Goal: Task Accomplishment & Management: Use online tool/utility

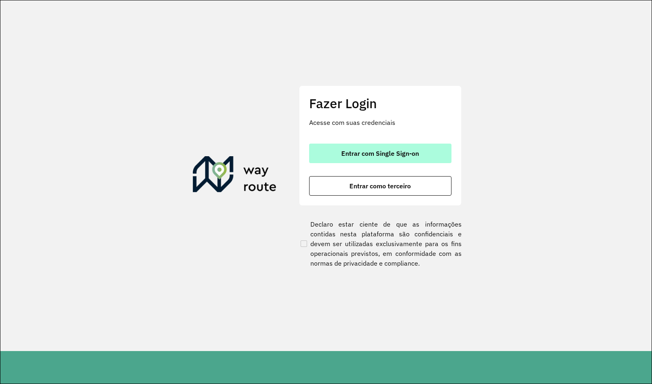
click at [414, 156] on span "Entrar com Single Sign-on" at bounding box center [380, 153] width 78 height 7
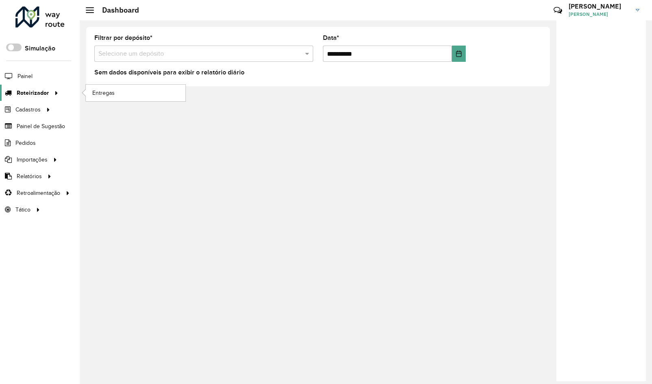
drag, startPoint x: 31, startPoint y: 97, endPoint x: 38, endPoint y: 100, distance: 7.8
click at [31, 97] on span "Roteirizador" at bounding box center [33, 93] width 32 height 9
click at [26, 73] on span "Painel" at bounding box center [25, 76] width 17 height 9
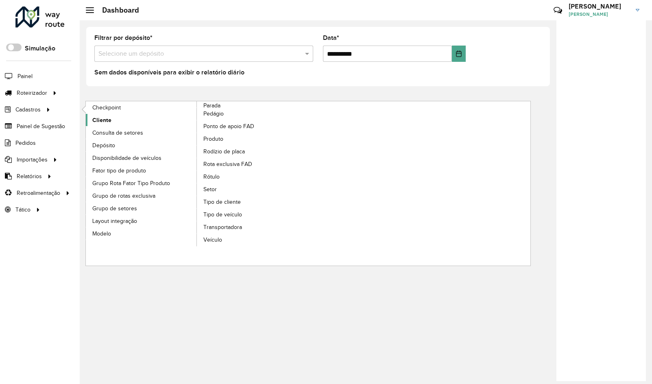
click at [101, 117] on span "Cliente" at bounding box center [101, 120] width 19 height 9
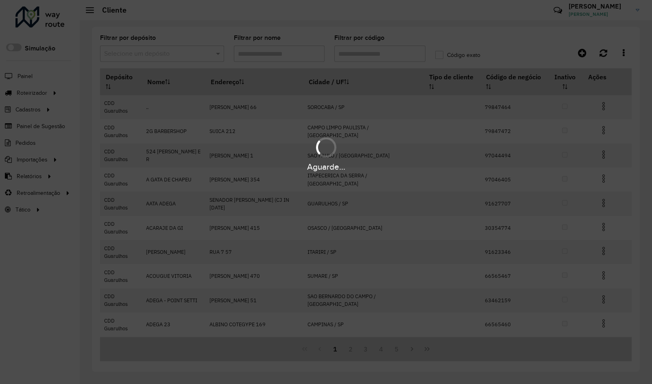
click at [130, 53] on div "Aguarde..." at bounding box center [326, 192] width 652 height 384
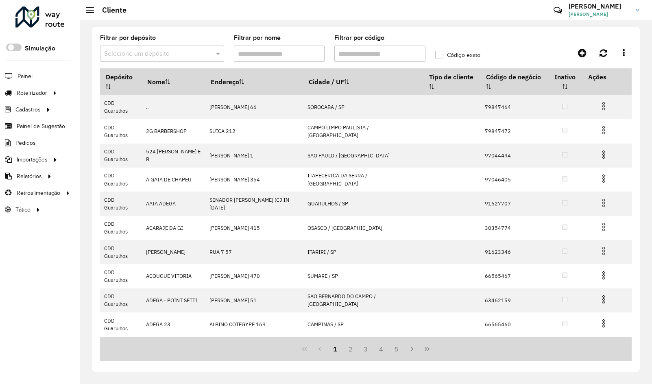
click at [130, 53] on input "text" at bounding box center [154, 54] width 100 height 10
type input "********"
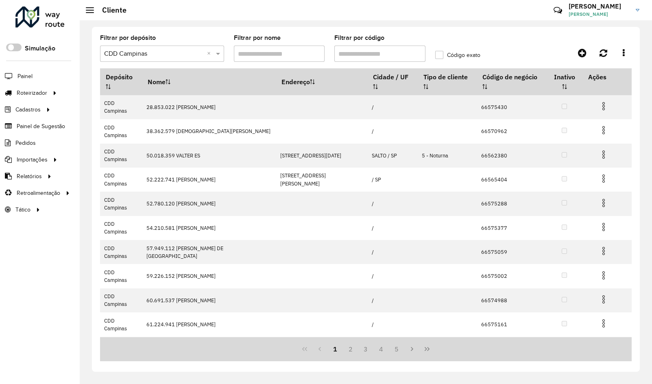
click at [254, 55] on input "Filtrar por nome" at bounding box center [279, 54] width 91 height 16
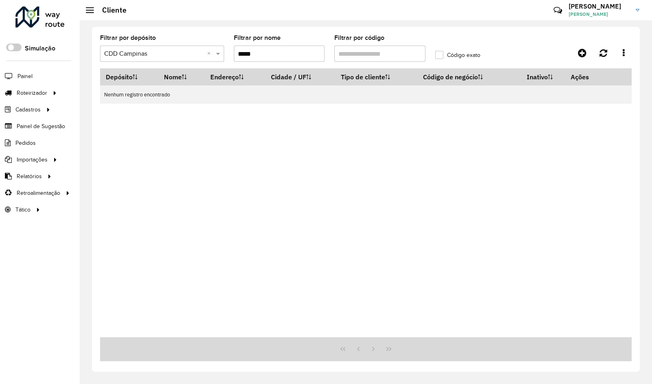
drag, startPoint x: 246, startPoint y: 54, endPoint x: 255, endPoint y: 60, distance: 10.6
click at [247, 54] on input "*****" at bounding box center [279, 54] width 91 height 16
type input "*****"
drag, startPoint x: 273, startPoint y: 57, endPoint x: 155, endPoint y: 74, distance: 119.5
click at [155, 74] on hb-list-container "Filtrar por depósito Selecione um depósito × CDD Campinas × Filtrar por nome **…" at bounding box center [366, 198] width 532 height 326
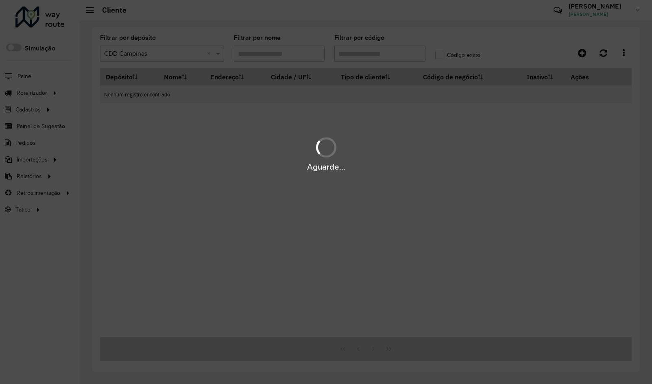
click at [358, 60] on div "Aguarde..." at bounding box center [326, 192] width 652 height 384
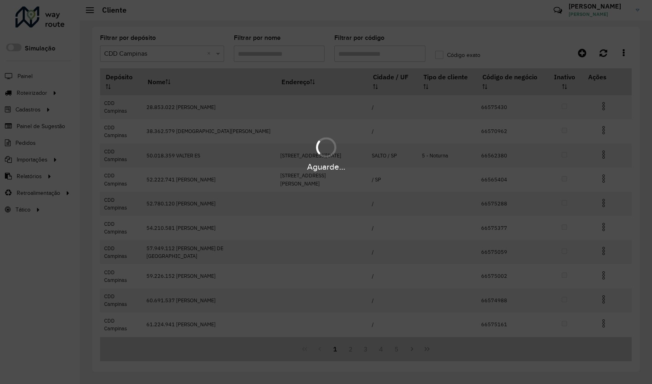
click at [359, 57] on div "Aguarde..." at bounding box center [326, 192] width 652 height 384
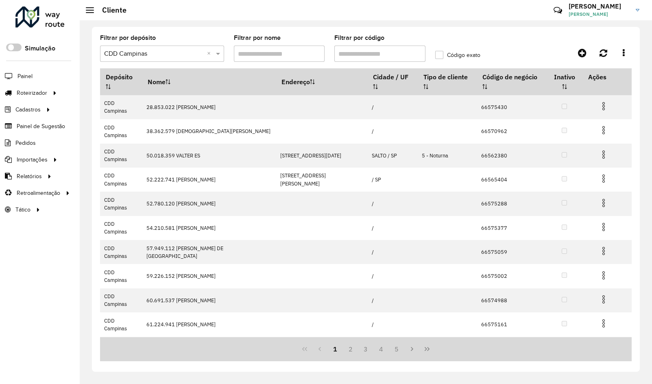
click at [359, 52] on input "Filtrar por código" at bounding box center [379, 54] width 91 height 16
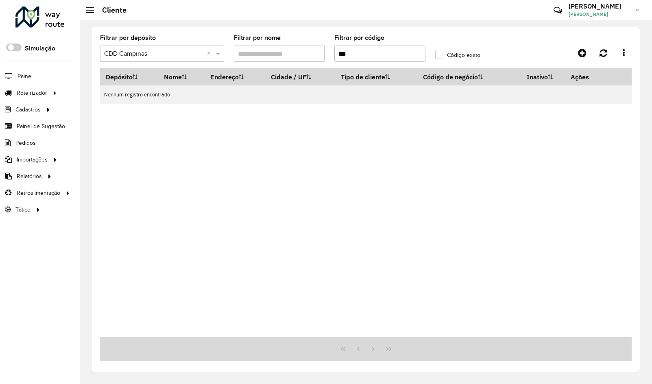
type input "***"
click at [283, 55] on input "Filtrar por nome" at bounding box center [279, 54] width 91 height 16
drag, startPoint x: 357, startPoint y: 55, endPoint x: 316, endPoint y: 55, distance: 40.7
click at [316, 55] on formly-group "Filtrar por depósito Selecione um depósito × CDD Campinas × Filtrar por nome Fi…" at bounding box center [296, 51] width 402 height 33
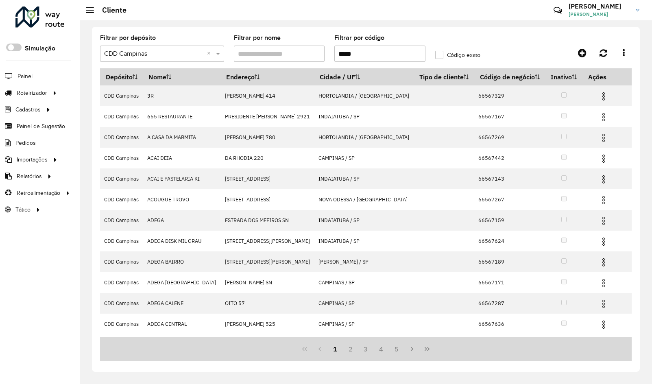
click at [339, 54] on input "*****" at bounding box center [379, 54] width 91 height 16
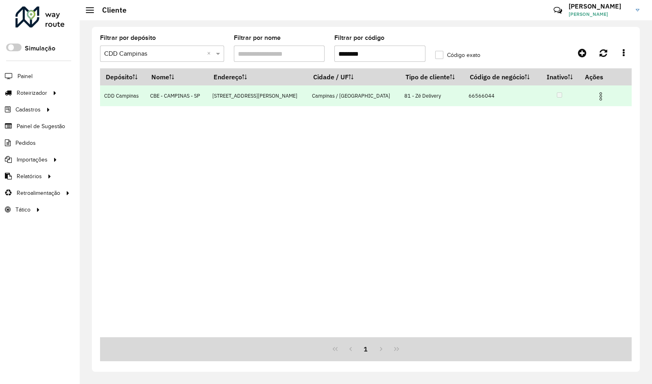
type input "********"
click at [590, 98] on td at bounding box center [604, 95] width 49 height 20
click at [598, 95] on img at bounding box center [601, 97] width 10 height 10
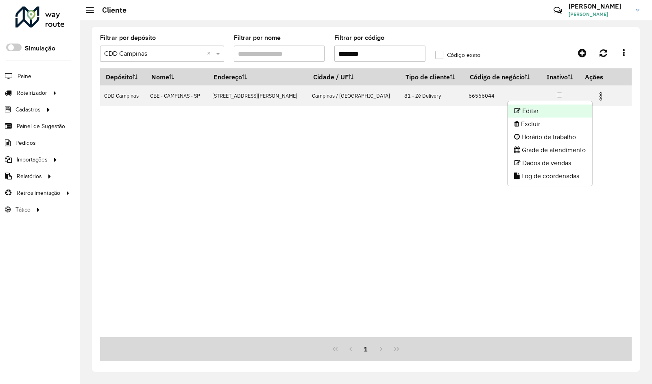
click at [560, 111] on li "Editar" at bounding box center [550, 111] width 85 height 13
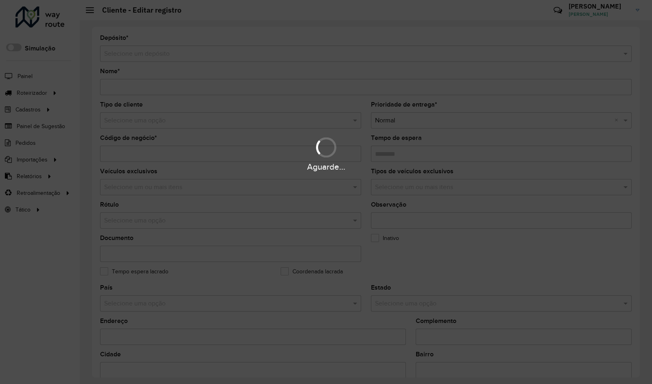
type input "**********"
type input "********"
type input "**********"
type input "********"
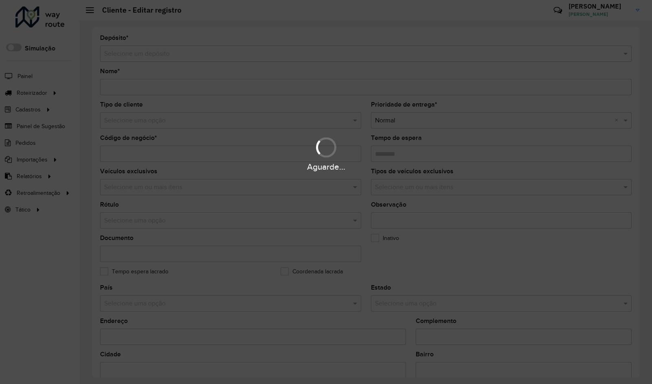
type input "**********"
type input "*********"
type input "**********"
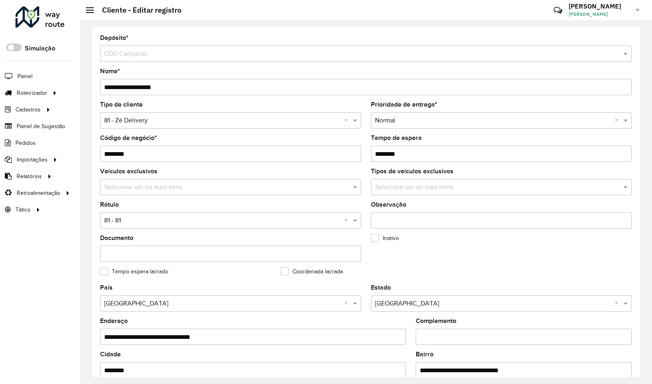
click at [138, 212] on div "Selecione uma opção × 81 - 81 ×" at bounding box center [230, 220] width 261 height 16
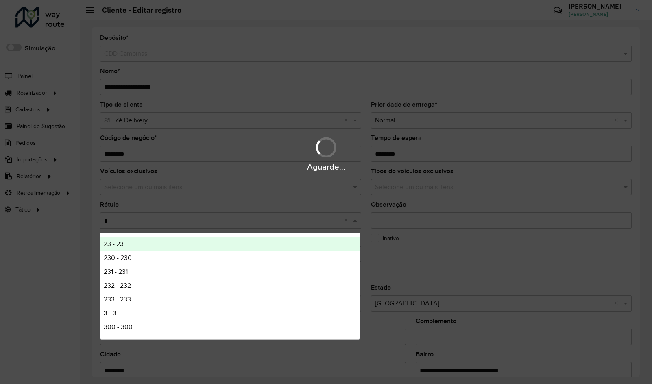
type input "**"
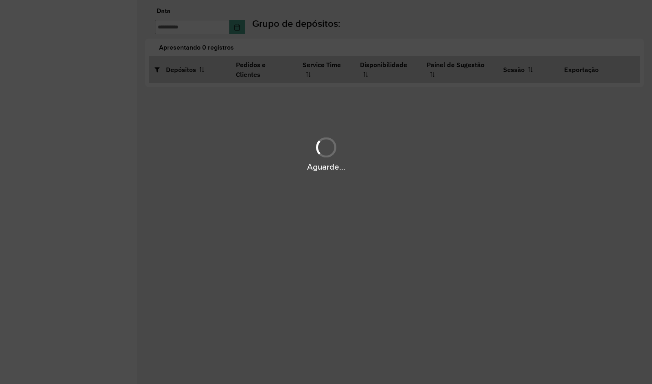
type input "**********"
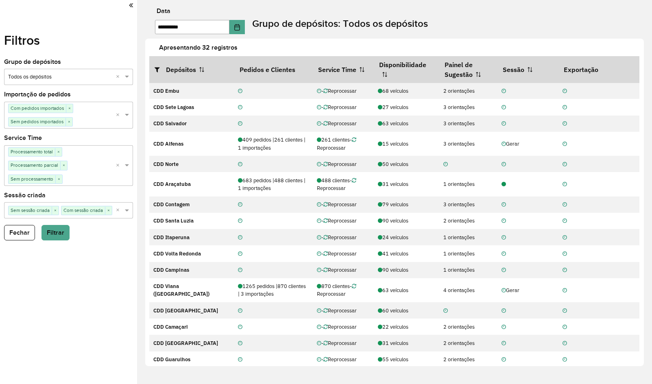
click at [593, 24] on div "**********" at bounding box center [398, 21] width 507 height 26
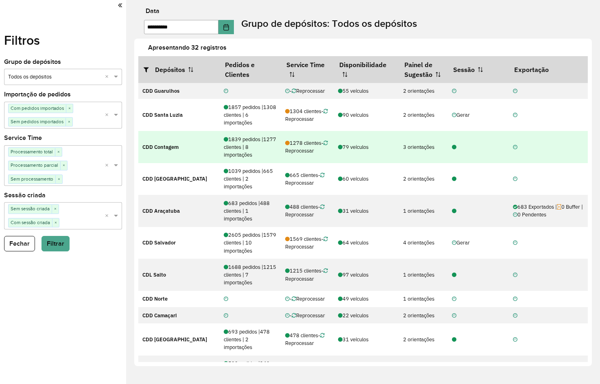
scroll to position [41, 0]
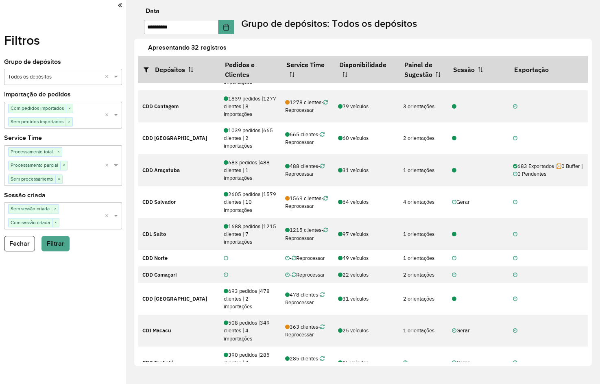
click at [34, 76] on input "text" at bounding box center [55, 77] width 94 height 8
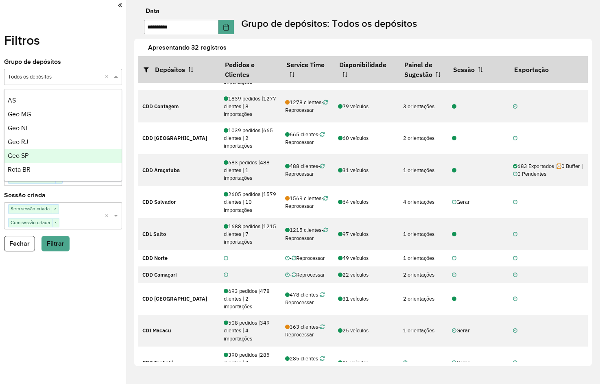
click at [45, 157] on div "Geo SP" at bounding box center [62, 156] width 117 height 14
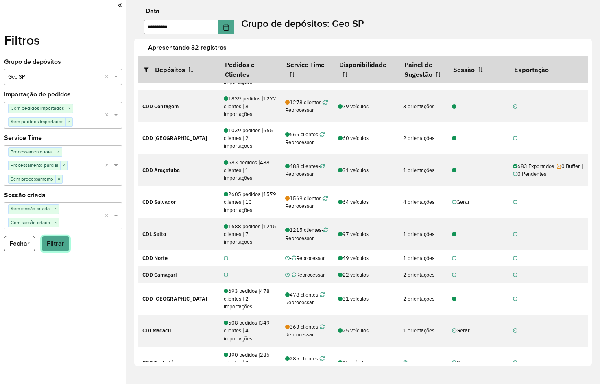
click at [51, 244] on button "Filtrar" at bounding box center [55, 243] width 28 height 15
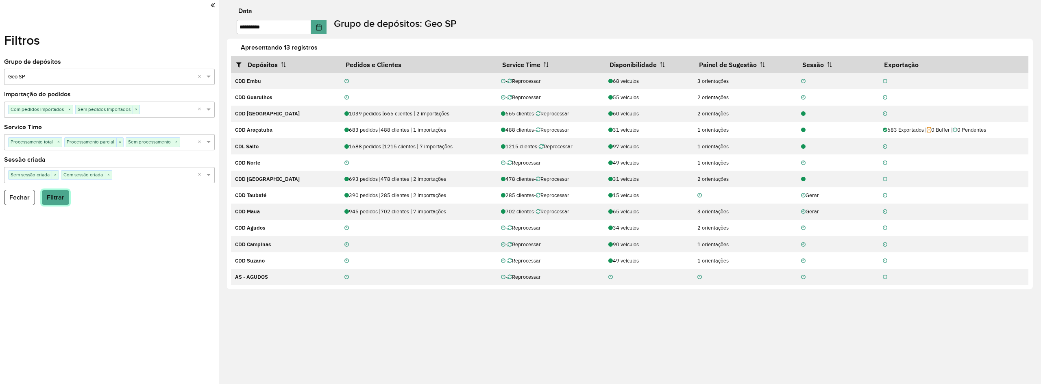
scroll to position [0, 0]
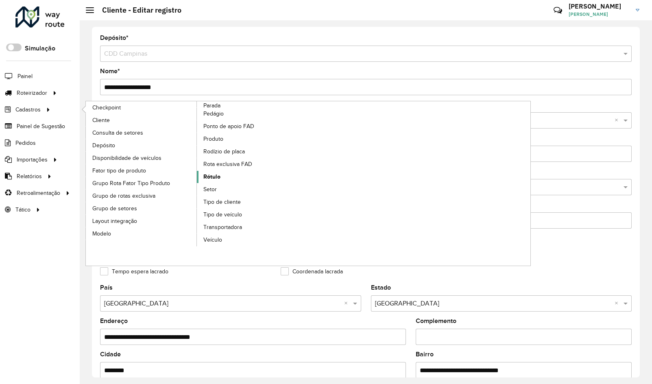
click at [211, 174] on span "Rótulo" at bounding box center [211, 176] width 17 height 9
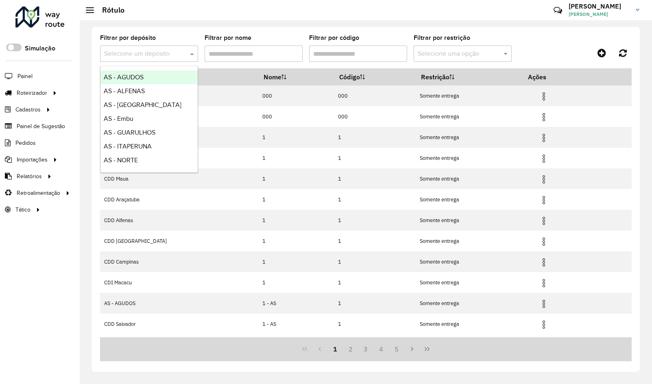
click at [123, 61] on div "Selecione um depósito" at bounding box center [149, 54] width 98 height 16
type input "********"
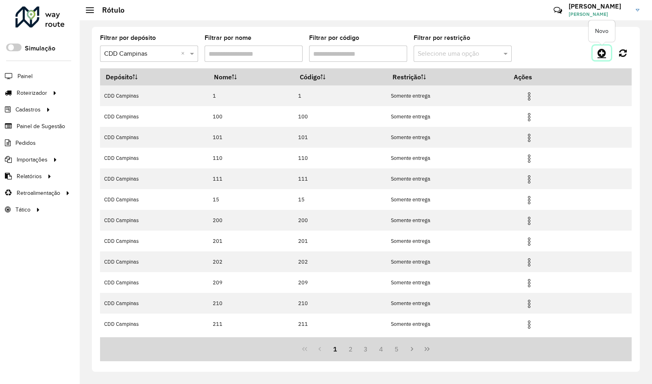
click at [606, 54] on icon at bounding box center [601, 53] width 9 height 10
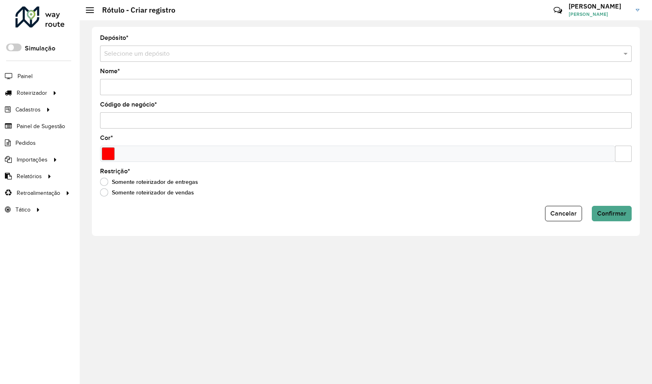
click at [125, 59] on div "Selecione um depósito" at bounding box center [366, 54] width 532 height 16
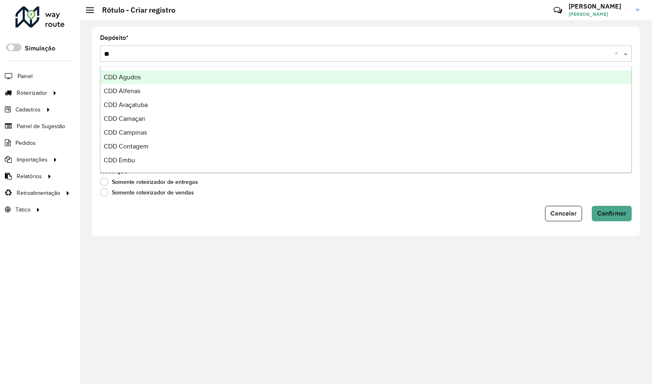
type input "***"
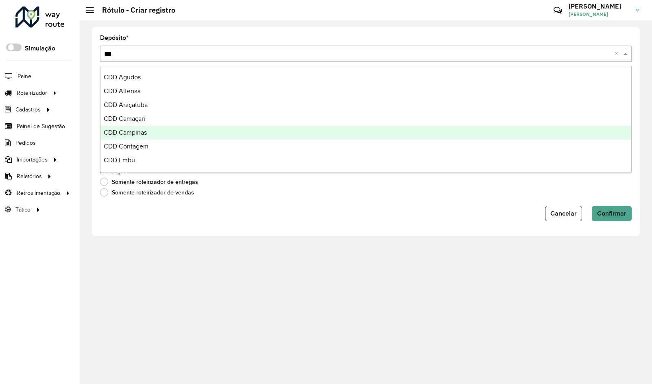
click at [159, 131] on div "CDD Campinas" at bounding box center [365, 133] width 531 height 14
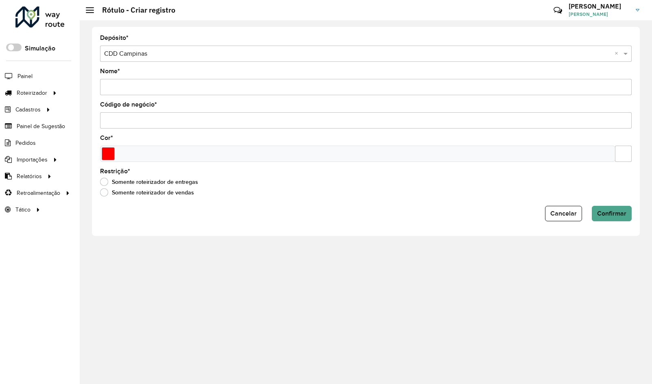
click at [141, 87] on input "Nome *" at bounding box center [366, 87] width 532 height 16
type input "**"
click at [162, 121] on input "Código de negócio *" at bounding box center [366, 120] width 532 height 16
type input "**"
click at [614, 216] on span "Confirmar" at bounding box center [611, 213] width 29 height 7
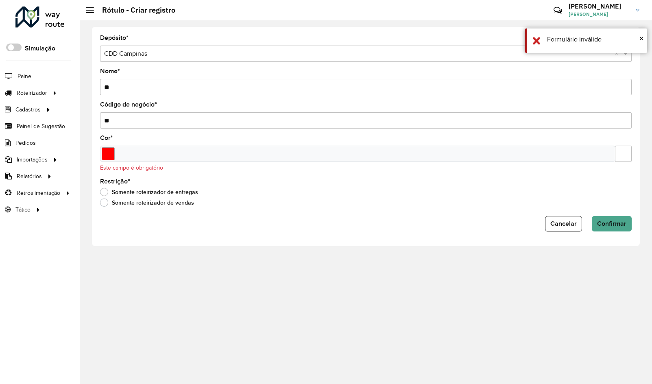
click at [142, 155] on div at bounding box center [357, 154] width 515 height 16
click at [109, 153] on input "Select a color" at bounding box center [108, 153] width 13 height 13
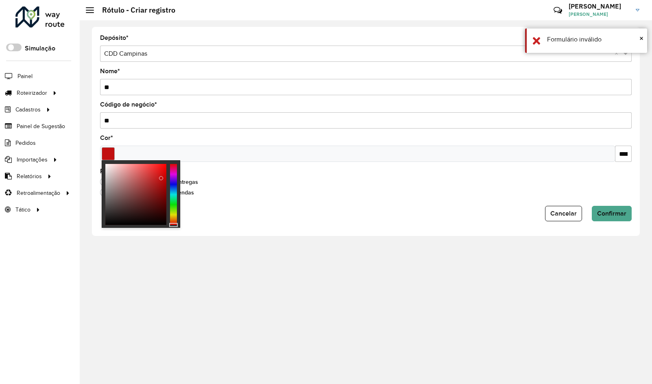
type input "*******"
drag, startPoint x: 162, startPoint y: 179, endPoint x: 180, endPoint y: 160, distance: 25.6
click at [177, 159] on body "Aguarde... Pop-up bloqueado! Seu navegador bloqueou automáticamente a abertura …" at bounding box center [326, 192] width 652 height 384
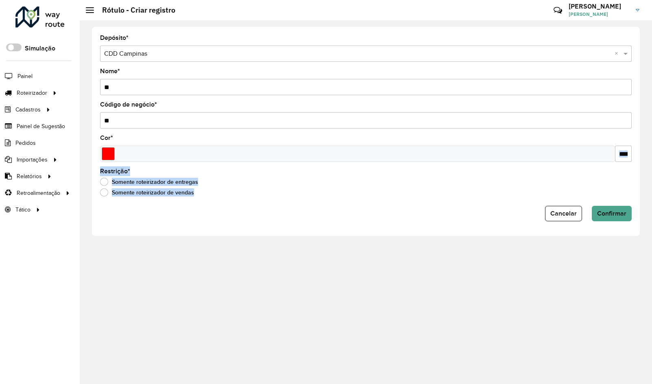
click at [358, 177] on div "Restrição * Somente roteirizador de entregas Somente roteirizador de vendas" at bounding box center [366, 183] width 532 height 31
drag, startPoint x: 611, startPoint y: 216, endPoint x: 603, endPoint y: 247, distance: 32.8
click at [611, 216] on span "Confirmar" at bounding box center [611, 213] width 29 height 7
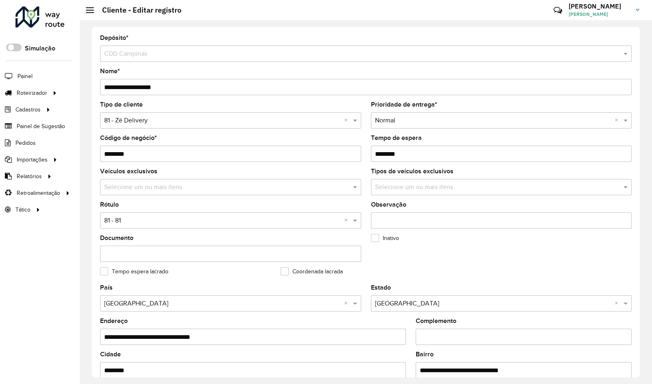
click at [115, 221] on input "text" at bounding box center [222, 221] width 237 height 10
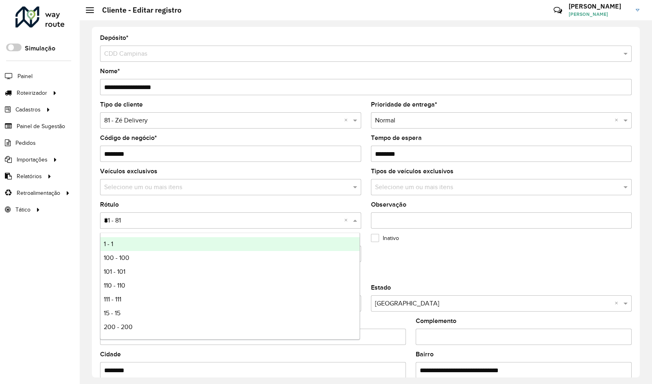
type input "**"
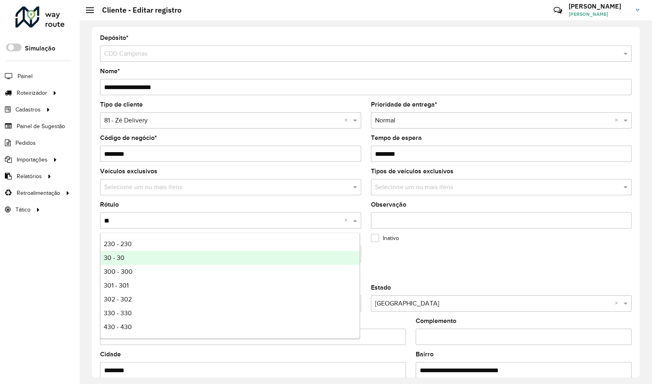
click at [118, 255] on span "30 - 30" at bounding box center [114, 257] width 21 height 7
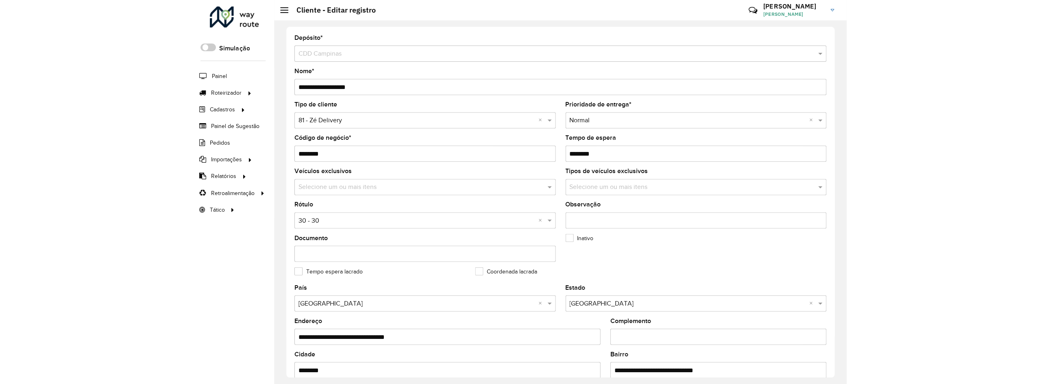
scroll to position [221, 0]
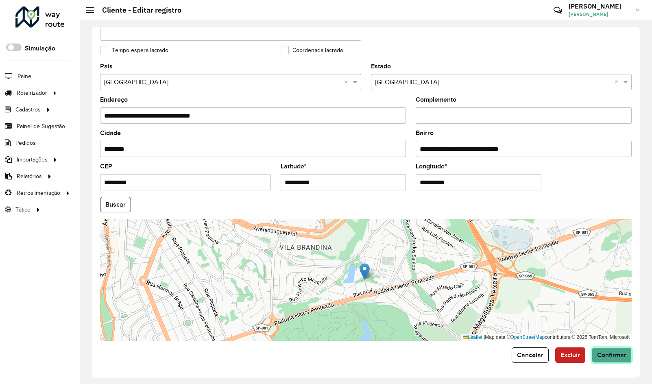
click at [617, 355] on span "Confirmar" at bounding box center [611, 354] width 29 height 7
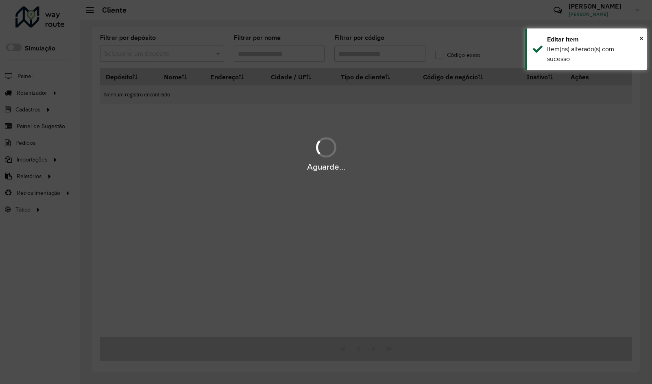
type input "********"
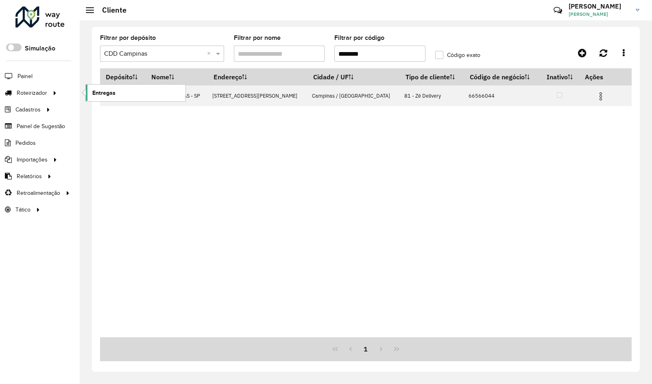
click at [110, 86] on link "Entregas" at bounding box center [136, 93] width 100 height 16
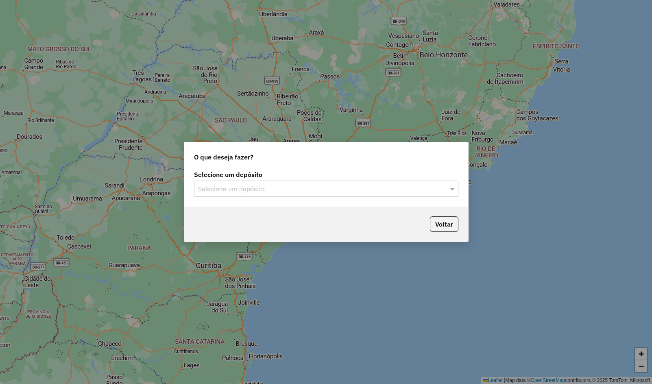
click at [272, 179] on label "Selecione um depósito" at bounding box center [326, 175] width 264 height 10
click at [276, 186] on input "text" at bounding box center [318, 189] width 240 height 10
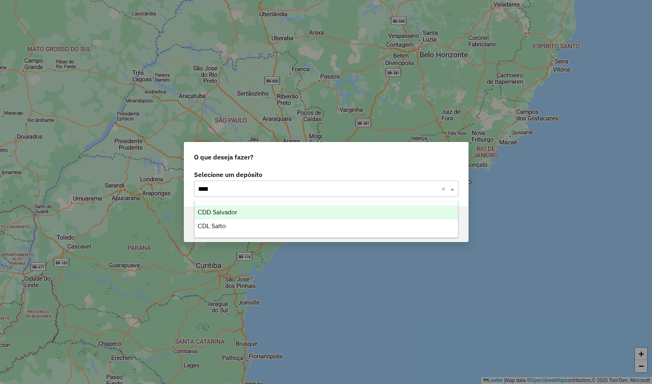
type input "*****"
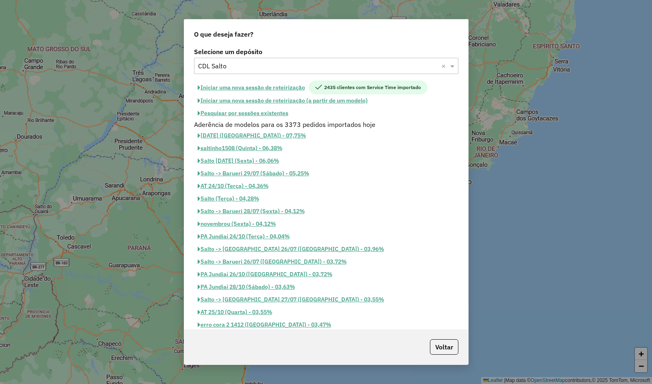
click at [279, 87] on button "Iniciar uma nova sessão de roteirização" at bounding box center [251, 88] width 115 height 14
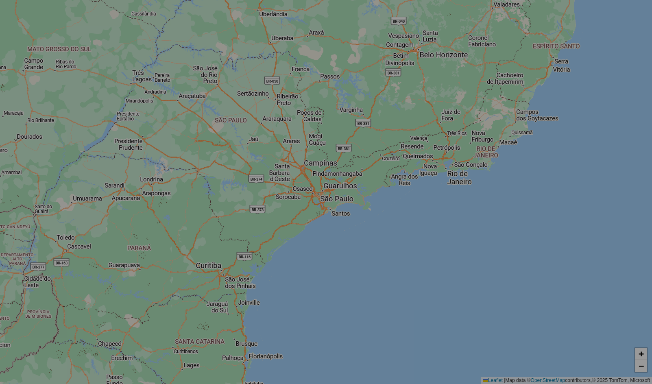
select select "*"
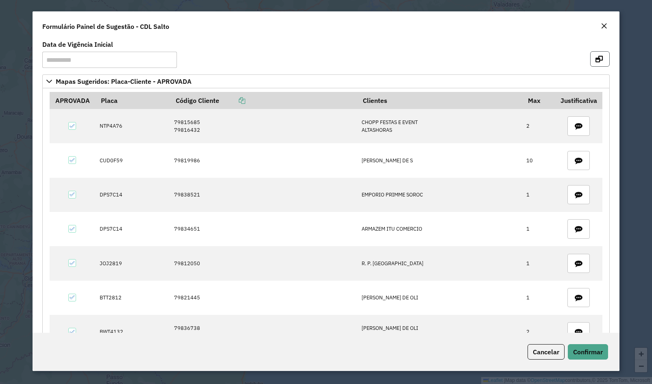
click at [590, 65] on button "button" at bounding box center [600, 58] width 20 height 15
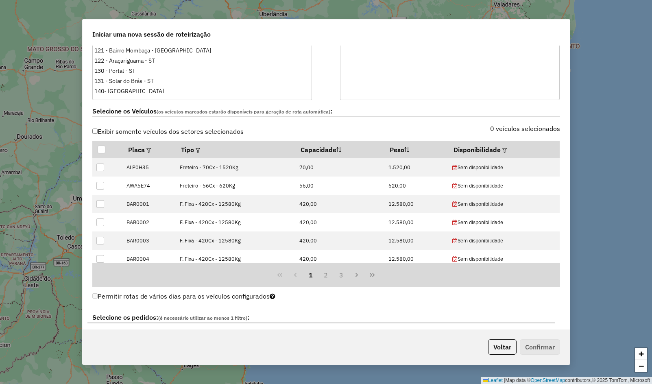
scroll to position [325, 0]
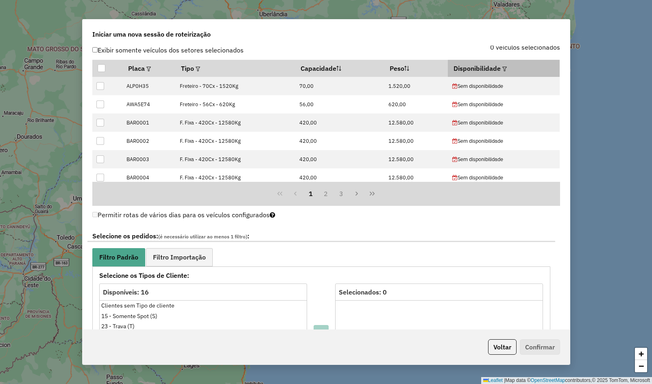
click at [500, 63] on th "Disponibilidade" at bounding box center [504, 68] width 112 height 17
click at [502, 67] on em at bounding box center [504, 69] width 4 height 4
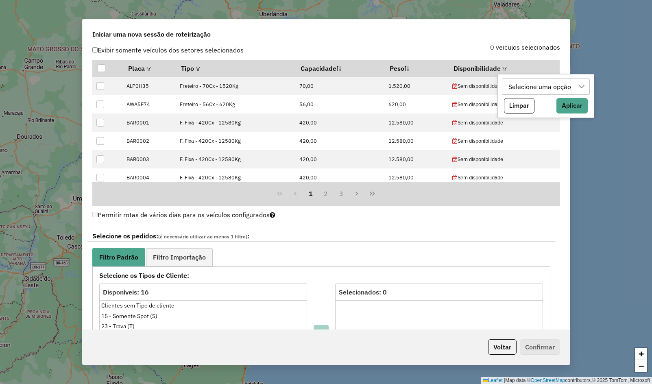
click at [550, 87] on div "Selecione uma opção" at bounding box center [540, 86] width 68 height 15
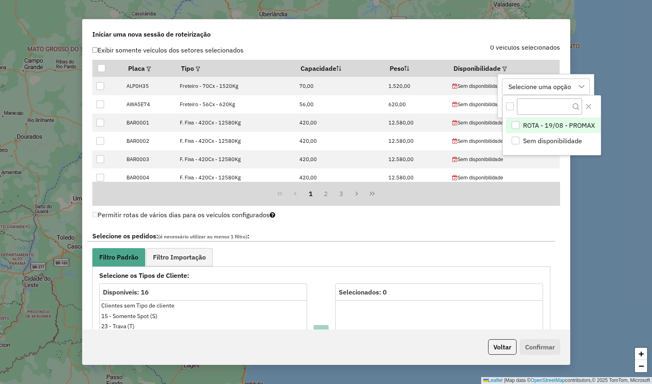
scroll to position [6, 37]
click at [541, 124] on span "ROTA - 19/08 - PROMAX" at bounding box center [559, 125] width 72 height 10
click at [590, 105] on icon "Close" at bounding box center [588, 106] width 5 height 5
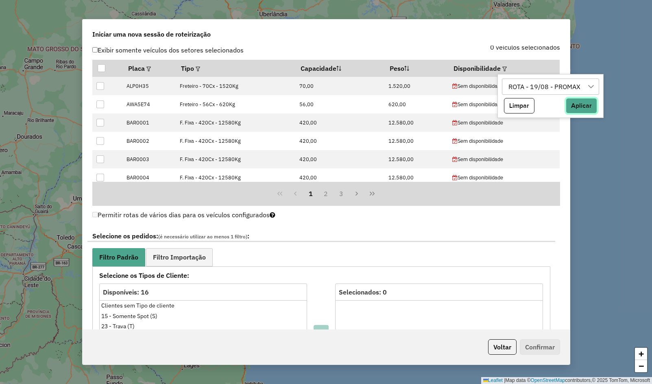
click at [586, 110] on button "Aplicar" at bounding box center [581, 105] width 31 height 15
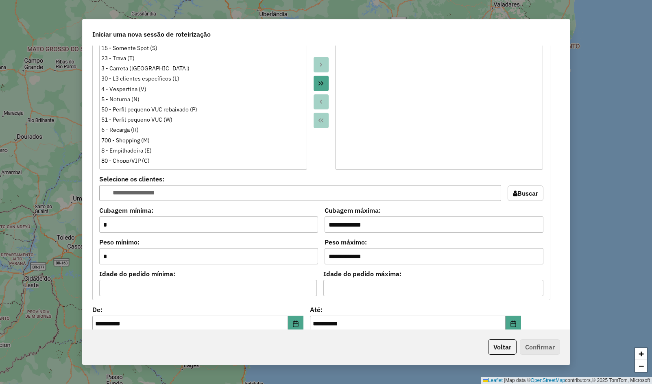
scroll to position [773, 0]
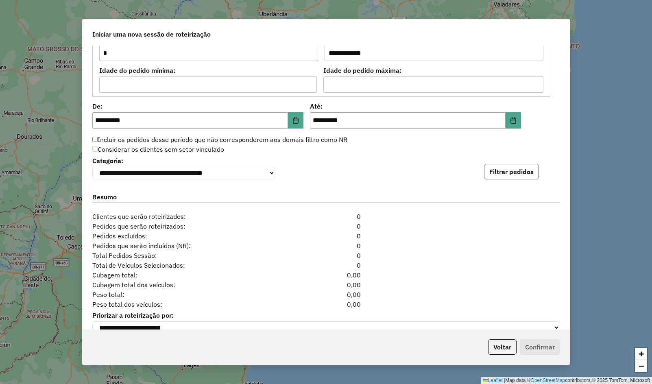
click at [506, 175] on button "Filtrar pedidos" at bounding box center [511, 171] width 55 height 15
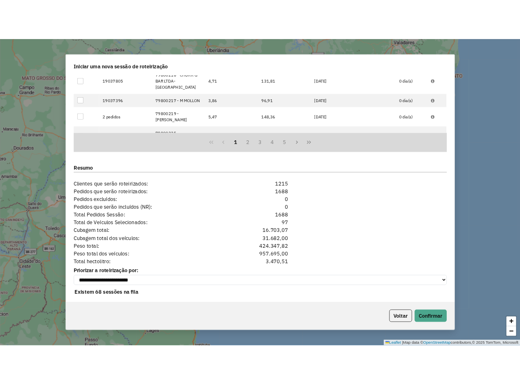
scroll to position [987, 0]
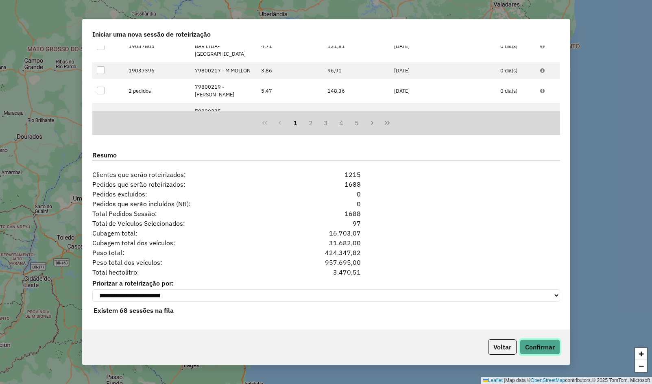
click at [524, 354] on button "Confirmar" at bounding box center [540, 346] width 40 height 15
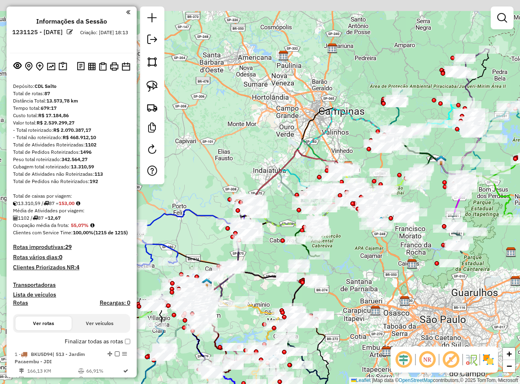
drag, startPoint x: 275, startPoint y: 100, endPoint x: 287, endPoint y: 180, distance: 81.4
click at [240, 132] on div "Janela de atendimento Grade de atendimento Capacidade Transportadoras Veículos …" at bounding box center [260, 192] width 520 height 384
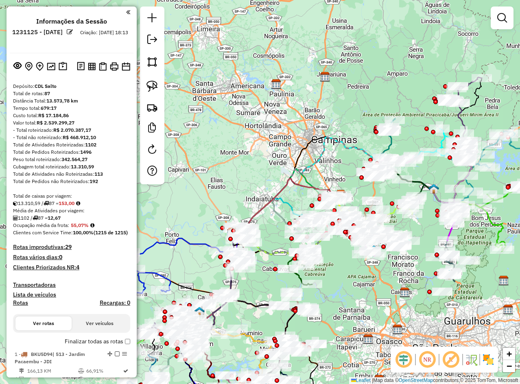
click at [410, 356] on em at bounding box center [404, 360] width 20 height 20
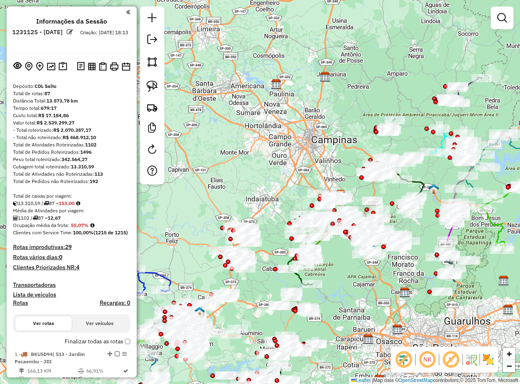
click at [487, 362] on img at bounding box center [488, 359] width 13 height 13
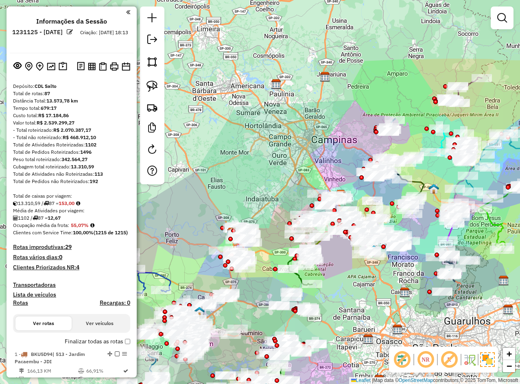
click at [449, 363] on em at bounding box center [449, 360] width 20 height 20
click at [301, 131] on div "Rota 13 - Placa CKU3D92 79851952 - RANCHO DA JO SOU UAI Rota 13 - Placa CKU3D92…" at bounding box center [260, 192] width 520 height 384
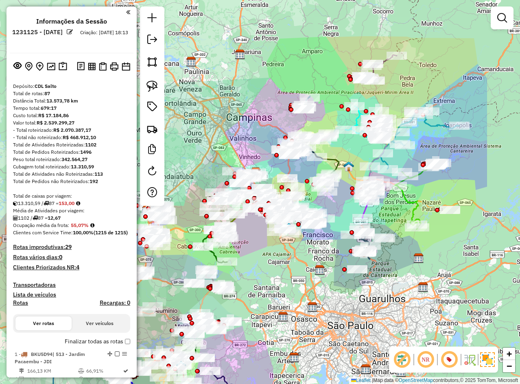
drag, startPoint x: 309, startPoint y: 111, endPoint x: 224, endPoint y: 88, distance: 88.5
click at [224, 88] on div "Janela de atendimento Grade de atendimento Capacidade Transportadoras Veículos …" at bounding box center [260, 192] width 520 height 384
click at [149, 129] on img at bounding box center [151, 128] width 11 height 11
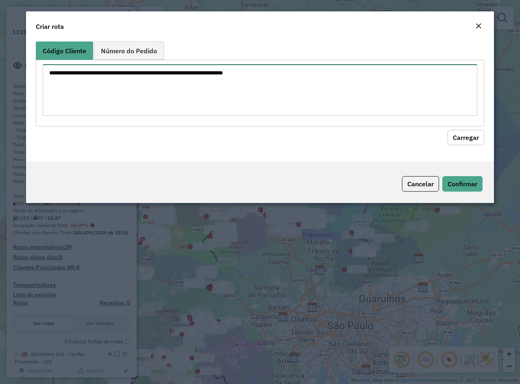
click at [142, 82] on textarea at bounding box center [260, 90] width 434 height 52
paste textarea "******** ********"
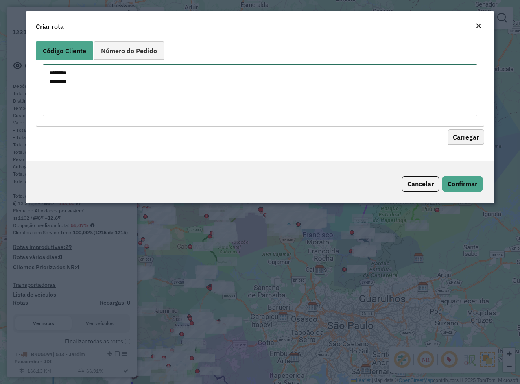
type textarea "******** ********"
click at [464, 140] on button "Carregar" at bounding box center [465, 137] width 37 height 15
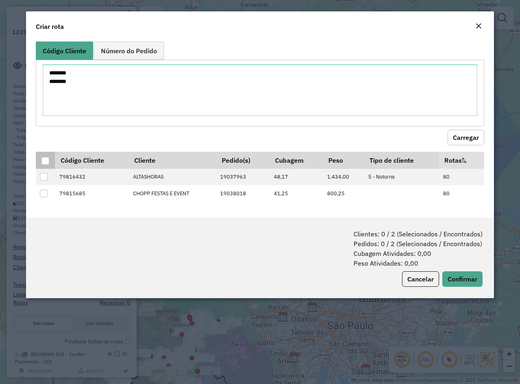
click at [49, 157] on th at bounding box center [45, 160] width 19 height 17
click at [48, 160] on div at bounding box center [45, 161] width 8 height 8
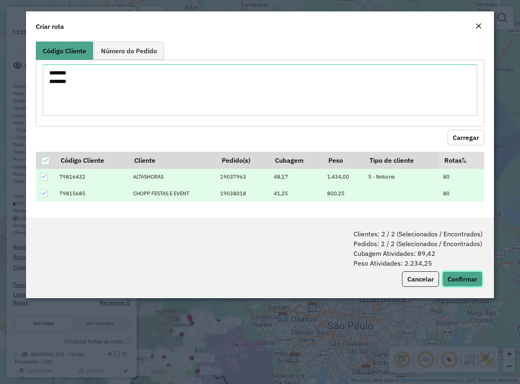
click at [447, 278] on button "Confirmar" at bounding box center [462, 278] width 40 height 15
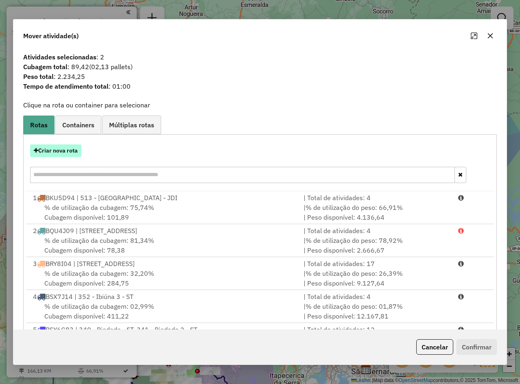
click at [48, 149] on button "Criar nova rota" at bounding box center [55, 150] width 51 height 13
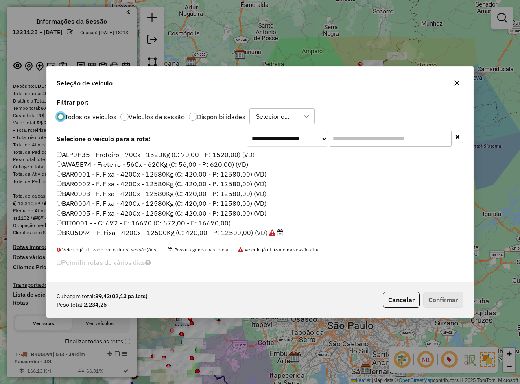
scroll to position [4, 2]
click at [355, 137] on input "text" at bounding box center [390, 139] width 122 height 16
paste input "*******"
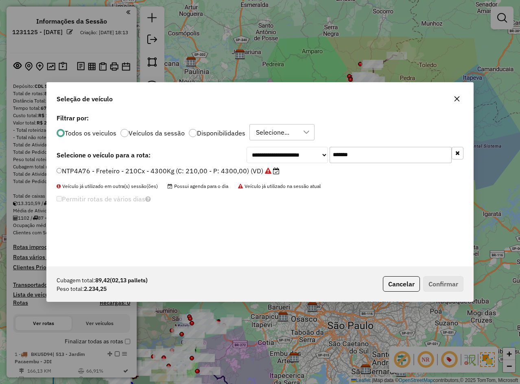
type input "*******"
click at [258, 168] on label "NTP4A76 - Freteiro - 210Cx - 4300Kg (C: 210,00 - P: 4300,00) (VD)" at bounding box center [168, 171] width 223 height 10
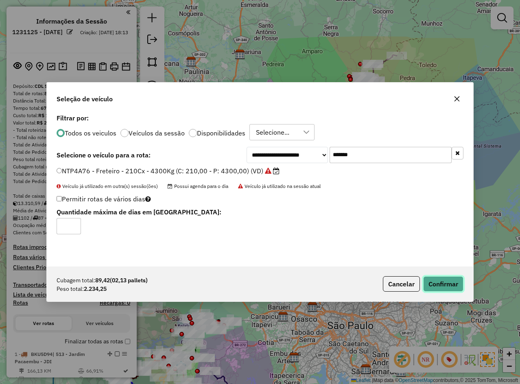
click at [455, 287] on button "Confirmar" at bounding box center [443, 283] width 40 height 15
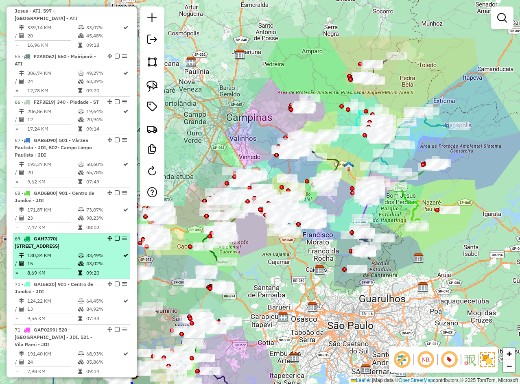
scroll to position [4212, 0]
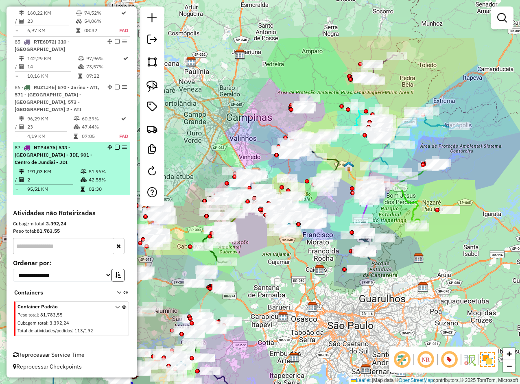
click at [77, 168] on td "191,03 KM" at bounding box center [53, 172] width 53 height 8
select select "**********"
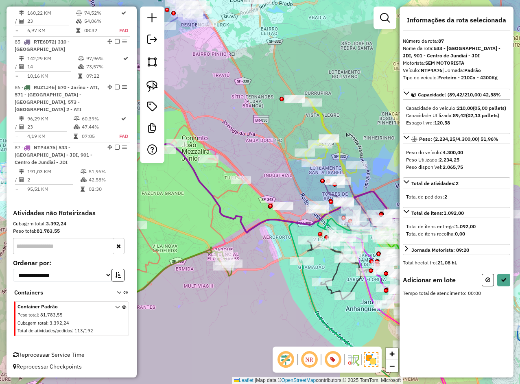
drag, startPoint x: 283, startPoint y: 163, endPoint x: 294, endPoint y: 159, distance: 11.6
click at [294, 159] on div "Janela de atendimento Grade de atendimento Capacidade Transportadoras Veículos …" at bounding box center [260, 192] width 520 height 384
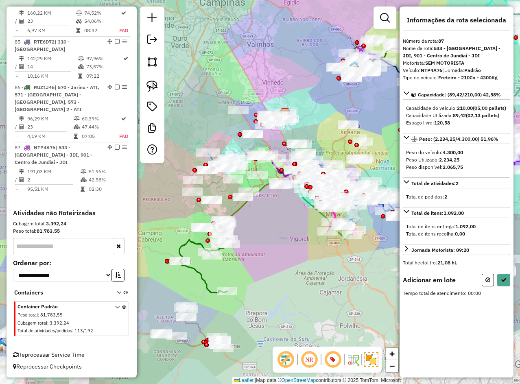
click at [286, 147] on div "Janela de atendimento Grade de atendimento Capacidade Transportadoras Veículos …" at bounding box center [260, 192] width 520 height 384
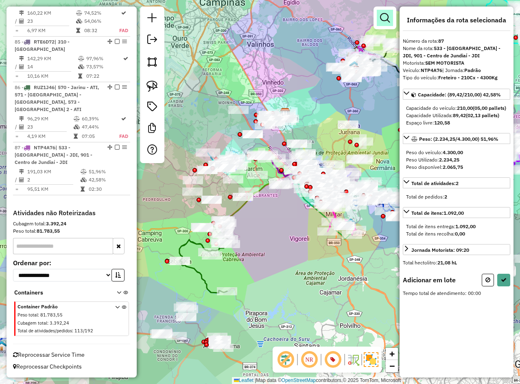
click at [379, 17] on link at bounding box center [385, 18] width 16 height 16
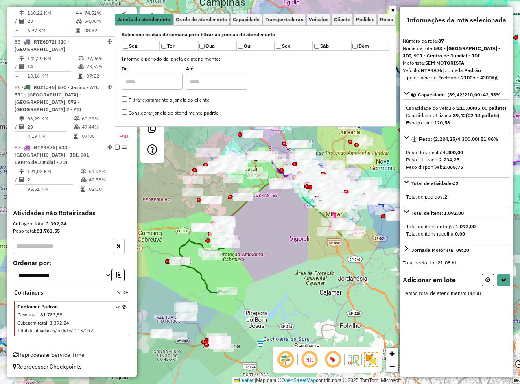
click at [261, 13] on div at bounding box center [255, 10] width 281 height 7
click at [264, 18] on link "Transportadoras" at bounding box center [284, 19] width 43 height 11
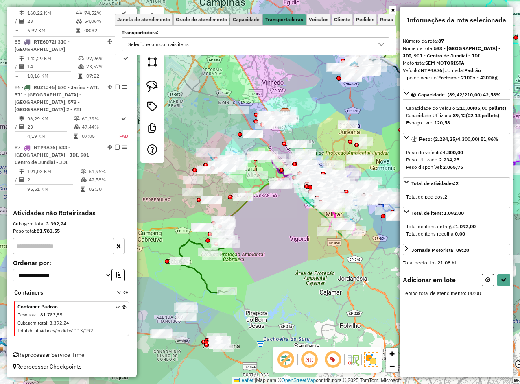
click at [238, 22] on link "Capacidade" at bounding box center [246, 19] width 32 height 11
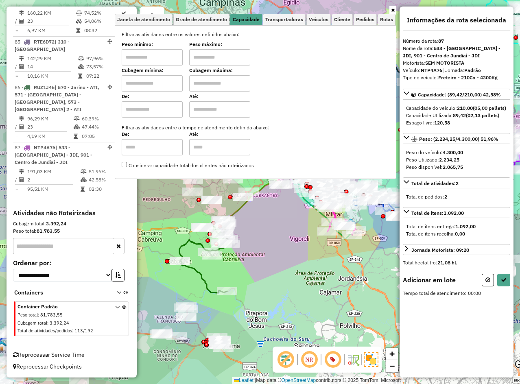
click at [152, 69] on label "Cubagem mínima:" at bounding box center [152, 70] width 61 height 7
click at [152, 81] on input "text" at bounding box center [152, 83] width 61 height 16
type input "*****"
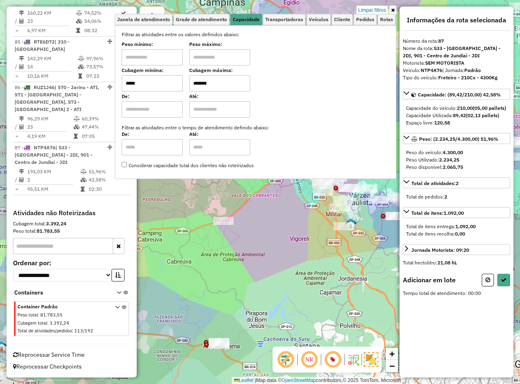
type input "*******"
click at [278, 222] on div "Limpar filtros Janela de atendimento Grade de atendimento Capacidade Transporta…" at bounding box center [260, 192] width 520 height 384
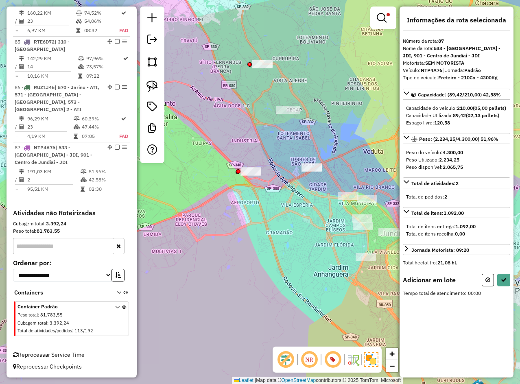
drag, startPoint x: 312, startPoint y: 193, endPoint x: 295, endPoint y: 197, distance: 17.1
click at [295, 198] on div "Limpar filtros Janela de atendimento Grade de atendimento Capacidade Transporta…" at bounding box center [260, 192] width 520 height 384
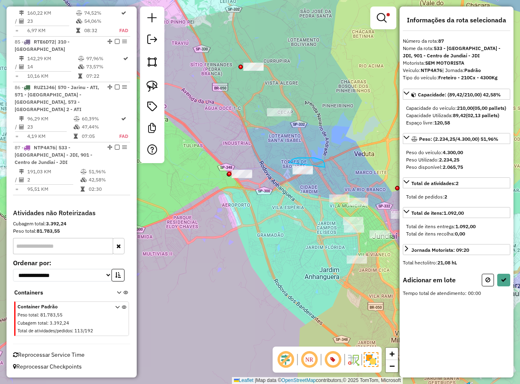
drag, startPoint x: 325, startPoint y: 166, endPoint x: 289, endPoint y: 155, distance: 36.9
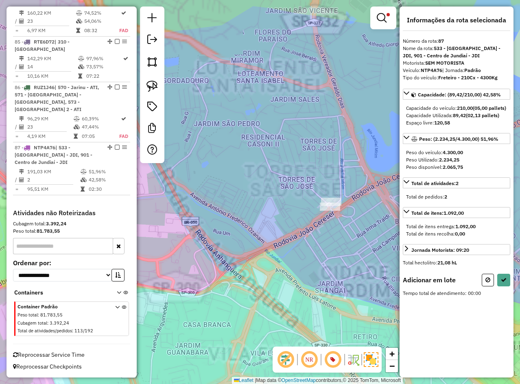
drag, startPoint x: 317, startPoint y: 171, endPoint x: 279, endPoint y: 161, distance: 39.6
click at [279, 161] on div "Limpar filtros Janela de atendimento Grade de atendimento Capacidade Transporta…" at bounding box center [260, 192] width 520 height 384
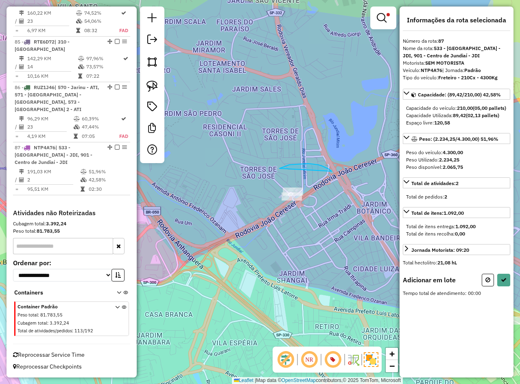
drag, startPoint x: 279, startPoint y: 168, endPoint x: 350, endPoint y: 207, distance: 80.8
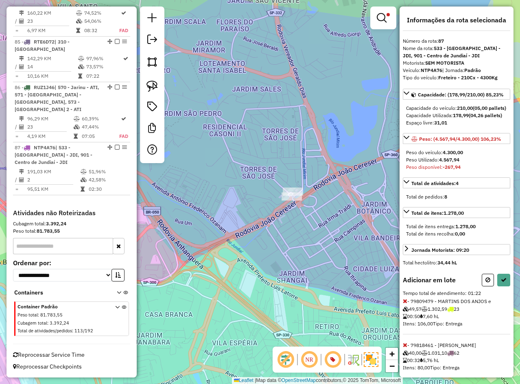
scroll to position [25, 0]
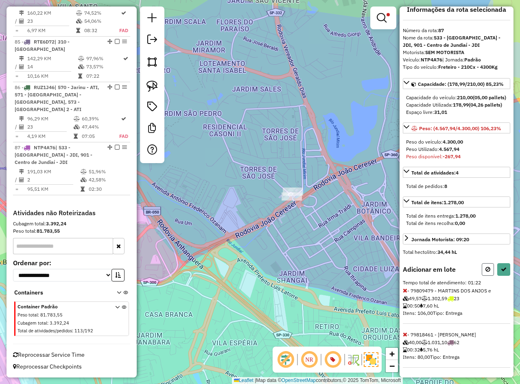
click at [486, 266] on icon at bounding box center [487, 269] width 5 height 6
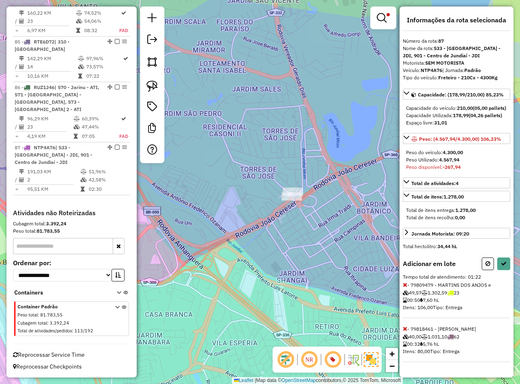
select select "**********"
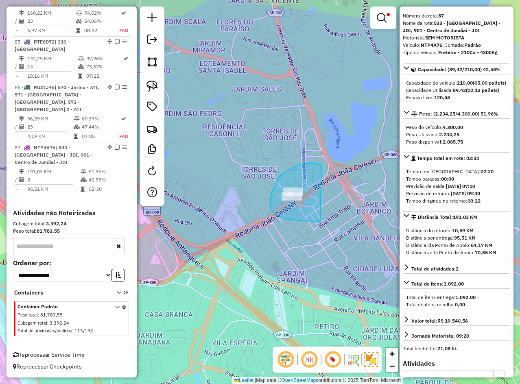
drag, startPoint x: 317, startPoint y: 164, endPoint x: 325, endPoint y: 219, distance: 55.9
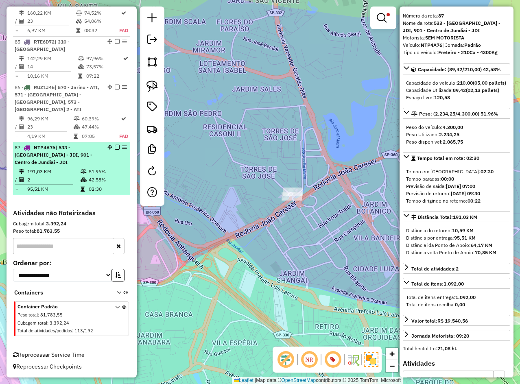
click at [60, 162] on div "87 - NTP4A76 | 533 - Novo Horizonte - JDI, 901 - Centro de Jundiaí - JDI" at bounding box center [58, 155] width 86 height 22
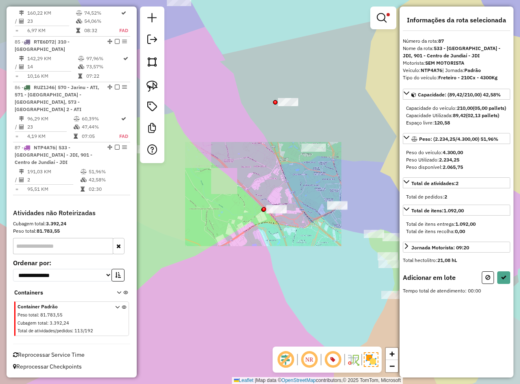
scroll to position [0, 0]
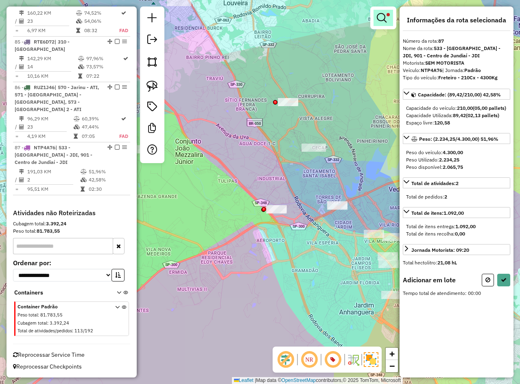
click at [377, 15] on em at bounding box center [382, 18] width 10 height 10
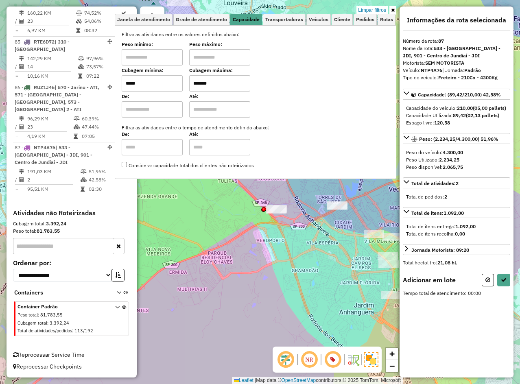
click at [146, 91] on input "*****" at bounding box center [152, 83] width 61 height 16
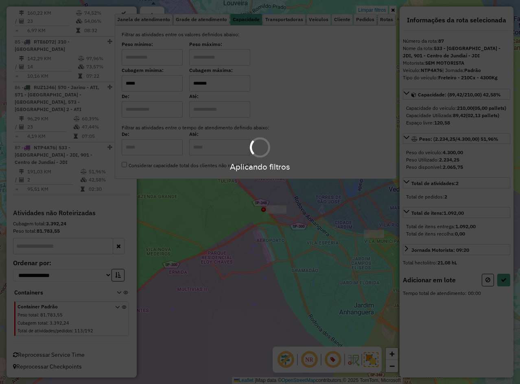
type input "*****"
click at [220, 261] on div "Limpar filtros Janela de atendimento Grade de atendimento Capacidade Transporta…" at bounding box center [260, 192] width 520 height 384
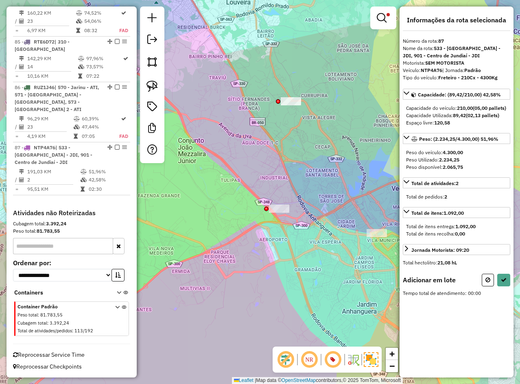
click at [278, 242] on div "Limpar filtros Janela de atendimento Grade de atendimento Capacidade Transporta…" at bounding box center [260, 192] width 520 height 384
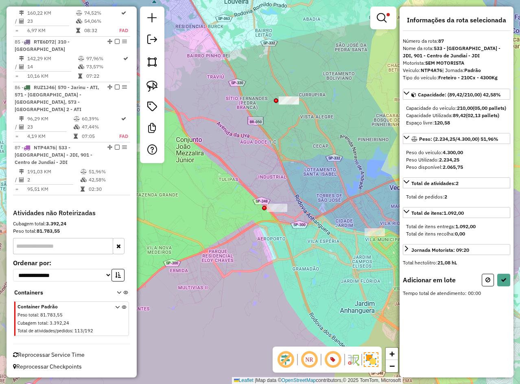
drag, startPoint x: 295, startPoint y: 240, endPoint x: 234, endPoint y: 243, distance: 61.1
click at [233, 243] on div "Limpar filtros Janela de atendimento Grade de atendimento Capacidade Transporta…" at bounding box center [260, 192] width 520 height 384
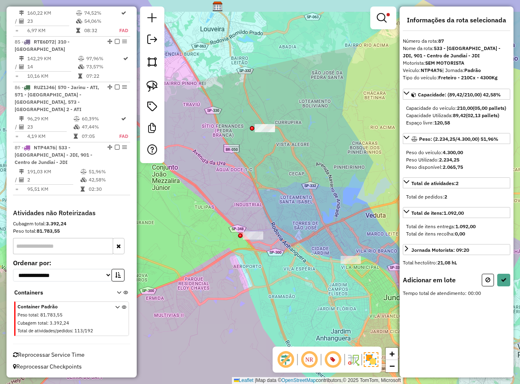
drag, startPoint x: 266, startPoint y: 197, endPoint x: 338, endPoint y: 238, distance: 83.0
click at [338, 238] on div "Limpar filtros Janela de atendimento Grade de atendimento Capacidade Transporta…" at bounding box center [260, 192] width 520 height 384
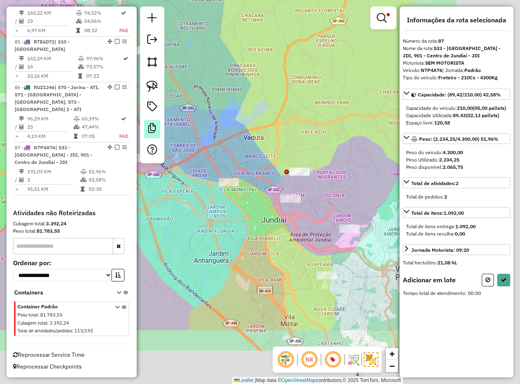
drag, startPoint x: 329, startPoint y: 232, endPoint x: 157, endPoint y: 131, distance: 199.3
click at [157, 131] on hb-router-mapa "Informações da Sessão 1231125 - 19/08/2025 Criação: 18/08/2025 18:13 Depósito: …" at bounding box center [260, 192] width 520 height 384
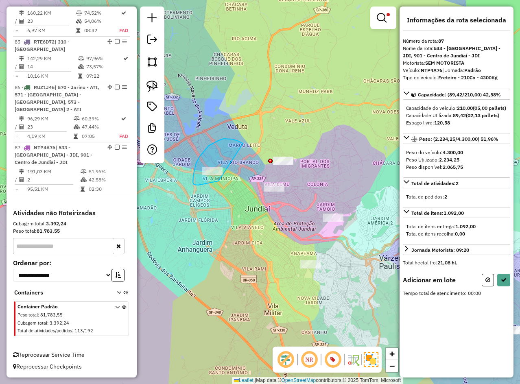
drag, startPoint x: 200, startPoint y: 156, endPoint x: 218, endPoint y: 180, distance: 29.9
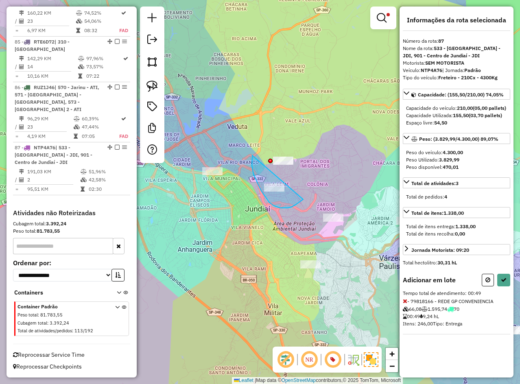
drag, startPoint x: 252, startPoint y: 155, endPoint x: 303, endPoint y: 199, distance: 67.2
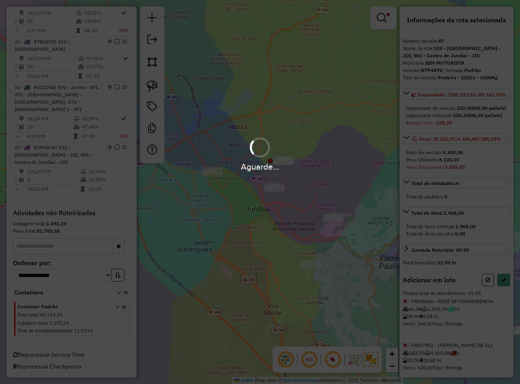
scroll to position [33, 0]
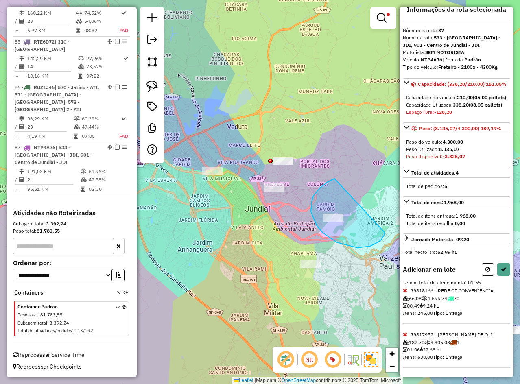
drag, startPoint x: 334, startPoint y: 179, endPoint x: 382, endPoint y: 239, distance: 77.2
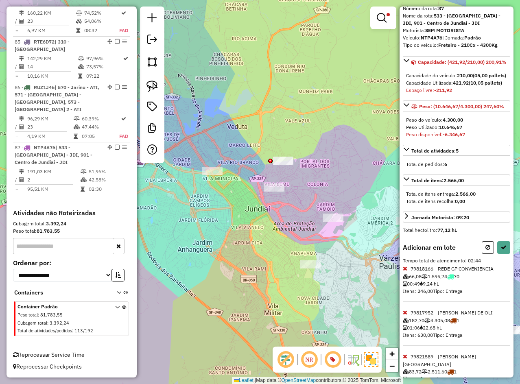
scroll to position [76, 0]
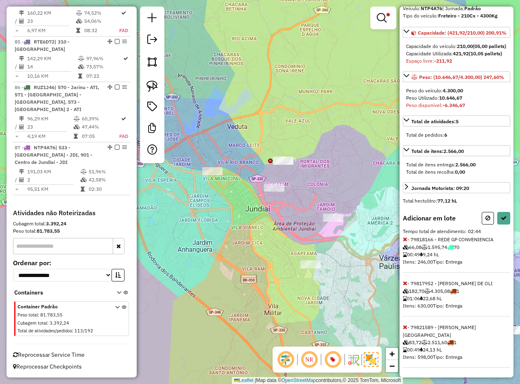
click at [405, 286] on icon at bounding box center [405, 283] width 4 height 6
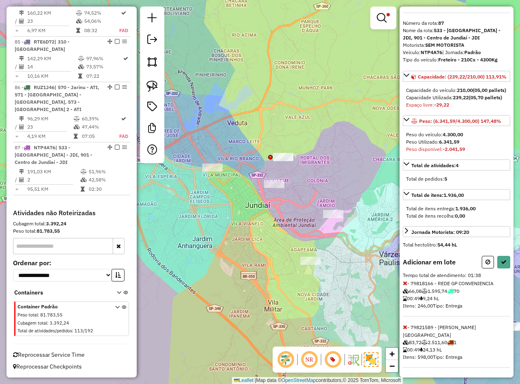
drag, startPoint x: 335, startPoint y: 264, endPoint x: 336, endPoint y: 250, distance: 13.9
click at [336, 251] on div "Limpar filtros Janela de atendimento Grade de atendimento Capacidade Transporta…" at bounding box center [260, 192] width 520 height 384
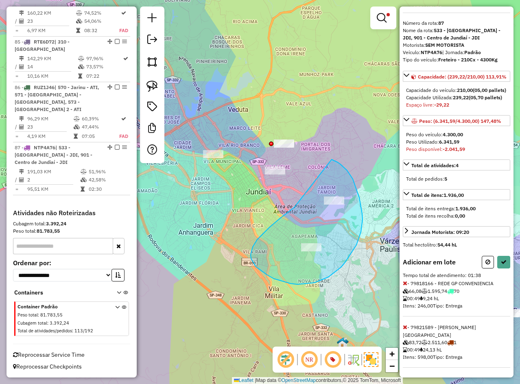
drag, startPoint x: 269, startPoint y: 227, endPoint x: 331, endPoint y: 159, distance: 92.1
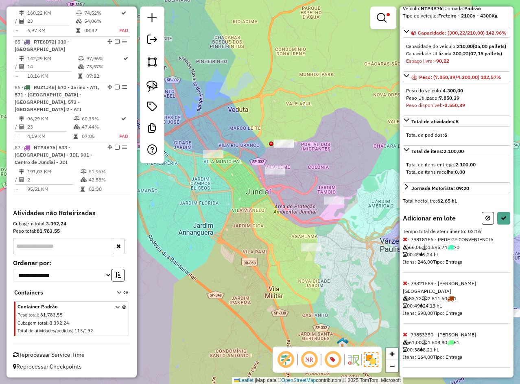
click at [405, 286] on icon at bounding box center [405, 283] width 4 height 6
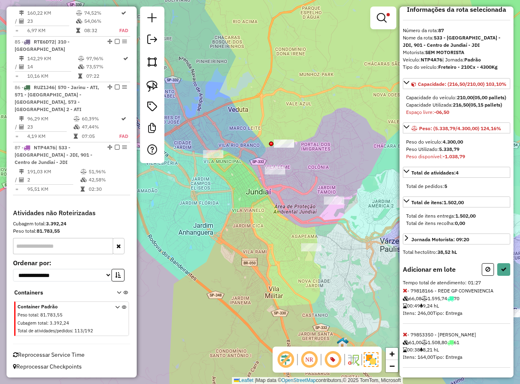
scroll to position [33, 0]
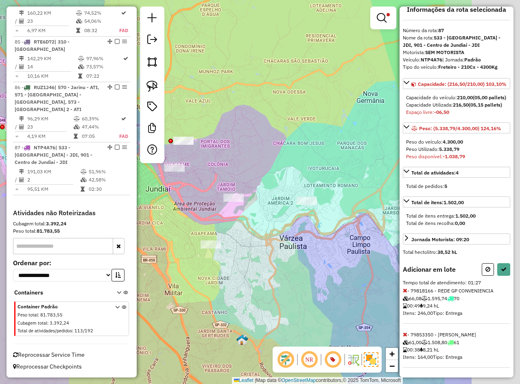
drag, startPoint x: 324, startPoint y: 280, endPoint x: 189, endPoint y: 278, distance: 135.1
click at [189, 278] on div "Limpar filtros Janela de atendimento Grade de atendimento Capacidade Transporta…" at bounding box center [260, 192] width 520 height 384
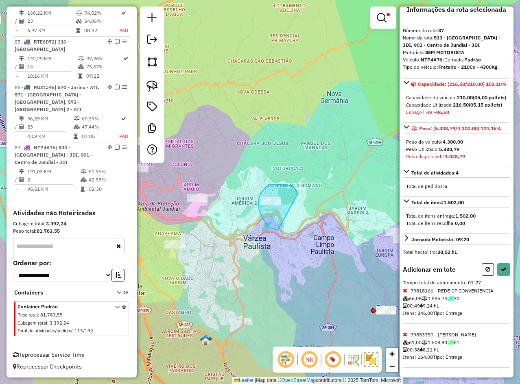
drag, startPoint x: 286, startPoint y: 185, endPoint x: 301, endPoint y: 227, distance: 45.1
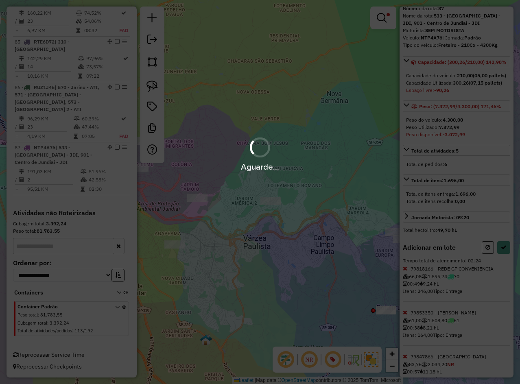
scroll to position [76, 0]
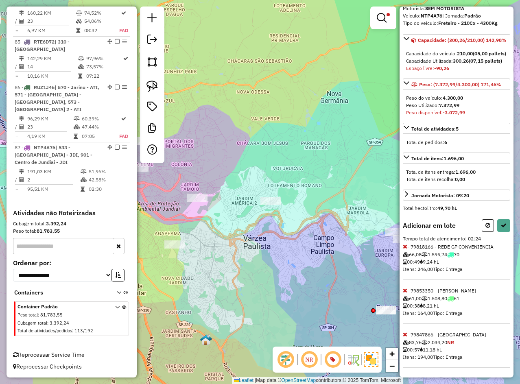
click at [406, 290] on icon at bounding box center [405, 291] width 4 height 6
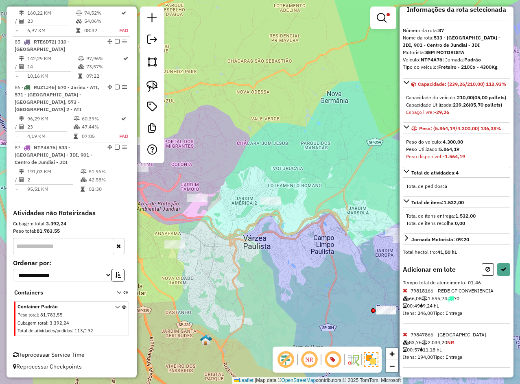
click at [406, 290] on icon at bounding box center [405, 291] width 4 height 6
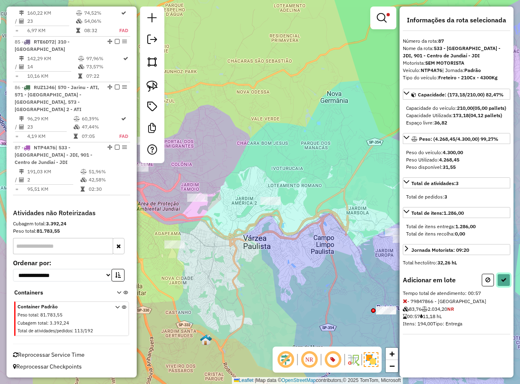
click at [498, 286] on button at bounding box center [503, 280] width 13 height 13
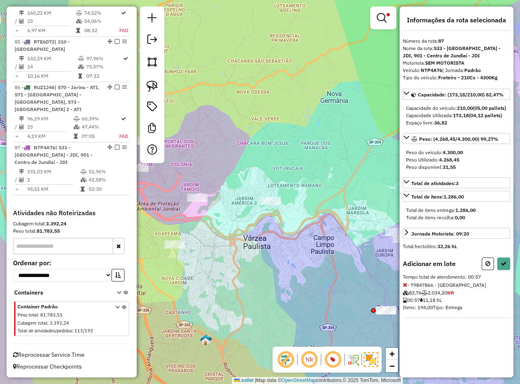
select select "**********"
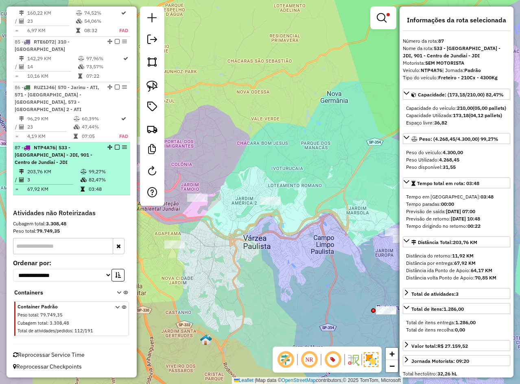
click at [81, 187] on icon at bounding box center [83, 189] width 4 height 5
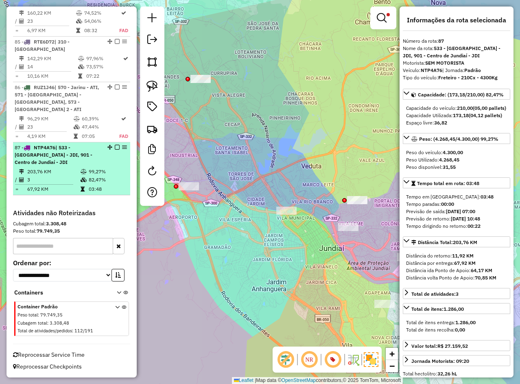
click at [116, 146] on em at bounding box center [117, 147] width 5 height 5
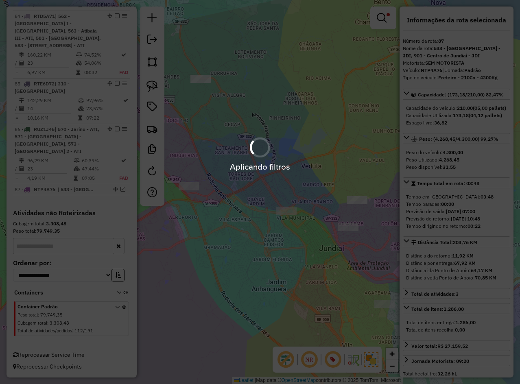
scroll to position [4170, 0]
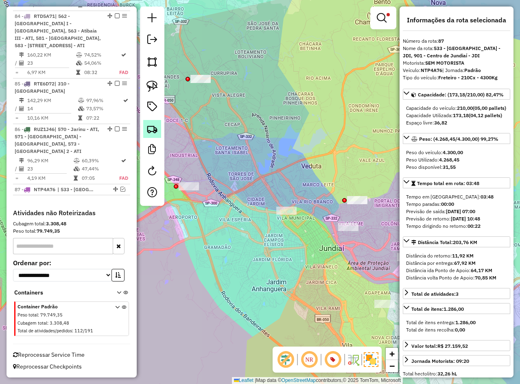
click at [159, 131] on link at bounding box center [152, 129] width 18 height 18
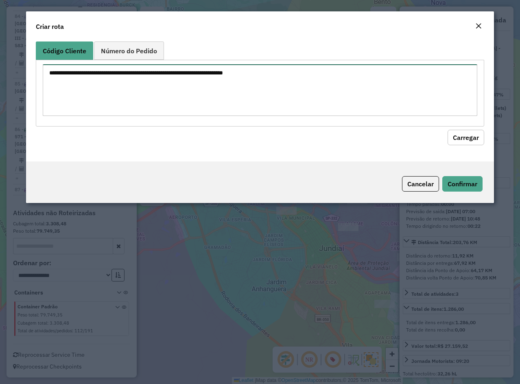
click at [166, 92] on textarea at bounding box center [260, 90] width 434 height 52
paste textarea "********"
type textarea "********"
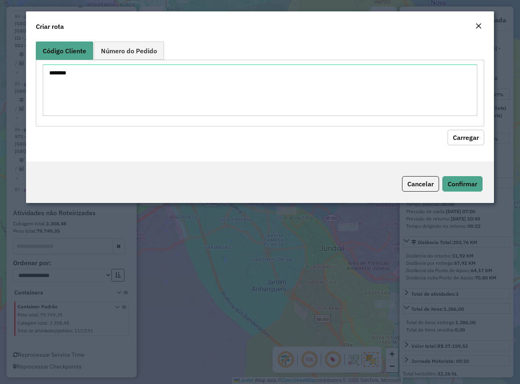
click at [478, 127] on hb-field-button "Carregar" at bounding box center [260, 135] width 448 height 19
click at [473, 131] on button "Carregar" at bounding box center [465, 137] width 37 height 15
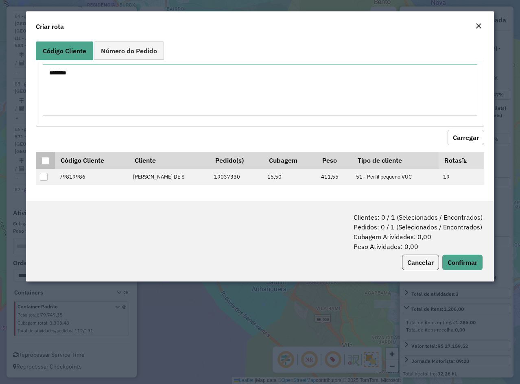
click at [43, 162] on div at bounding box center [45, 161] width 8 height 8
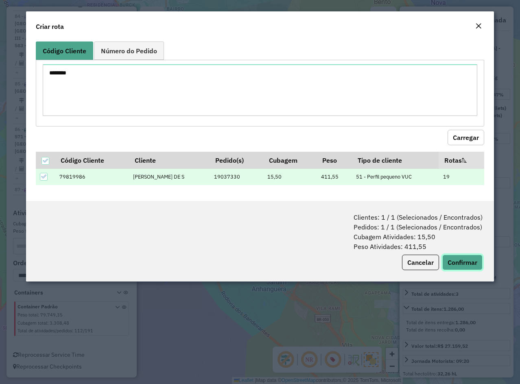
click at [454, 264] on button "Confirmar" at bounding box center [462, 262] width 40 height 15
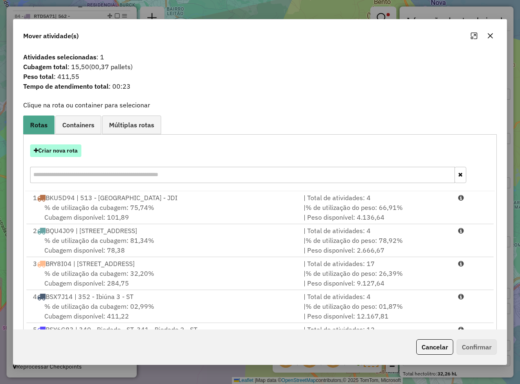
click at [53, 151] on button "Criar nova rota" at bounding box center [55, 150] width 51 height 13
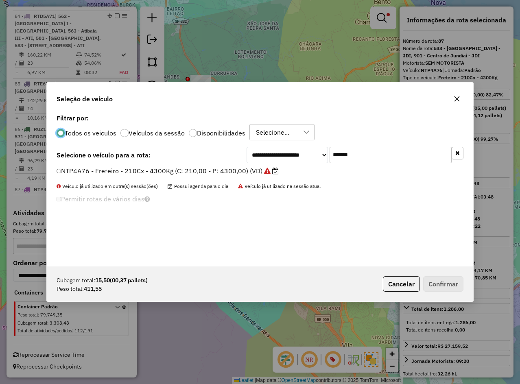
scroll to position [4, 2]
click at [352, 154] on input "*******" at bounding box center [390, 155] width 122 height 16
paste input "text"
type input "*******"
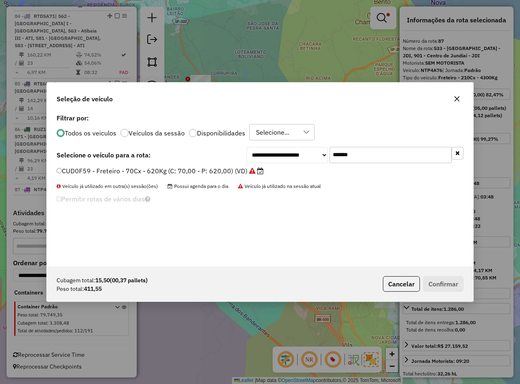
click at [233, 175] on label "CUD0F59 - Freteiro - 70Cx - 620Kg (C: 70,00 - P: 620,00) (VD)" at bounding box center [160, 171] width 207 height 10
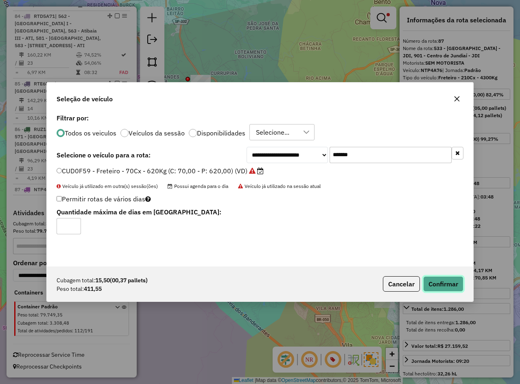
click at [444, 284] on button "Confirmar" at bounding box center [443, 283] width 40 height 15
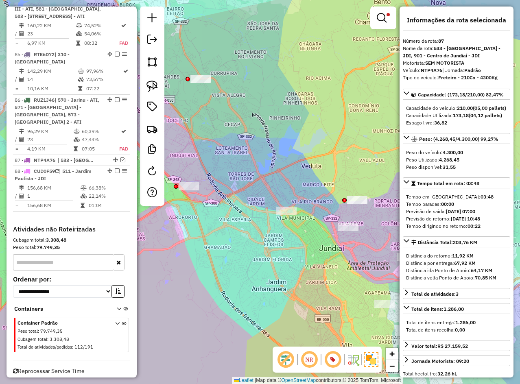
scroll to position [4216, 0]
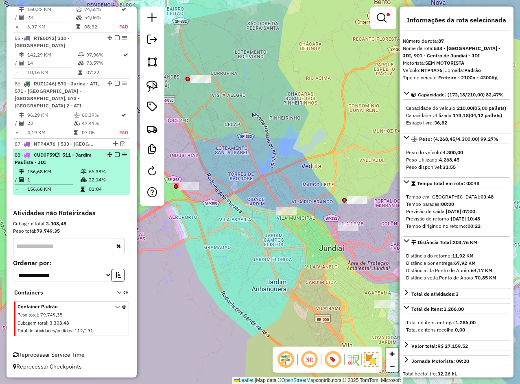
click at [104, 170] on td "66,38%" at bounding box center [107, 172] width 39 height 8
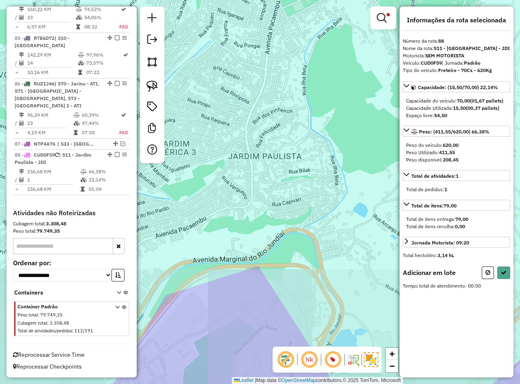
click at [376, 20] on link at bounding box center [383, 18] width 20 height 16
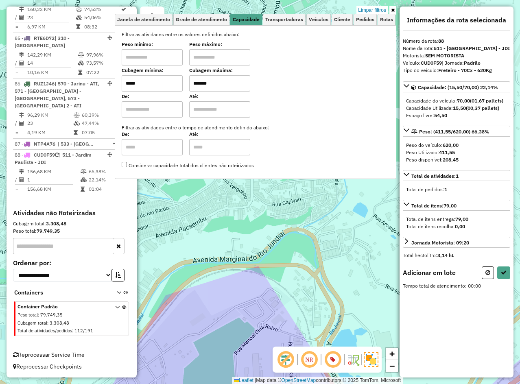
click at [376, 4] on div "Limpar filtros Janela de atendimento Grade de atendimento Capacidade Transporta…" at bounding box center [260, 192] width 520 height 384
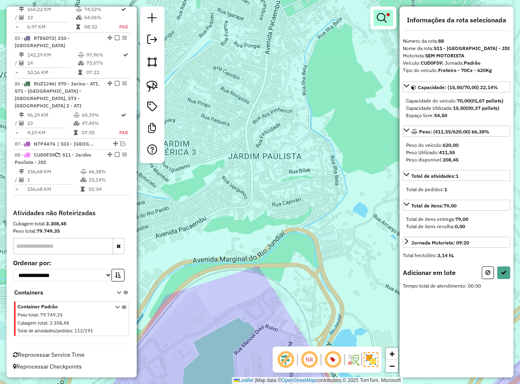
click at [379, 13] on em at bounding box center [382, 18] width 10 height 10
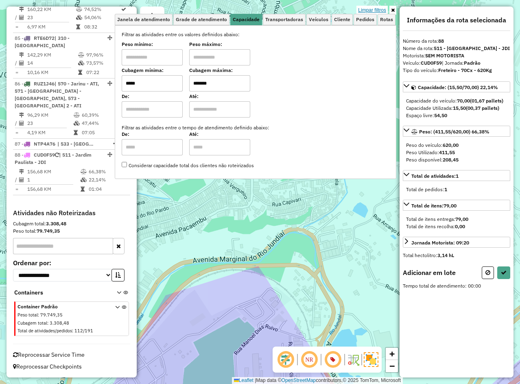
click at [379, 9] on link "Limpar filtros" at bounding box center [371, 10] width 31 height 9
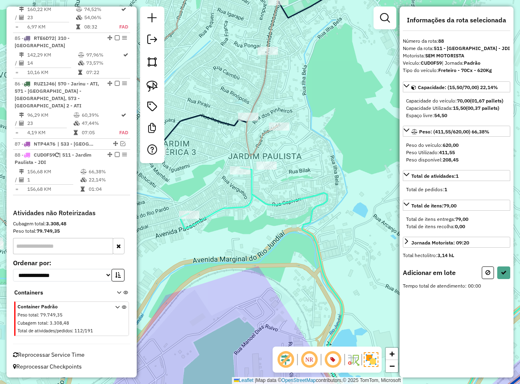
click at [266, 216] on div "Janela de atendimento Grade de atendimento Capacidade Transportadoras Veículos …" at bounding box center [260, 192] width 520 height 384
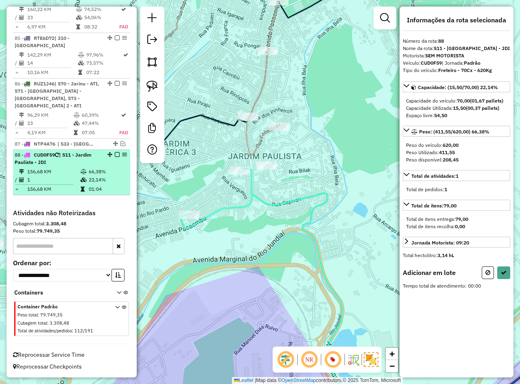
click at [83, 176] on td at bounding box center [84, 180] width 8 height 8
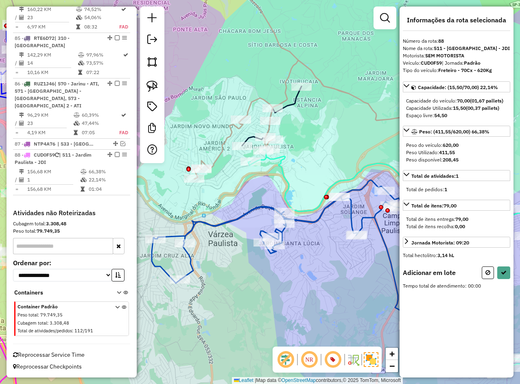
drag, startPoint x: 303, startPoint y: 155, endPoint x: 307, endPoint y: 134, distance: 22.0
click at [277, 165] on div "Janela de atendimento Grade de atendimento Capacidade Transportadoras Veículos …" at bounding box center [260, 192] width 520 height 384
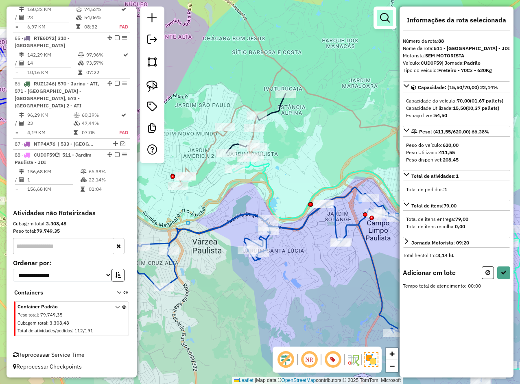
click at [389, 16] on em at bounding box center [385, 18] width 10 height 10
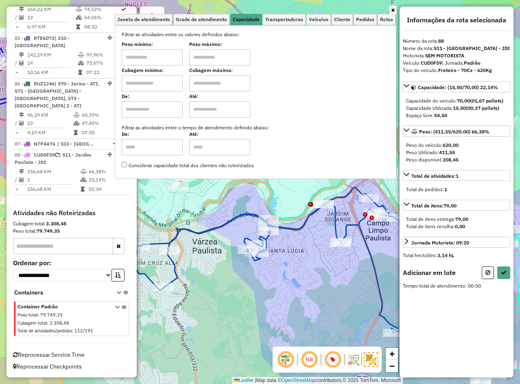
click at [154, 82] on input "text" at bounding box center [152, 83] width 61 height 16
type input "****"
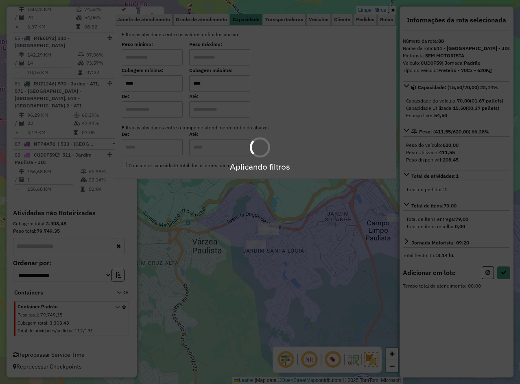
type input "****"
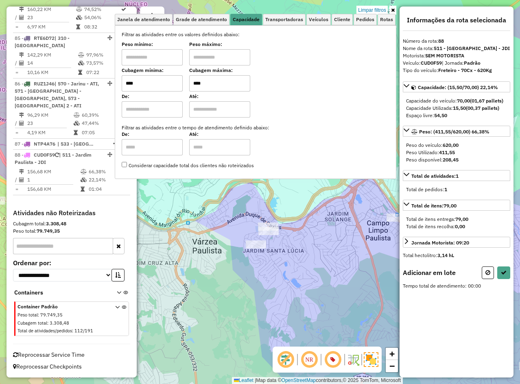
click at [212, 241] on div "Limpar filtros Janela de atendimento Grade de atendimento Capacidade Transporta…" at bounding box center [260, 192] width 520 height 384
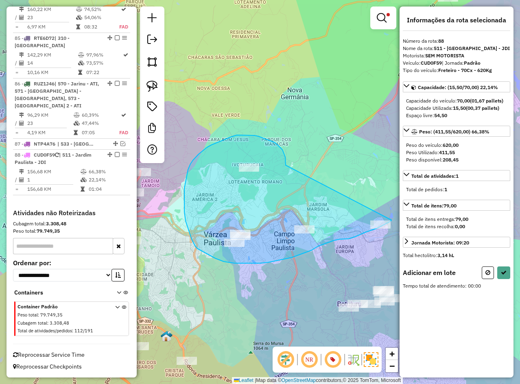
drag, startPoint x: 282, startPoint y: 150, endPoint x: 391, endPoint y: 220, distance: 129.7
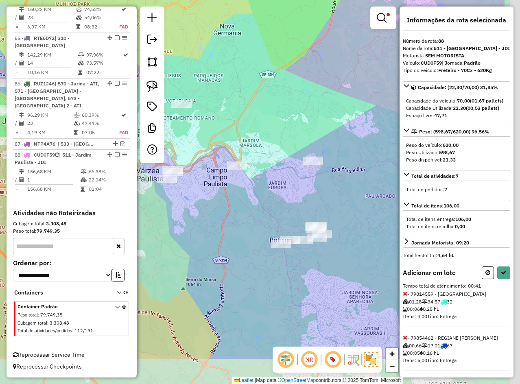
drag, startPoint x: 305, startPoint y: 284, endPoint x: 235, endPoint y: 217, distance: 96.7
click at [235, 217] on div "Limpar filtros Janela de atendimento Grade de atendimento Capacidade Transporta…" at bounding box center [260, 192] width 520 height 384
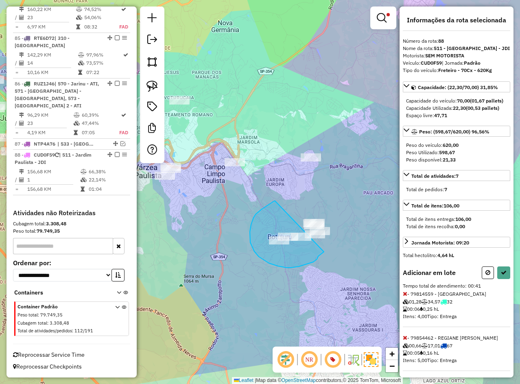
drag, startPoint x: 270, startPoint y: 204, endPoint x: 324, endPoint y: 257, distance: 75.9
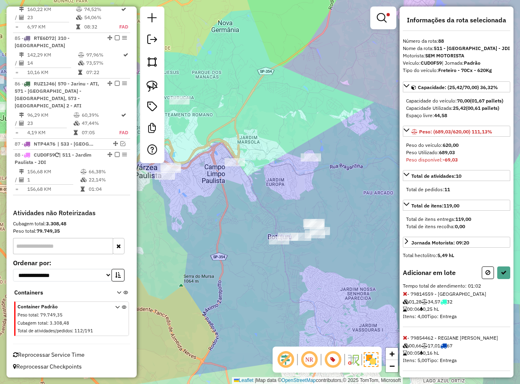
scroll to position [325, 0]
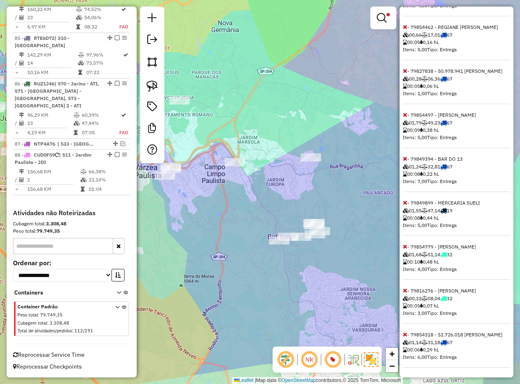
click at [406, 331] on icon at bounding box center [405, 334] width 4 height 6
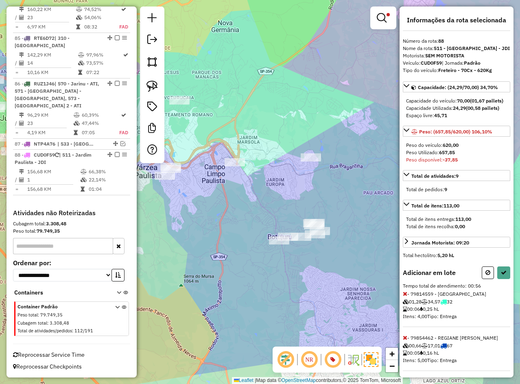
scroll to position [274, 0]
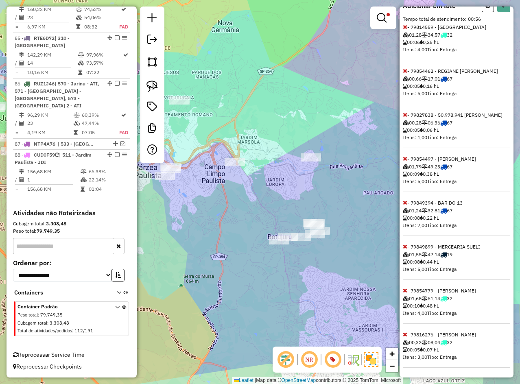
click at [404, 243] on span at bounding box center [405, 246] width 4 height 7
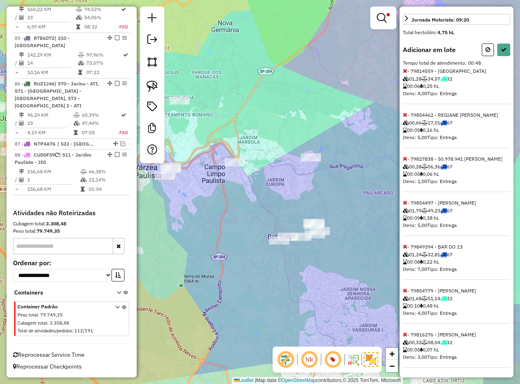
scroll to position [0, 0]
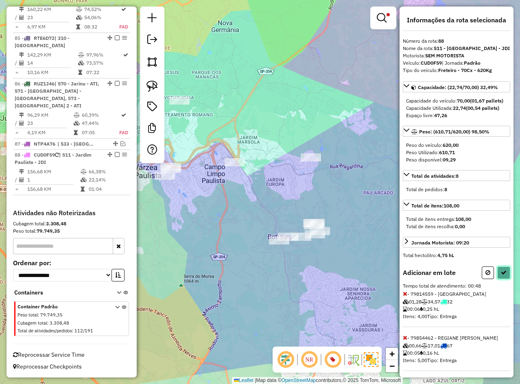
click at [504, 279] on button at bounding box center [503, 272] width 13 height 13
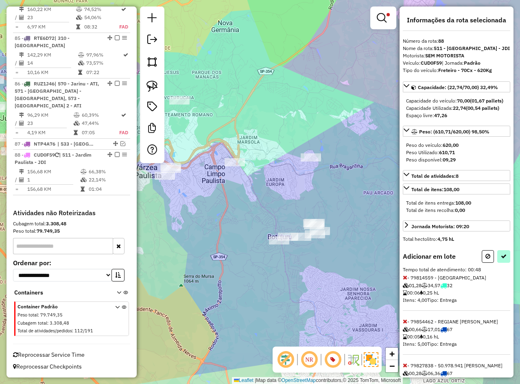
select select "**********"
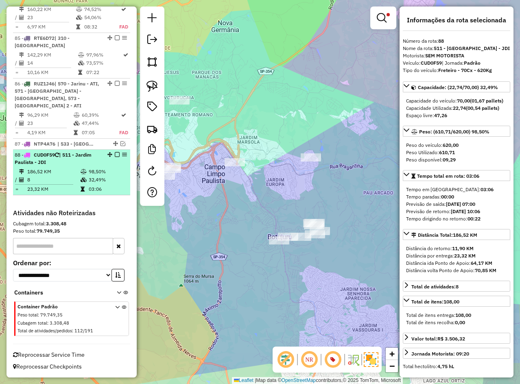
click at [49, 170] on td "186,52 KM" at bounding box center [53, 172] width 53 height 8
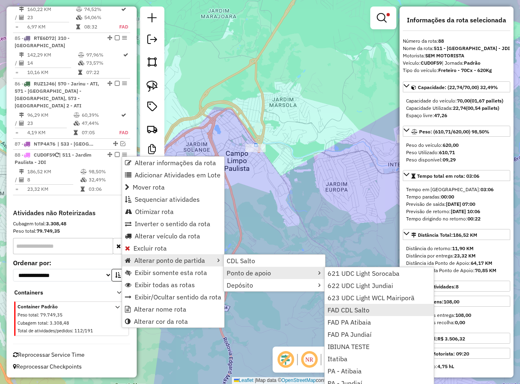
scroll to position [1, 0]
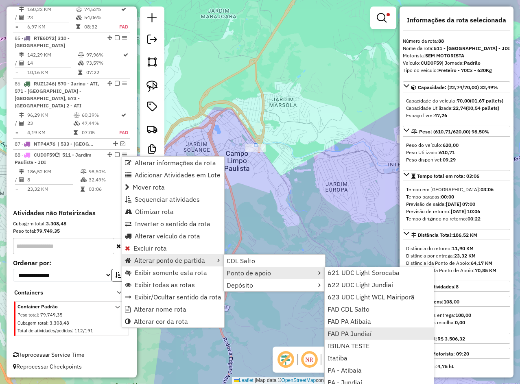
click at [369, 334] on span "FAD PA Jundiaí" at bounding box center [349, 333] width 44 height 7
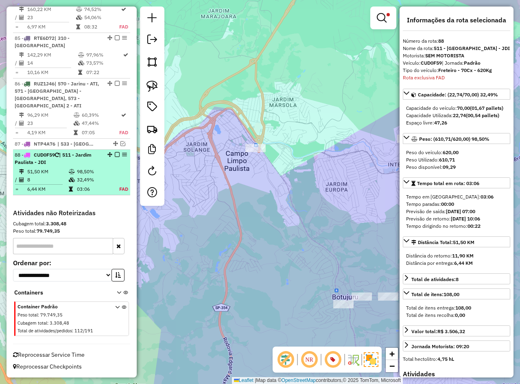
click at [57, 162] on div "88 - CUD0F59 | 511 - Jardim Paulista - JDI" at bounding box center [58, 158] width 86 height 15
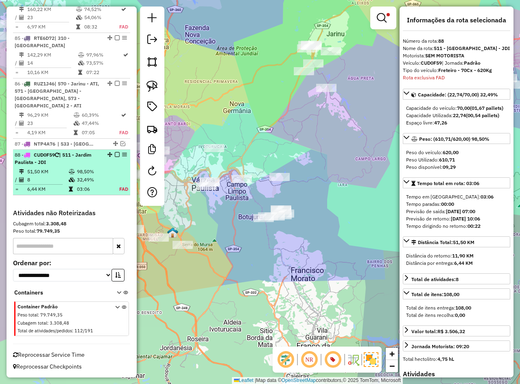
click at [115, 154] on em at bounding box center [117, 154] width 5 height 5
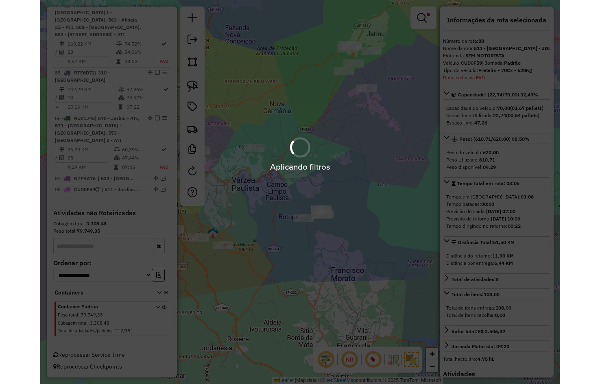
scroll to position [4181, 0]
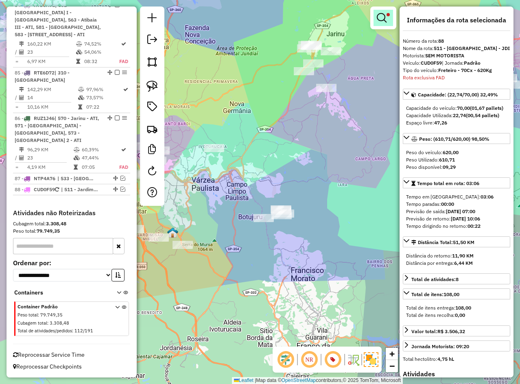
click at [387, 14] on span at bounding box center [387, 14] width 3 height 3
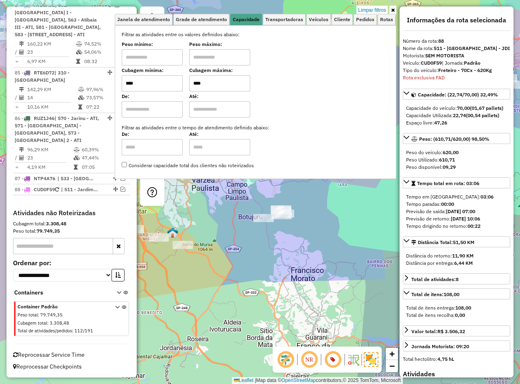
click at [280, 259] on div "Limpar filtros Janela de atendimento Grade de atendimento Capacidade Transporta…" at bounding box center [260, 192] width 520 height 384
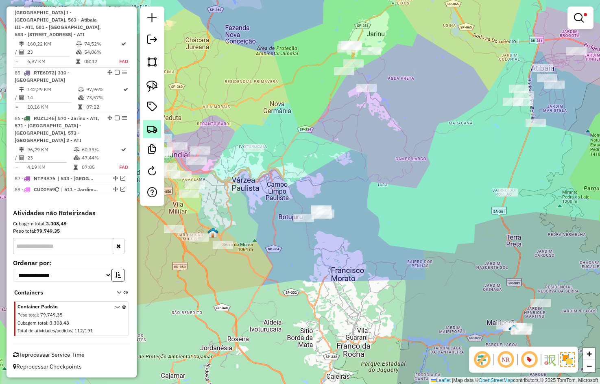
click at [147, 135] on link at bounding box center [152, 129] width 18 height 18
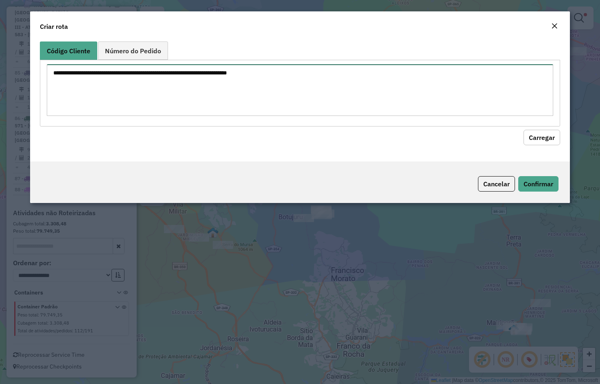
click at [193, 81] on textarea at bounding box center [300, 90] width 507 height 52
paste textarea "********"
type textarea "********"
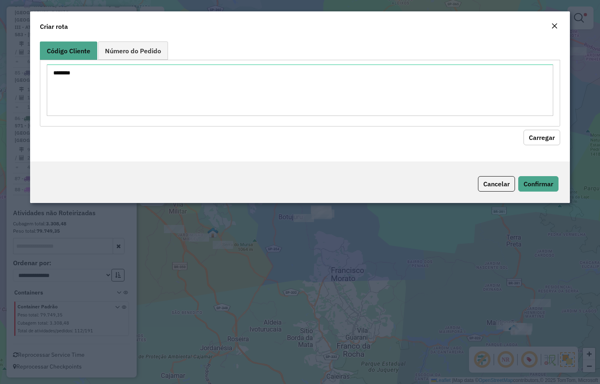
click at [534, 137] on button "Carregar" at bounding box center [541, 137] width 37 height 15
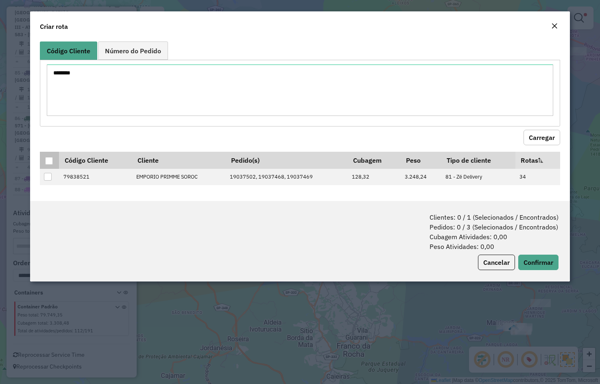
click at [46, 160] on div at bounding box center [49, 161] width 8 height 8
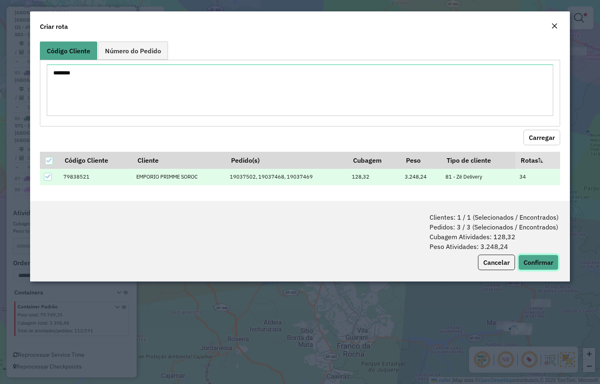
click at [547, 265] on button "Confirmar" at bounding box center [538, 262] width 40 height 15
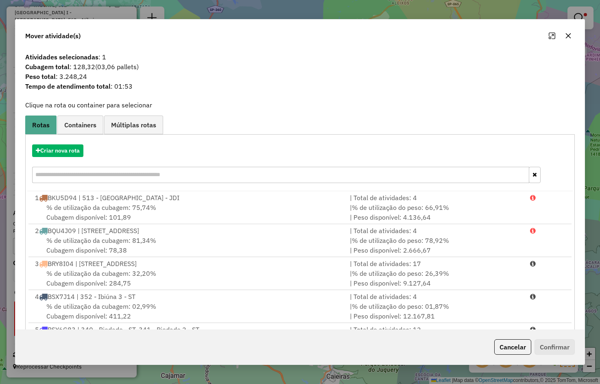
click at [61, 142] on div "Criar nova rota" at bounding box center [299, 164] width 545 height 53
click at [91, 144] on div "Criar nova rota" at bounding box center [299, 164] width 545 height 53
click at [66, 148] on button "Criar nova rota" at bounding box center [57, 150] width 51 height 13
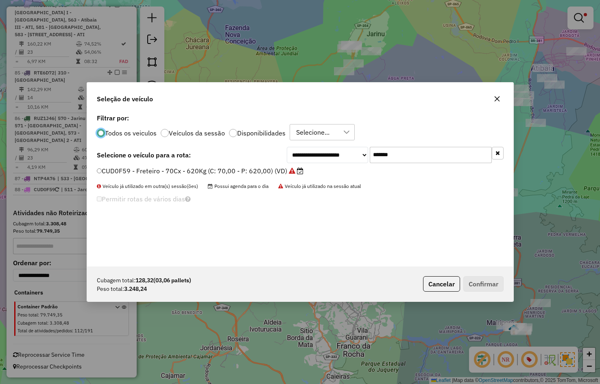
scroll to position [4, 2]
click at [391, 152] on input "*******" at bounding box center [431, 155] width 122 height 16
paste input "text"
type input "*******"
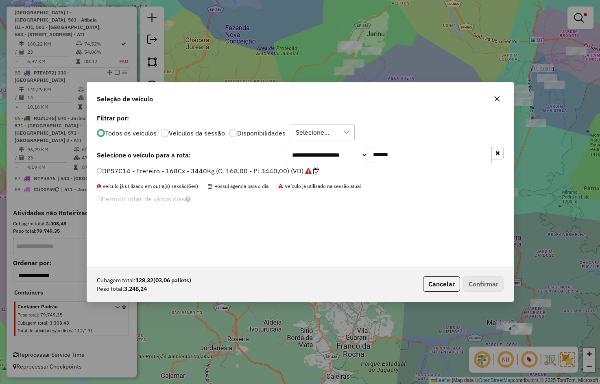
click at [274, 175] on label "DPS7C14 - Freteiro - 168Cx - 3440Kg (C: 168,00 - P: 3440,00) (VD)" at bounding box center [208, 171] width 223 height 10
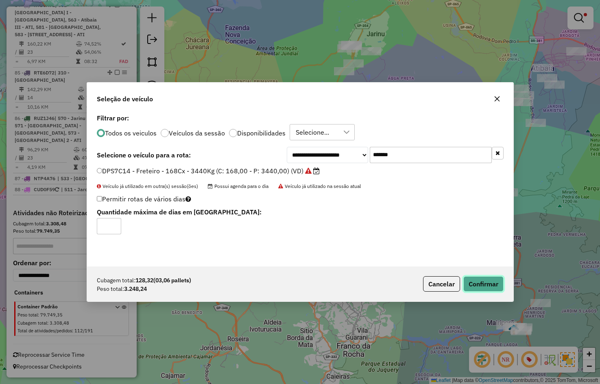
click at [477, 286] on button "Confirmar" at bounding box center [483, 283] width 40 height 15
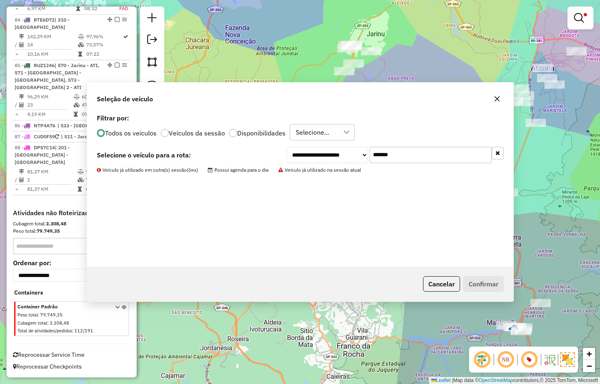
scroll to position [4170, 0]
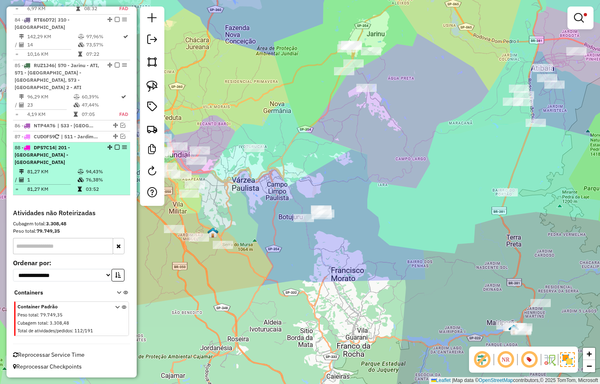
click at [66, 176] on td "81,27 KM" at bounding box center [52, 172] width 50 height 8
select select "**********"
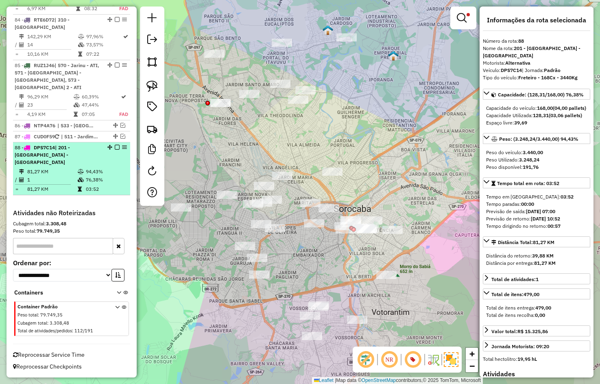
click at [115, 150] on em at bounding box center [117, 147] width 5 height 5
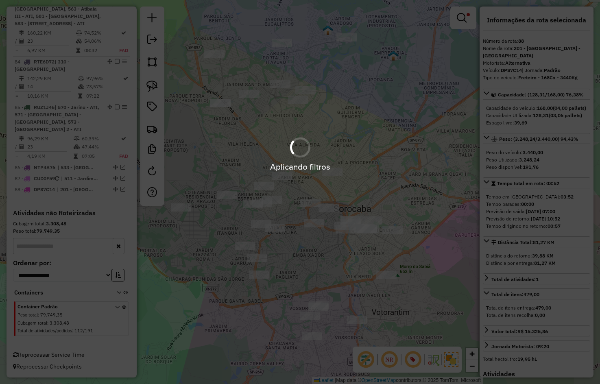
scroll to position [4147, 0]
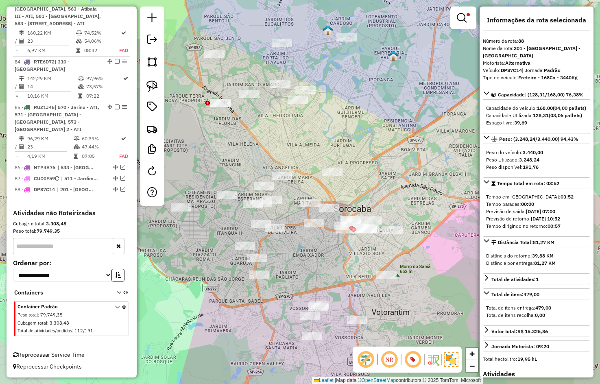
click at [226, 141] on div "Limpar filtros Janela de atendimento Grade de atendimento Capacidade Transporta…" at bounding box center [300, 192] width 600 height 384
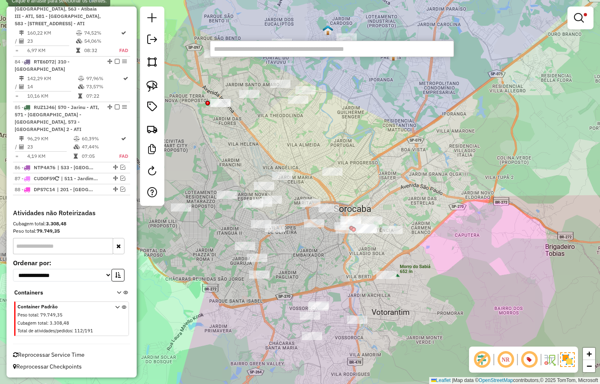
paste input "********"
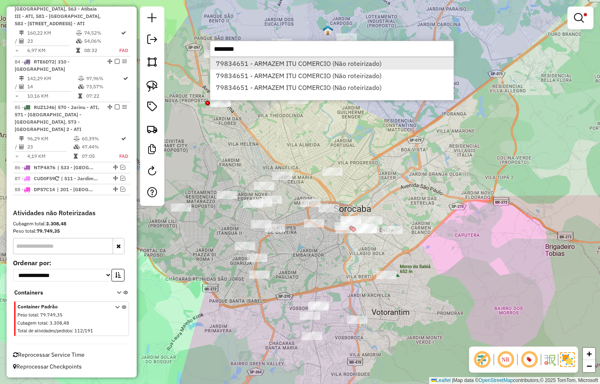
type input "********"
click at [264, 58] on li "79834651 - ARMAZEM ITU COMERCIO (Não roteirizado)" at bounding box center [331, 63] width 243 height 12
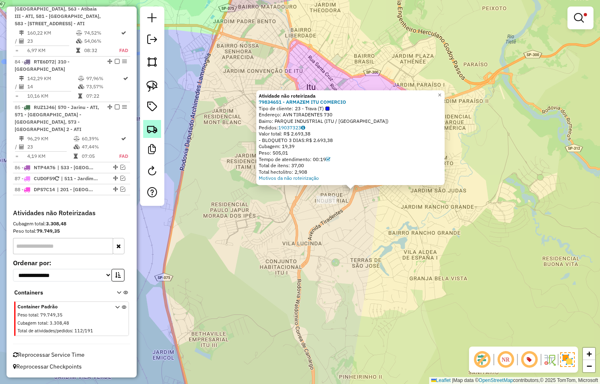
click at [157, 129] on img at bounding box center [151, 128] width 11 height 11
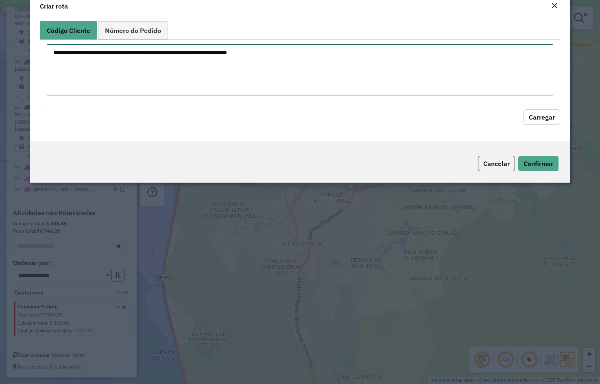
drag, startPoint x: 174, startPoint y: 105, endPoint x: 172, endPoint y: 100, distance: 4.8
click at [173, 96] on textarea at bounding box center [300, 70] width 507 height 52
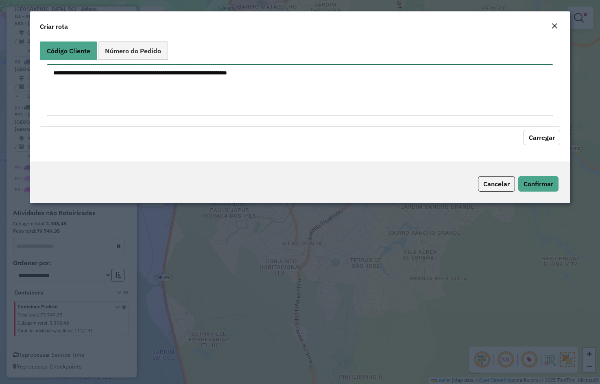
paste textarea "********"
type textarea "********"
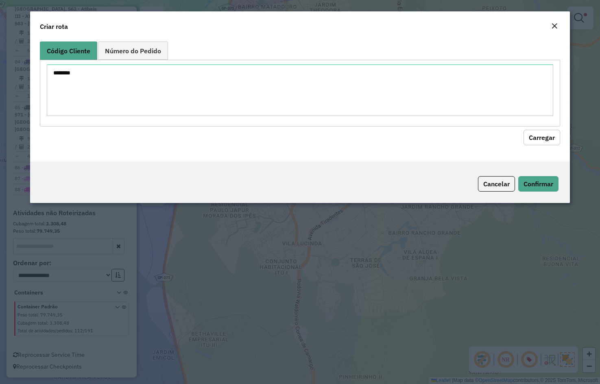
click at [539, 133] on button "Carregar" at bounding box center [541, 137] width 37 height 15
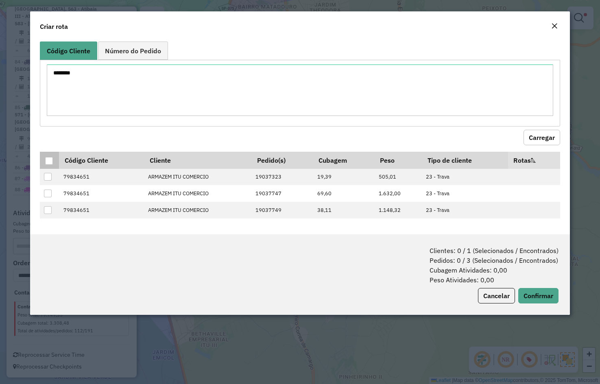
click at [51, 158] on div at bounding box center [49, 161] width 8 height 8
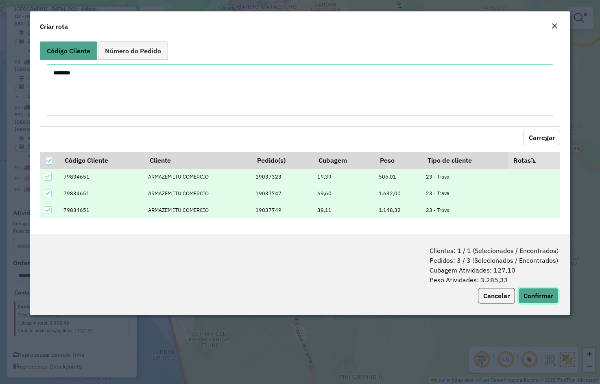
click at [543, 290] on button "Confirmar" at bounding box center [538, 295] width 40 height 15
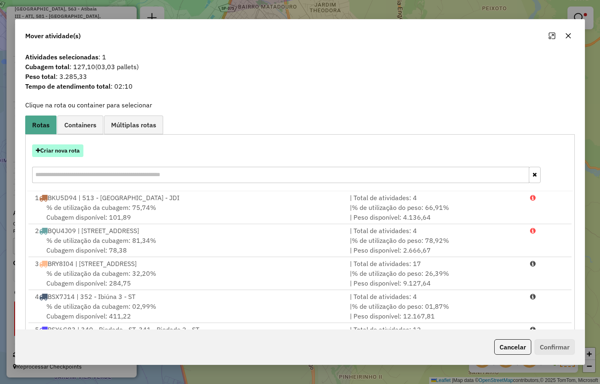
click at [55, 149] on button "Criar nova rota" at bounding box center [57, 150] width 51 height 13
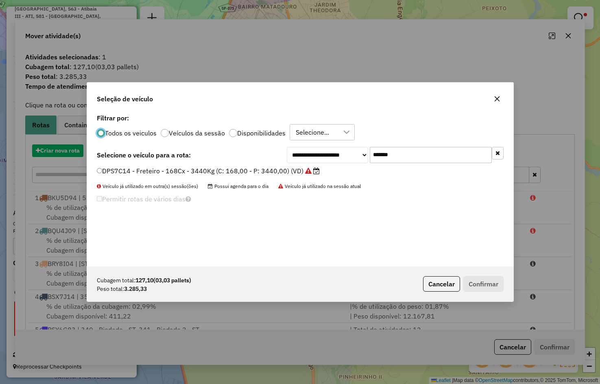
scroll to position [4, 2]
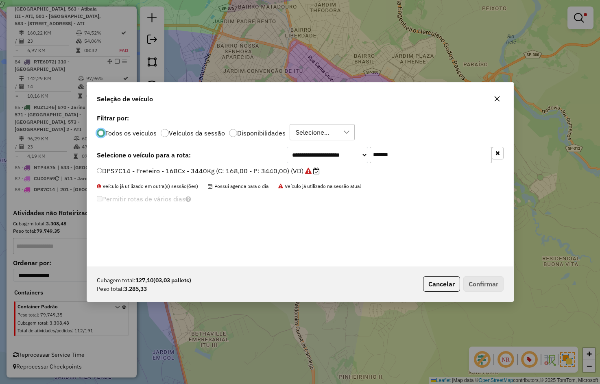
click at [385, 148] on input "*******" at bounding box center [431, 155] width 122 height 16
click at [298, 166] on label "DPS7C14 - Freteiro - 168Cx - 3440Kg (C: 168,00 - P: 3440,00) (VD)" at bounding box center [208, 171] width 223 height 10
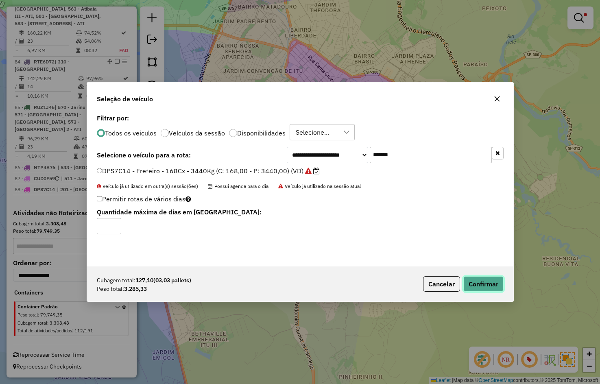
click at [478, 280] on button "Confirmar" at bounding box center [483, 283] width 40 height 15
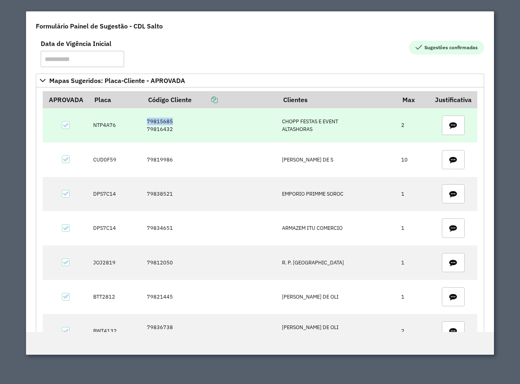
drag, startPoint x: 183, startPoint y: 125, endPoint x: 118, endPoint y: 120, distance: 64.9
click at [118, 120] on tr "NTP4A76 79815685 79816432 CHOPP FESTAS E EVENT ALTASHORAS 2" at bounding box center [260, 125] width 434 height 34
drag, startPoint x: 134, startPoint y: 120, endPoint x: 168, endPoint y: 128, distance: 34.4
click at [135, 120] on td "NTP4A76" at bounding box center [116, 125] width 54 height 34
drag, startPoint x: 173, startPoint y: 131, endPoint x: 144, endPoint y: 119, distance: 31.7
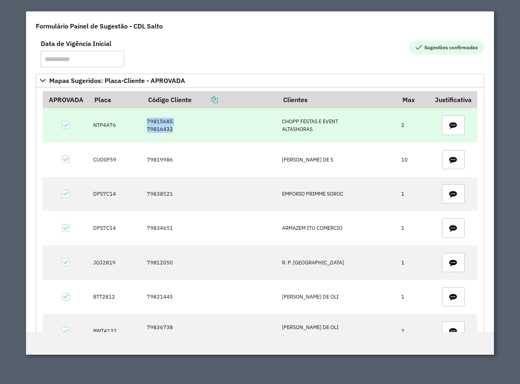
click at [144, 119] on td "79815685 79816432" at bounding box center [209, 125] width 135 height 34
copy td "79815685 79816432"
click at [102, 128] on td "NTP4A76" at bounding box center [116, 125] width 54 height 34
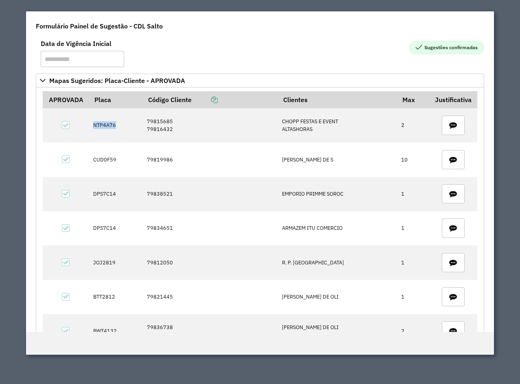
copy td "NTP4A76"
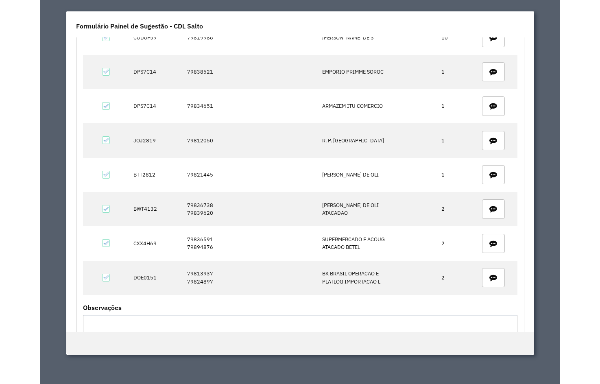
scroll to position [81, 0]
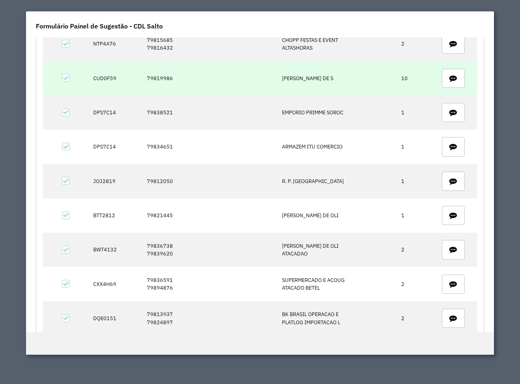
click at [161, 72] on td "79819986" at bounding box center [209, 78] width 135 height 34
click at [161, 74] on td "79819986" at bounding box center [209, 78] width 135 height 34
copy td "79819986"
click at [102, 77] on td "CUD0F59" at bounding box center [116, 78] width 54 height 34
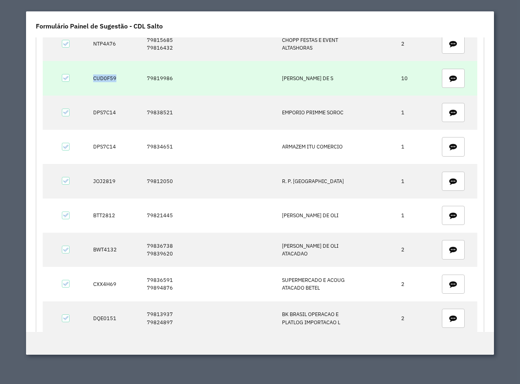
click at [102, 77] on td "CUD0F59" at bounding box center [116, 78] width 54 height 34
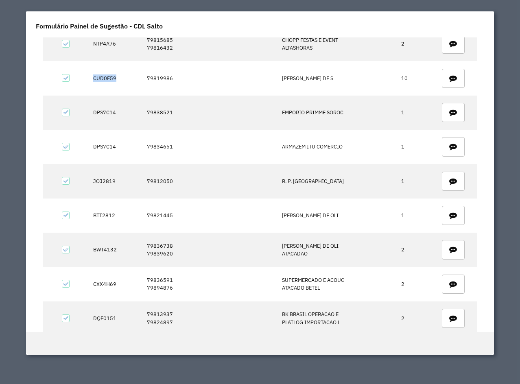
copy td "CUD0F59"
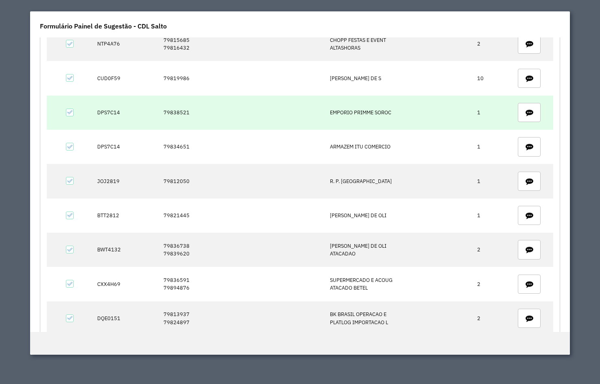
click at [176, 119] on td "79838521" at bounding box center [242, 113] width 167 height 34
click at [175, 116] on td "79838521" at bounding box center [242, 113] width 167 height 34
click at [102, 113] on td "DPS7C14" at bounding box center [126, 113] width 66 height 34
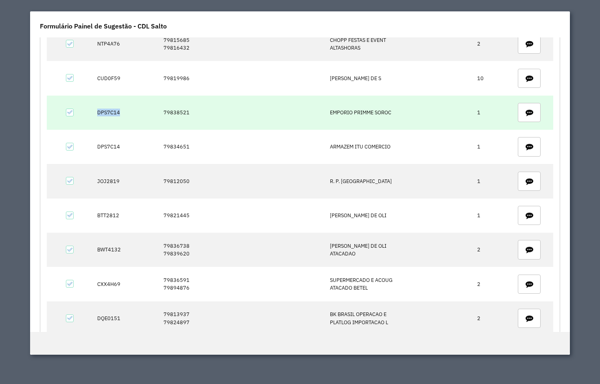
click at [102, 113] on td "DPS7C14" at bounding box center [126, 113] width 66 height 34
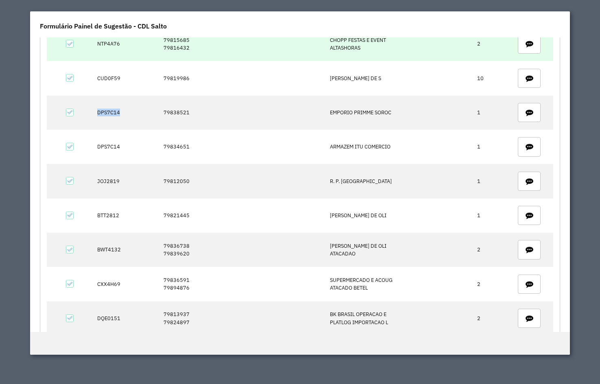
copy td "DPS7C14"
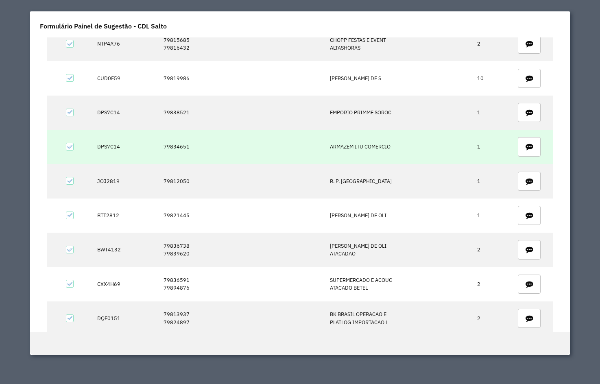
click at [176, 146] on td "79834651" at bounding box center [242, 147] width 167 height 34
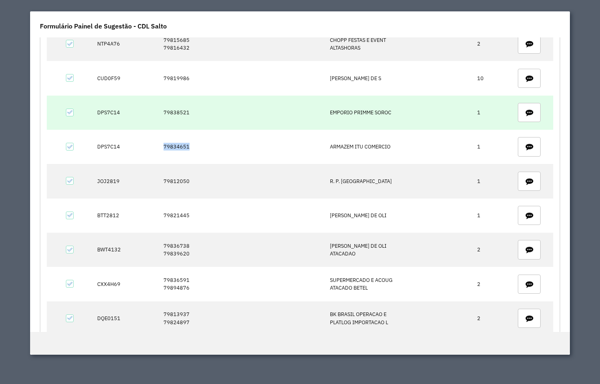
copy td "79834651"
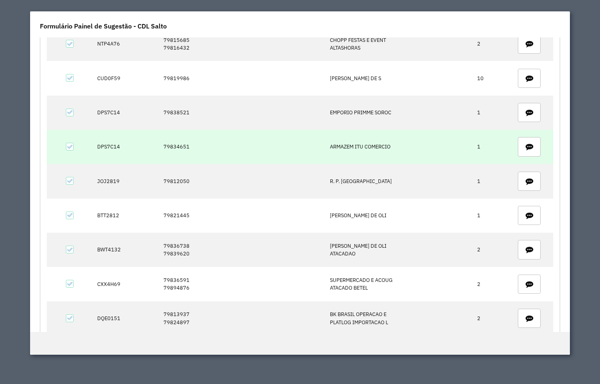
click at [115, 148] on td "DPS7C14" at bounding box center [126, 147] width 66 height 34
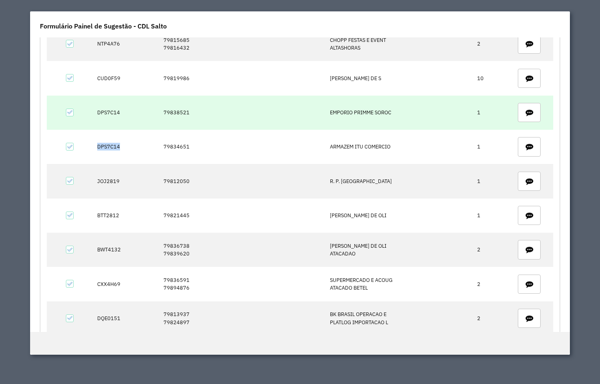
copy td "DPS7C14"
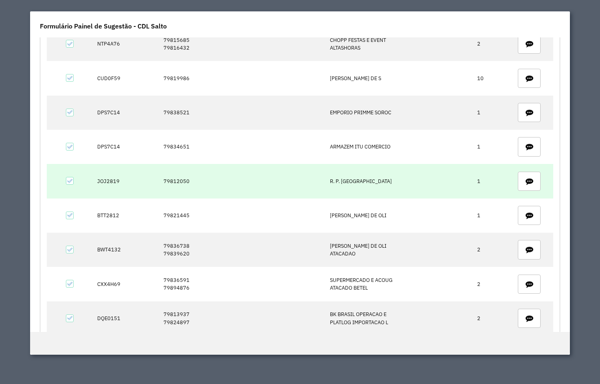
click at [165, 188] on td "79812050" at bounding box center [242, 181] width 167 height 34
click at [165, 182] on td "79812050" at bounding box center [242, 181] width 167 height 34
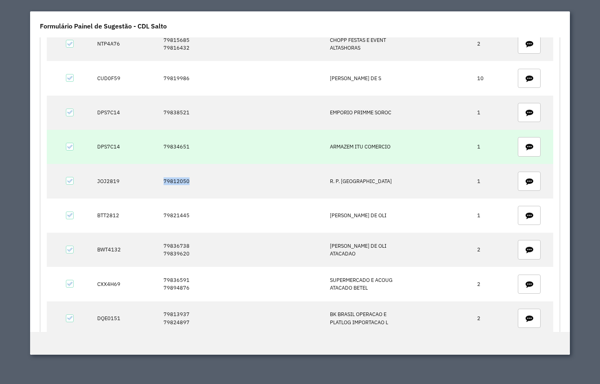
copy td "79812050"
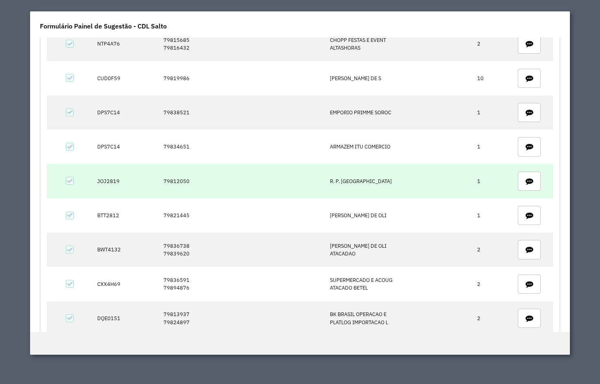
click at [111, 178] on td "JOJ2819" at bounding box center [126, 181] width 66 height 34
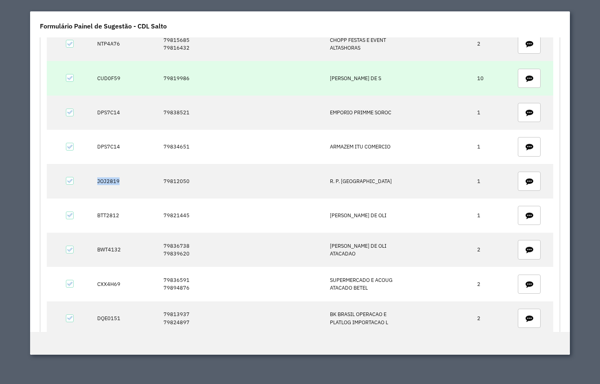
copy td "JOJ2819"
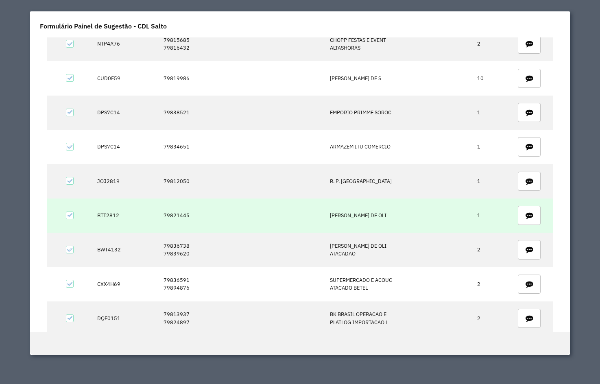
click at [175, 215] on td "79821445" at bounding box center [242, 215] width 167 height 34
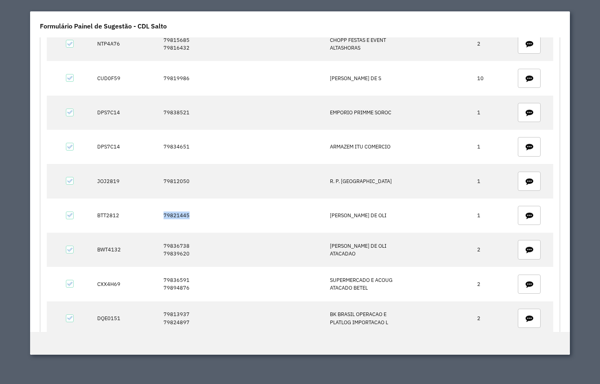
copy td "79821445"
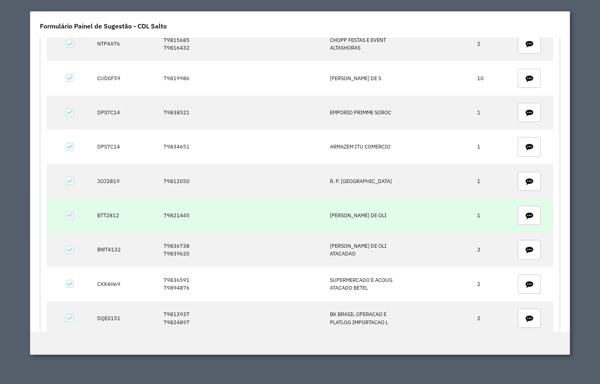
click at [96, 211] on td "BTT2812" at bounding box center [126, 215] width 66 height 34
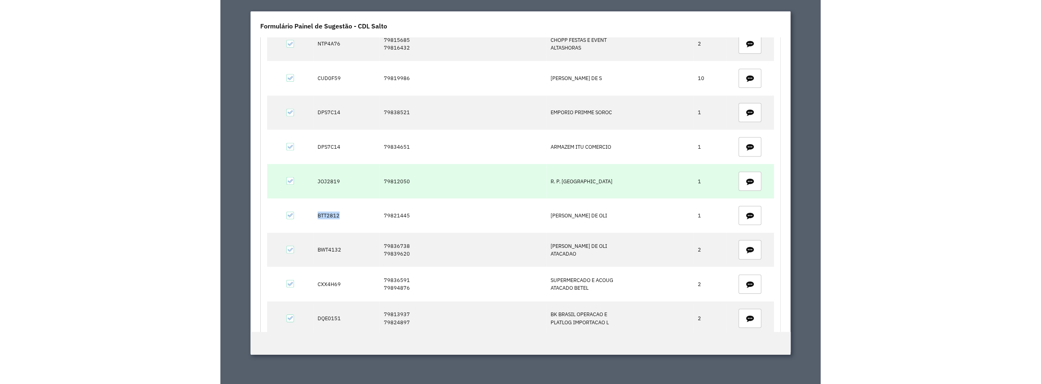
scroll to position [163, 0]
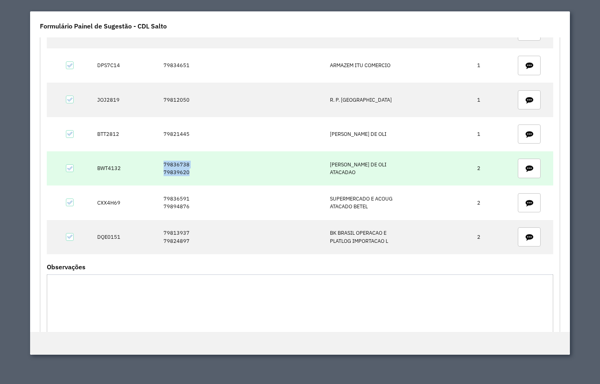
drag, startPoint x: 200, startPoint y: 174, endPoint x: 135, endPoint y: 158, distance: 66.6
click at [135, 158] on tr "BWT4132 79836738 79839620 FRANCINE RINO DE OLI ATACADAO 2" at bounding box center [300, 168] width 506 height 34
click at [105, 167] on td "BWT4132" at bounding box center [126, 168] width 66 height 34
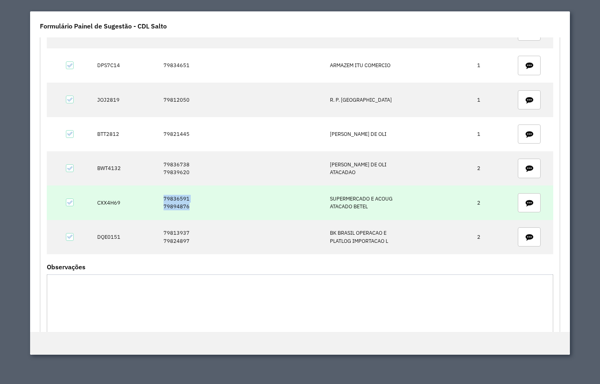
drag, startPoint x: 195, startPoint y: 209, endPoint x: 137, endPoint y: 196, distance: 59.6
click at [137, 196] on tr "CXX4H69 79836591 79894876 SUPERMERCADO E ACOUG ATACADO BETEL 2" at bounding box center [300, 202] width 506 height 34
click at [95, 211] on td "CXX4H69" at bounding box center [126, 202] width 66 height 34
click at [100, 203] on td "CXX4H69" at bounding box center [126, 202] width 66 height 34
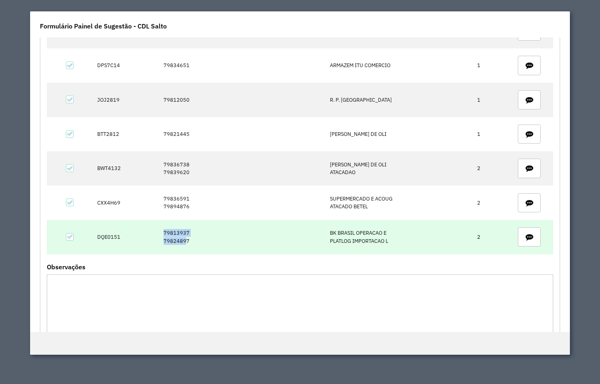
drag, startPoint x: 185, startPoint y: 242, endPoint x: 153, endPoint y: 232, distance: 34.1
click at [153, 232] on tr "DQE0151 79813937 79824897 BK BRASIL OPERACAO E PLATLOG IMPORTACAO L 2" at bounding box center [300, 237] width 506 height 34
click at [180, 238] on td "79813937 79824897" at bounding box center [242, 237] width 167 height 34
click at [185, 243] on td "79813937 79824897" at bounding box center [242, 237] width 167 height 34
drag, startPoint x: 189, startPoint y: 242, endPoint x: 153, endPoint y: 230, distance: 37.4
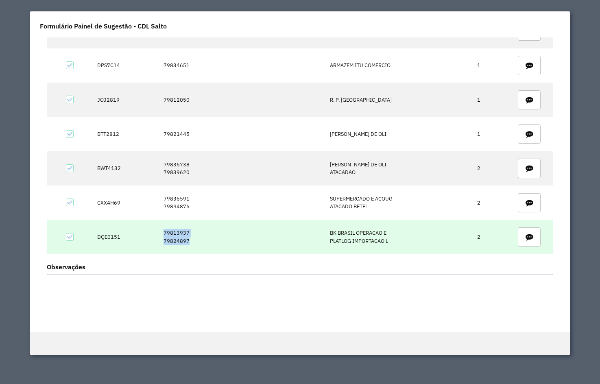
click at [153, 230] on tr "DQE0151 79813937 79824897 BK BRASIL OPERACAO E PLATLOG IMPORTACAO L 2" at bounding box center [300, 237] width 506 height 34
click at [104, 241] on td "DQE0151" at bounding box center [126, 237] width 66 height 34
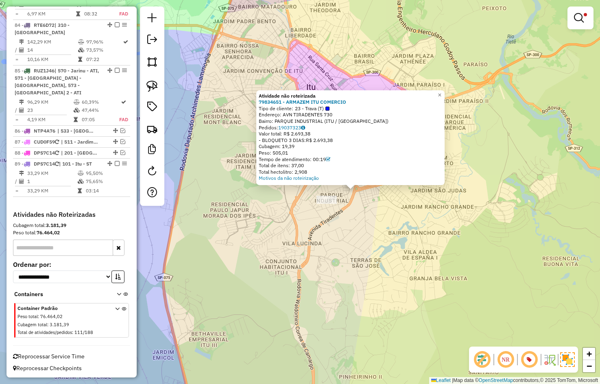
scroll to position [4170, 0]
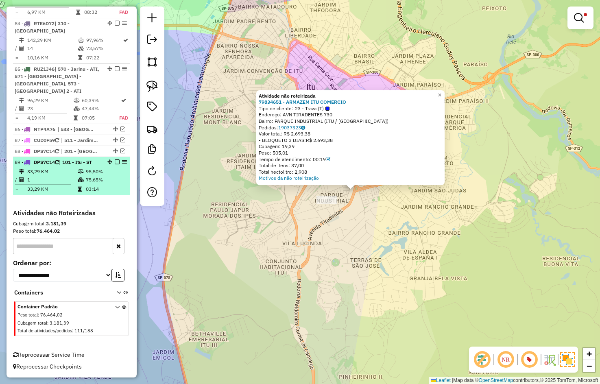
click at [78, 174] on icon at bounding box center [81, 171] width 6 height 5
select select "**********"
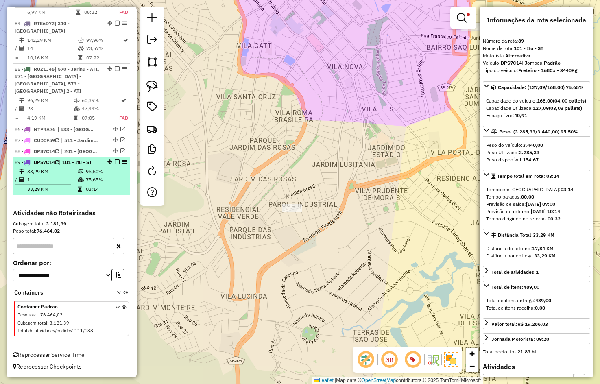
click at [115, 164] on em at bounding box center [117, 161] width 5 height 5
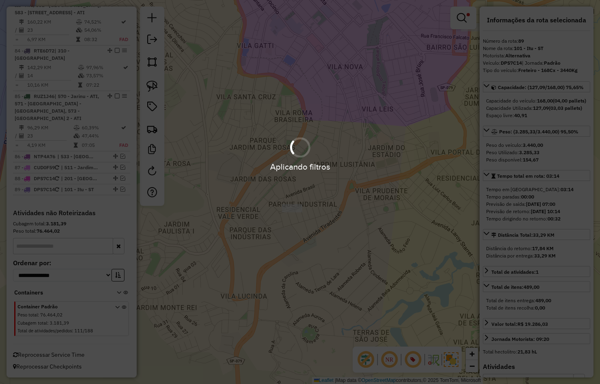
scroll to position [4158, 0]
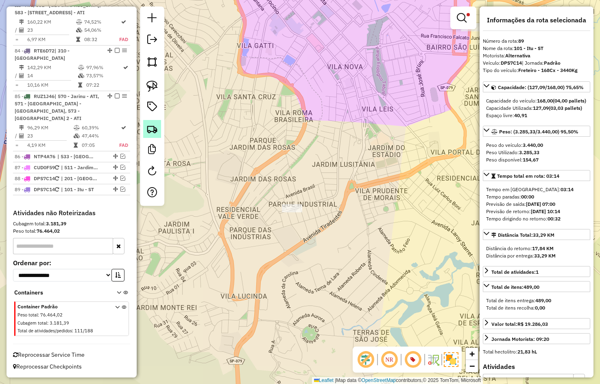
click at [157, 125] on img at bounding box center [151, 128] width 11 height 11
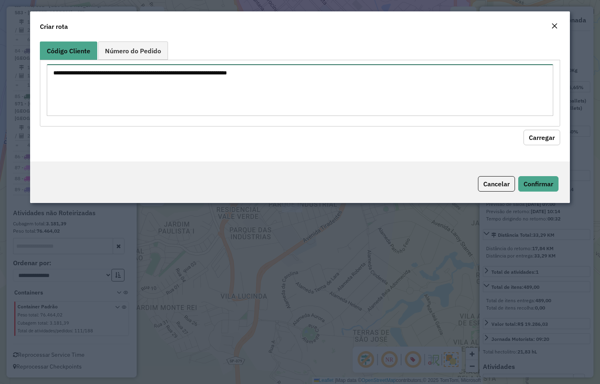
click at [159, 97] on textarea at bounding box center [300, 90] width 507 height 52
paste textarea "********"
type textarea "********"
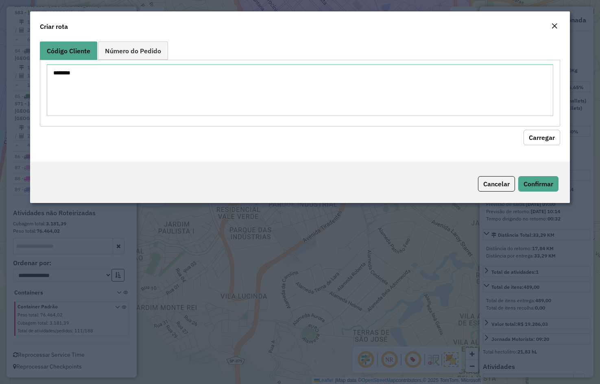
click at [544, 130] on button "Carregar" at bounding box center [541, 137] width 37 height 15
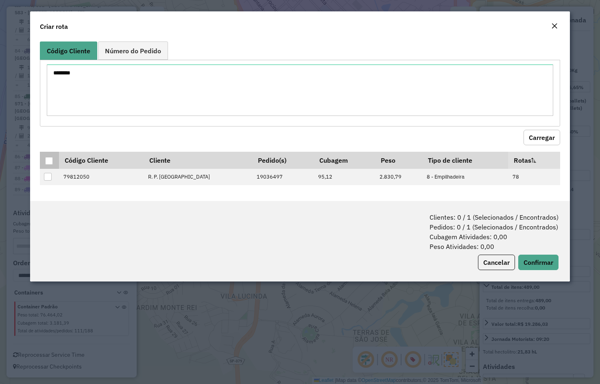
click at [49, 163] on div at bounding box center [49, 161] width 8 height 8
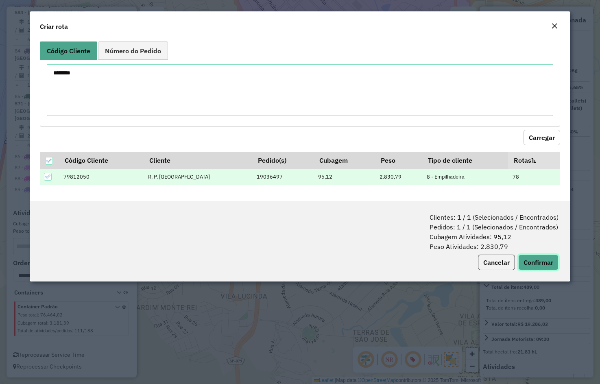
click at [534, 262] on button "Confirmar" at bounding box center [538, 262] width 40 height 15
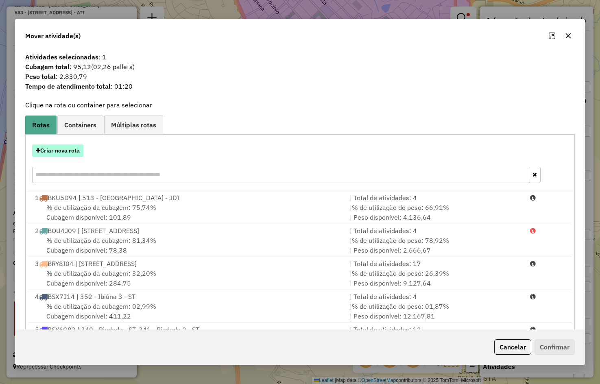
click at [46, 147] on button "Criar nova rota" at bounding box center [57, 150] width 51 height 13
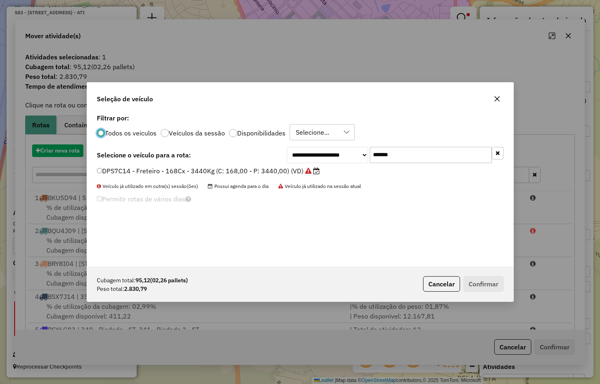
scroll to position [4, 2]
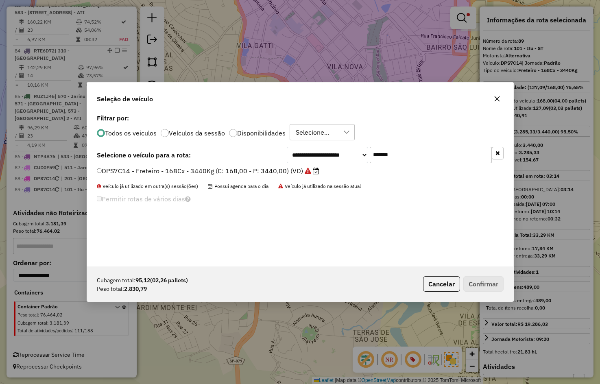
click at [447, 154] on input "*******" at bounding box center [431, 155] width 122 height 16
paste input "text"
type input "*******"
click at [261, 177] on div "JOJ2819 - Freteiro - 168Cx - 3760Kg (C: 168,00 - P: 3760,00) (VD)" at bounding box center [300, 174] width 416 height 16
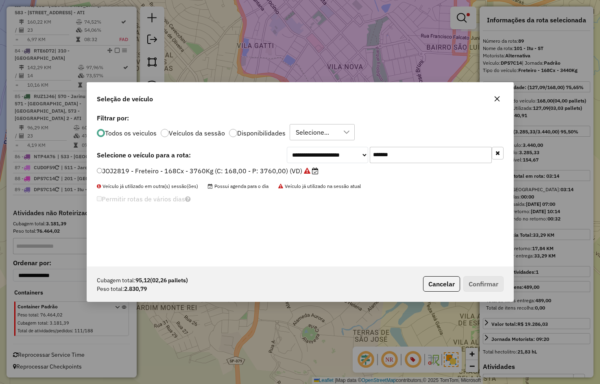
click at [258, 169] on label "JOJ2819 - Freteiro - 168Cx - 3760Kg (C: 168,00 - P: 3760,00) (VD)" at bounding box center [208, 171] width 222 height 10
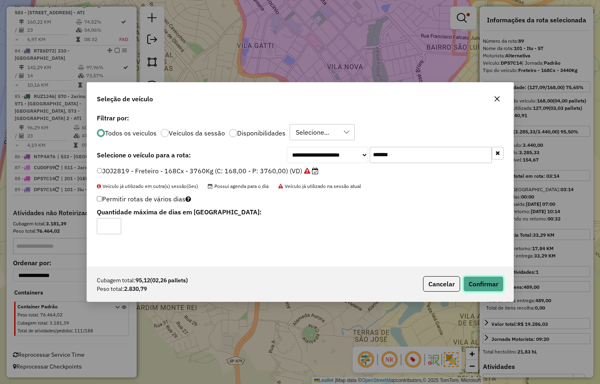
click at [494, 283] on button "Confirmar" at bounding box center [483, 283] width 40 height 15
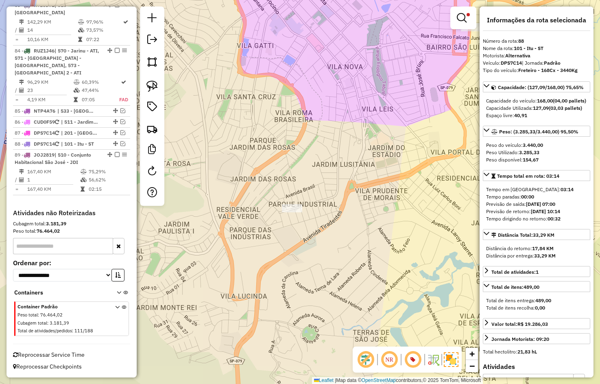
scroll to position [4158, 0]
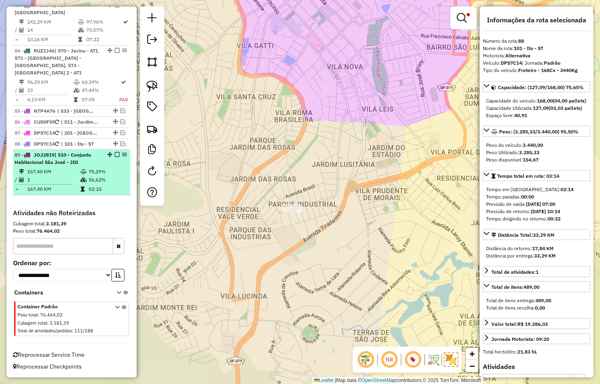
click at [69, 156] on span "| 510 - Conjunto Habitacional São José - JDI" at bounding box center [53, 158] width 76 height 13
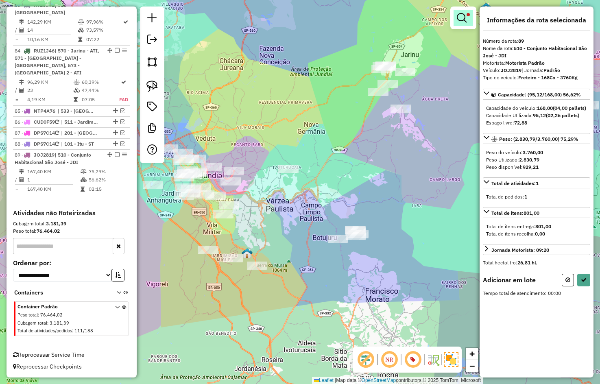
click at [465, 11] on link at bounding box center [464, 18] width 20 height 16
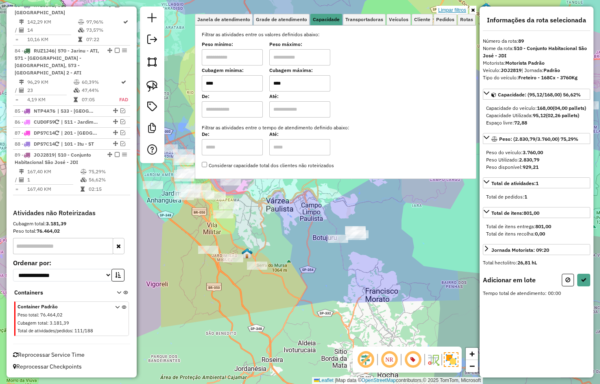
click at [447, 9] on link "Limpar filtros" at bounding box center [451, 10] width 31 height 9
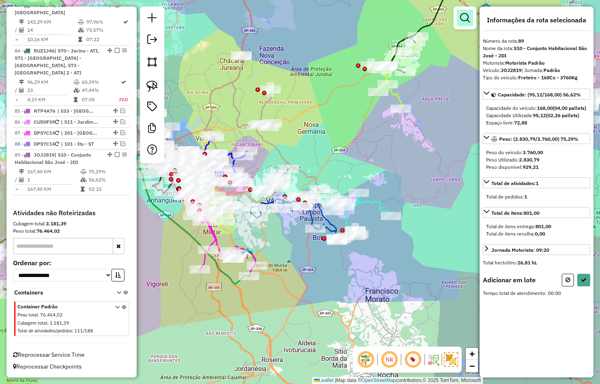
click at [466, 17] on em at bounding box center [465, 18] width 10 height 10
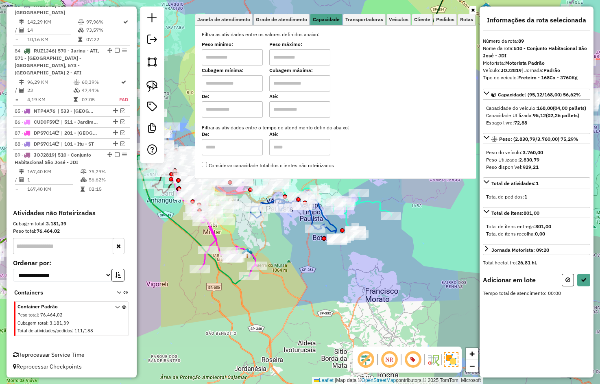
click at [231, 85] on input "text" at bounding box center [232, 83] width 61 height 16
type input "*****"
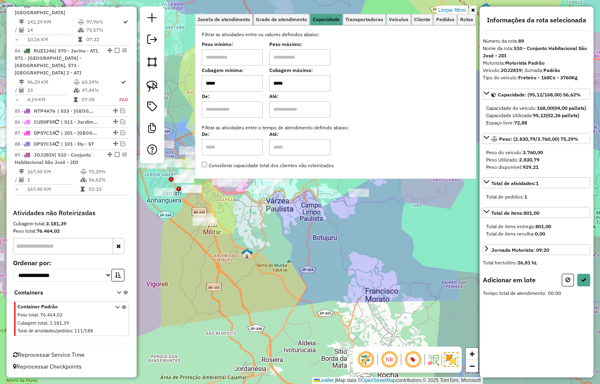
click at [335, 225] on div "Limpar filtros Janela de atendimento Grade de atendimento Capacidade Transporta…" at bounding box center [300, 192] width 600 height 384
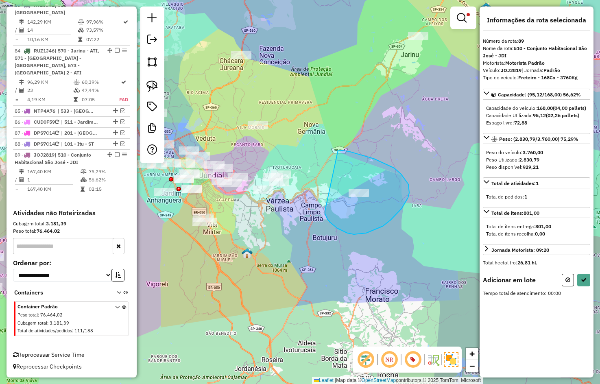
drag, startPoint x: 337, startPoint y: 228, endPoint x: 340, endPoint y: 152, distance: 76.1
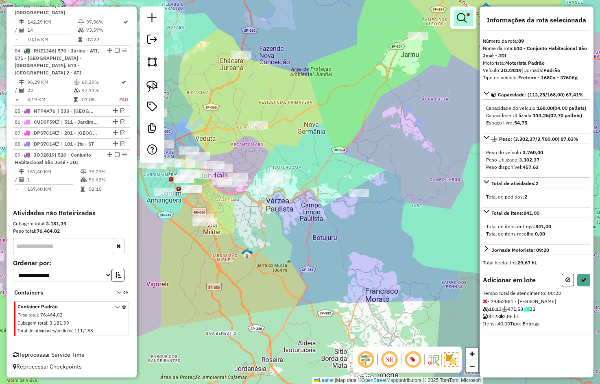
click at [462, 18] on em at bounding box center [462, 18] width 10 height 10
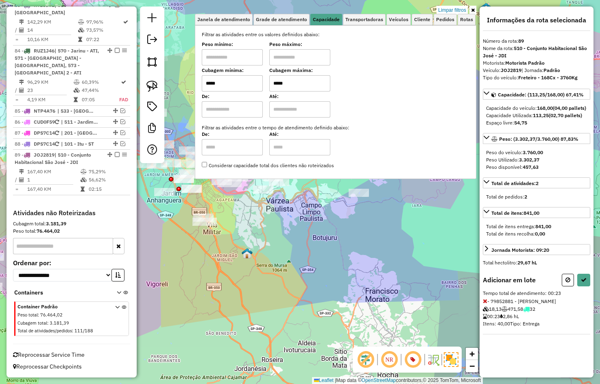
click at [301, 77] on input "*****" at bounding box center [299, 83] width 61 height 16
type input "*****"
click at [303, 214] on div "Limpar filtros Janela de atendimento Grade de atendimento Capacidade Transporta…" at bounding box center [300, 192] width 600 height 384
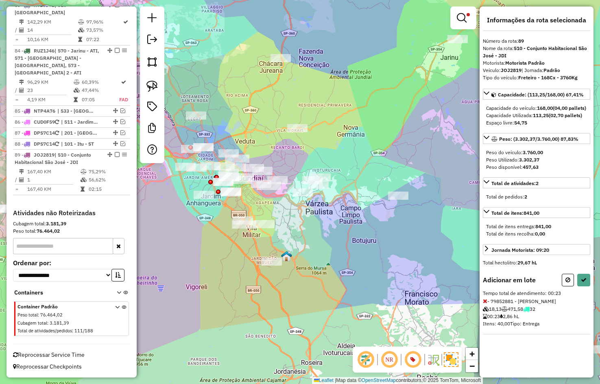
drag, startPoint x: 293, startPoint y: 210, endPoint x: 338, endPoint y: 202, distance: 45.5
click at [360, 213] on div "Limpar filtros Janela de atendimento Grade de atendimento Capacidade Transporta…" at bounding box center [300, 192] width 600 height 384
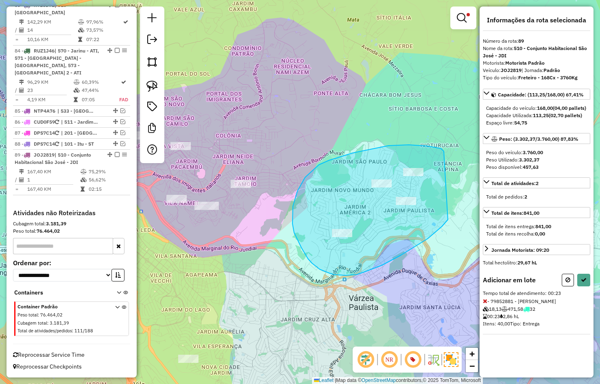
drag, startPoint x: 444, startPoint y: 151, endPoint x: 434, endPoint y: 214, distance: 63.3
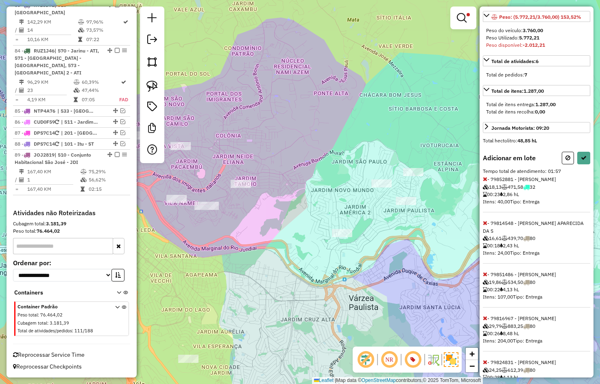
scroll to position [164, 0]
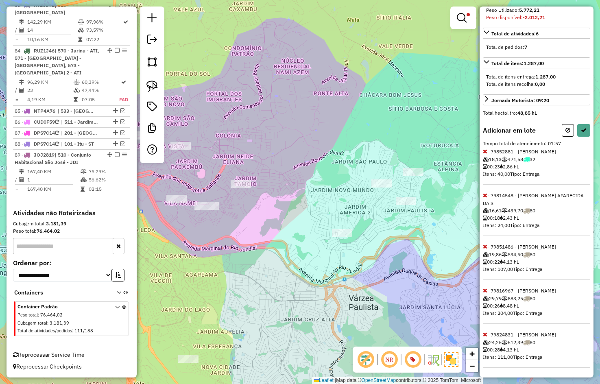
click at [486, 154] on icon at bounding box center [485, 151] width 4 height 6
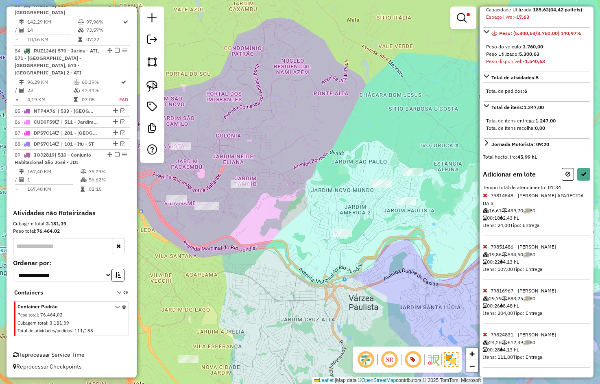
click at [486, 198] on icon at bounding box center [485, 195] width 4 height 6
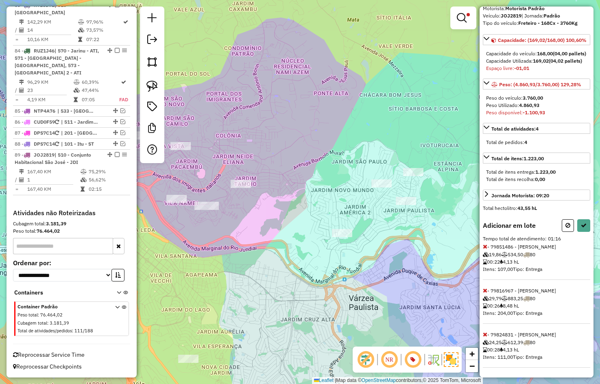
click at [484, 290] on icon at bounding box center [485, 291] width 4 height 6
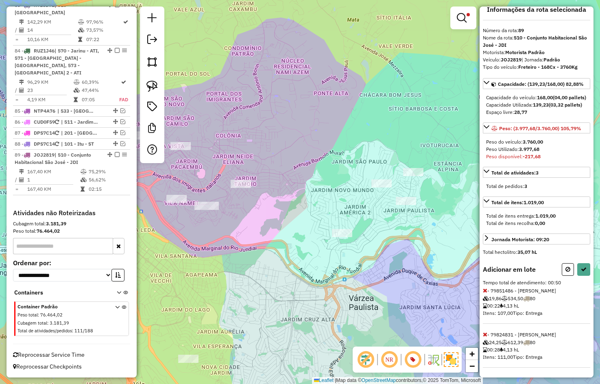
click at [486, 290] on icon at bounding box center [485, 291] width 4 height 6
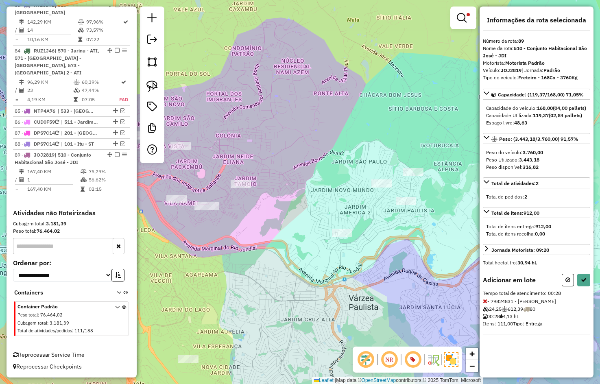
scroll to position [0, 0]
click at [580, 279] on div "Informações da rota selecionada Número da rota: 89 Nome da rota: 510 - Conjunto…" at bounding box center [537, 192] width 114 height 371
click at [588, 286] on button at bounding box center [583, 280] width 13 height 13
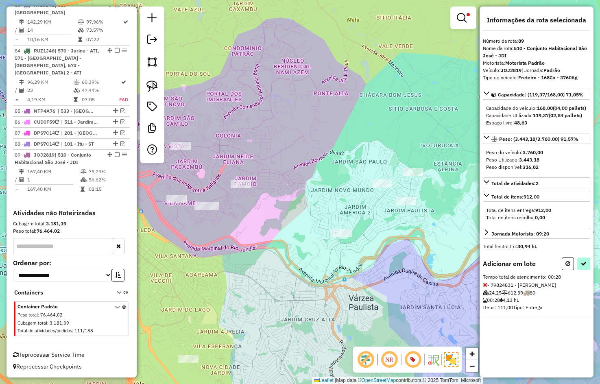
select select "**********"
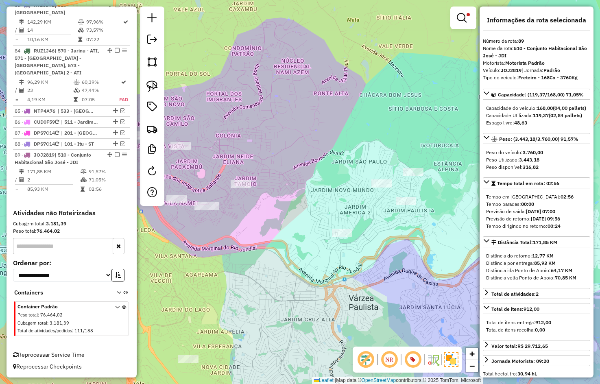
click at [103, 182] on td "71,05%" at bounding box center [107, 180] width 39 height 8
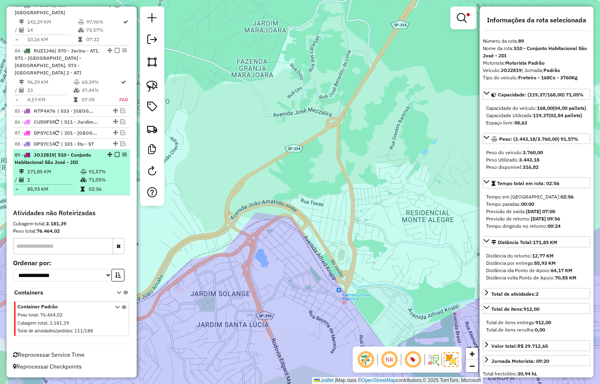
drag, startPoint x: 112, startPoint y: 155, endPoint x: 132, endPoint y: 123, distance: 37.5
click at [112, 154] on div at bounding box center [114, 154] width 24 height 5
click at [116, 152] on em at bounding box center [117, 154] width 5 height 5
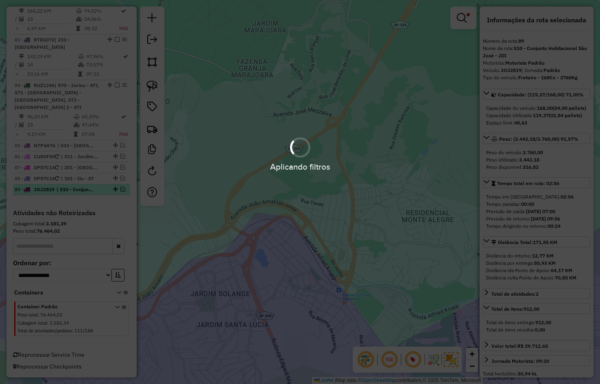
scroll to position [4123, 0]
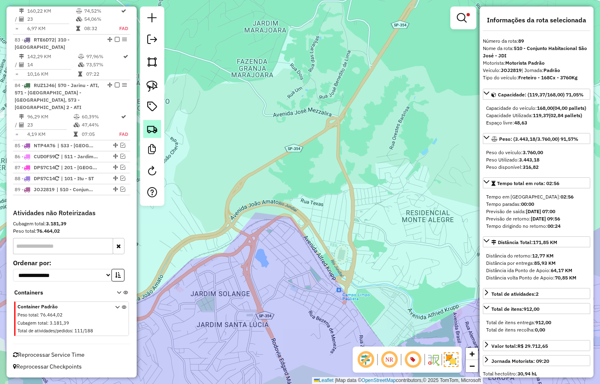
click at [146, 130] on link at bounding box center [152, 129] width 18 height 18
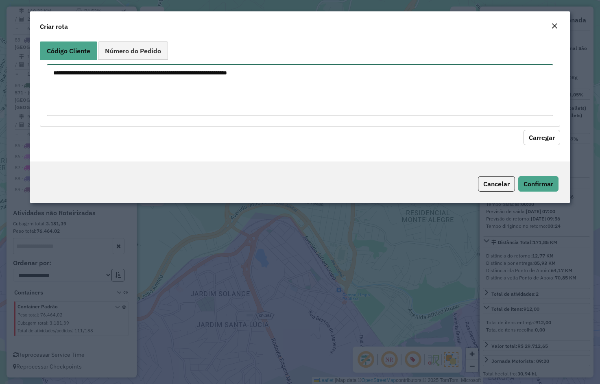
click at [137, 92] on textarea at bounding box center [300, 90] width 507 height 52
paste textarea "********"
type textarea "********"
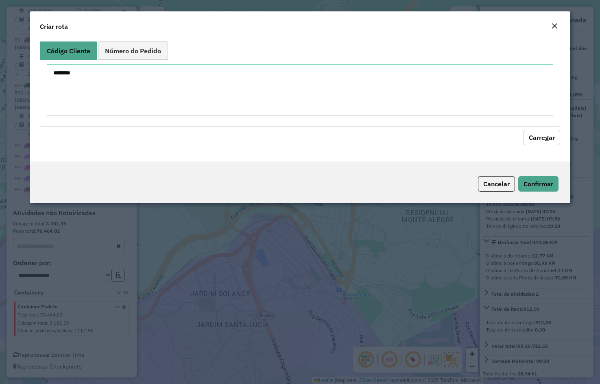
click at [550, 138] on button "Carregar" at bounding box center [541, 137] width 37 height 15
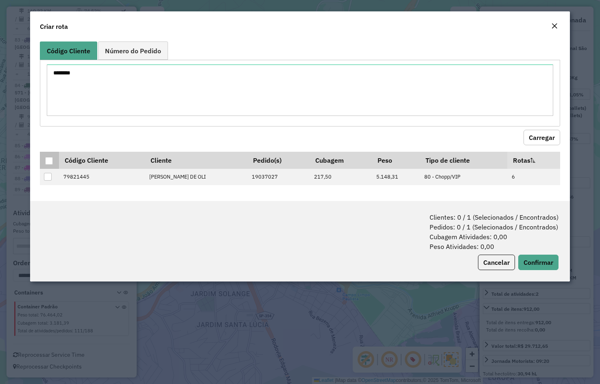
click at [47, 159] on div at bounding box center [49, 161] width 8 height 8
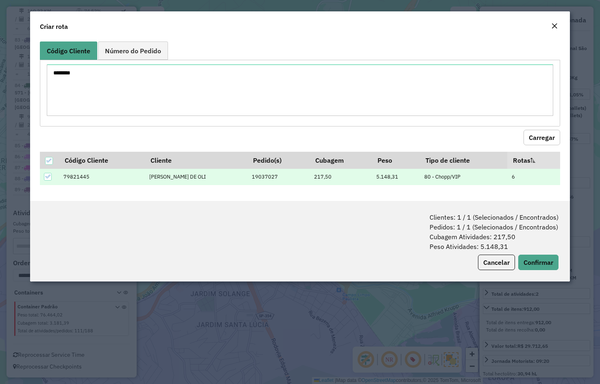
click at [557, 272] on div "Clientes: 1 / 1 (Selecionados / Encontrados) Pedidos: 1 / 1 (Selecionados / Enc…" at bounding box center [300, 241] width 540 height 81
click at [515, 266] on div "Cancelar Confirmar" at bounding box center [472, 262] width 174 height 15
click at [535, 262] on button "Confirmar" at bounding box center [538, 262] width 40 height 15
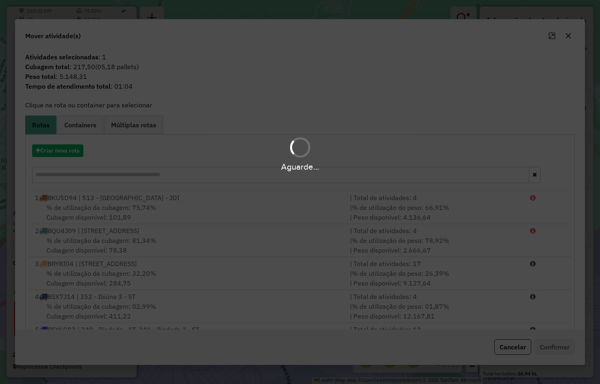
click at [52, 150] on div "Aguarde..." at bounding box center [300, 153] width 600 height 39
click at [52, 150] on button "Criar nova rota" at bounding box center [57, 150] width 51 height 13
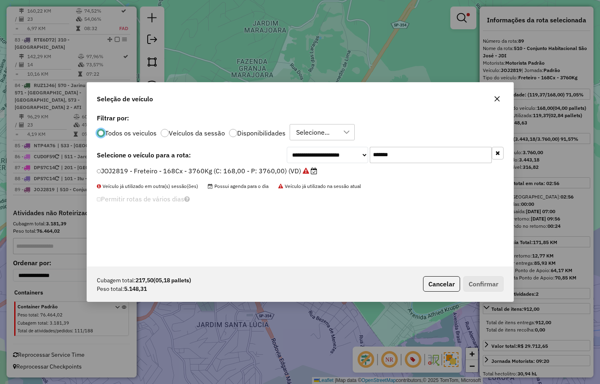
scroll to position [4, 2]
click at [427, 152] on input "*******" at bounding box center [431, 155] width 122 height 16
paste input "text"
type input "*******"
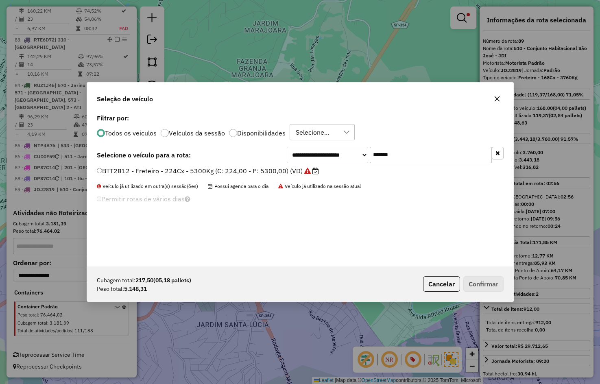
click at [310, 170] on label "BTT2812 - Freteiro - 224Cx - 5300Kg (C: 224,00 - P: 5300,00) (VD)" at bounding box center [208, 171] width 222 height 10
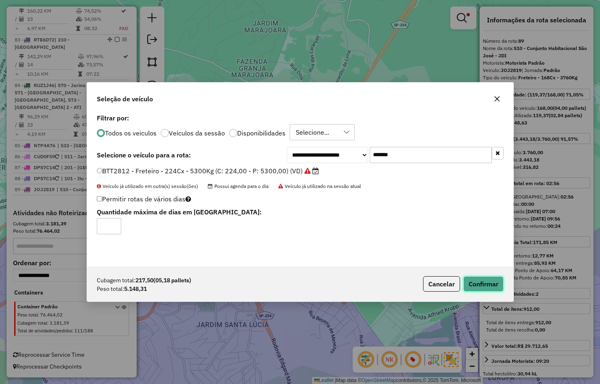
click at [494, 278] on button "Confirmar" at bounding box center [483, 283] width 40 height 15
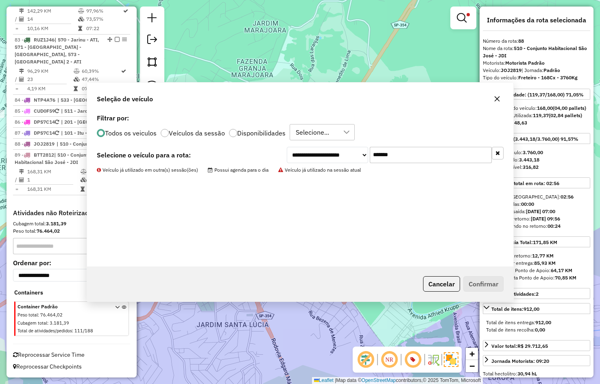
scroll to position [4123, 0]
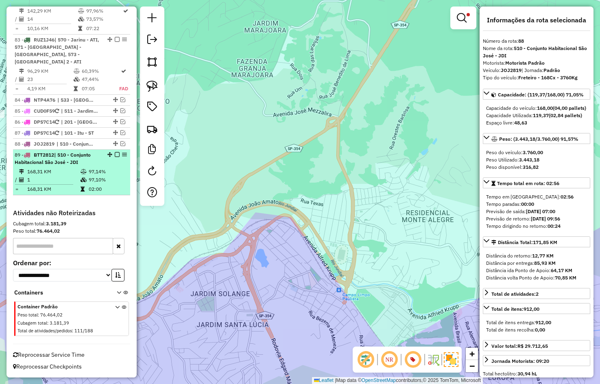
click at [100, 179] on td "97,10%" at bounding box center [107, 180] width 39 height 8
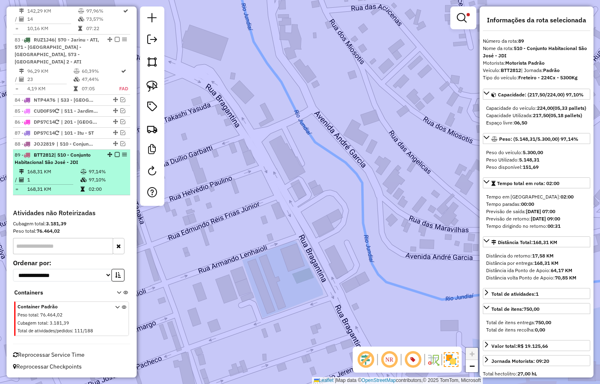
click at [117, 151] on div "89 - BTT2812 | 510 - Conjunto Habitacional São José - JDI" at bounding box center [72, 158] width 114 height 15
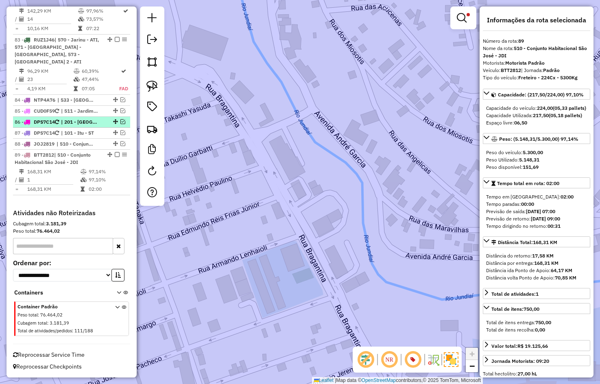
click at [115, 154] on em at bounding box center [117, 154] width 5 height 5
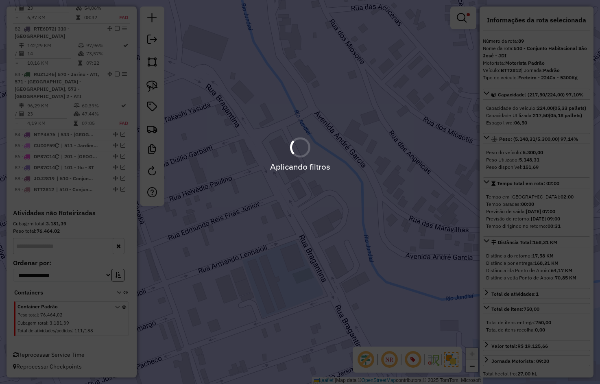
scroll to position [4089, 0]
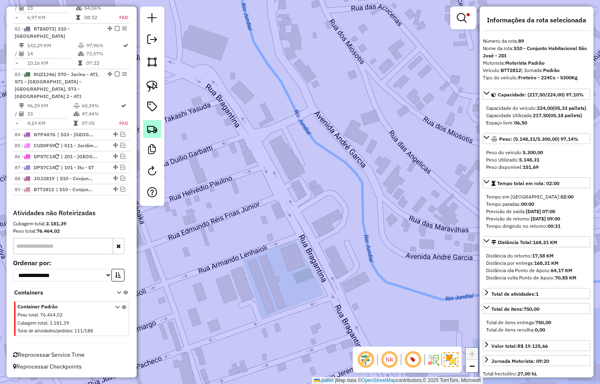
click at [154, 126] on img at bounding box center [151, 128] width 11 height 11
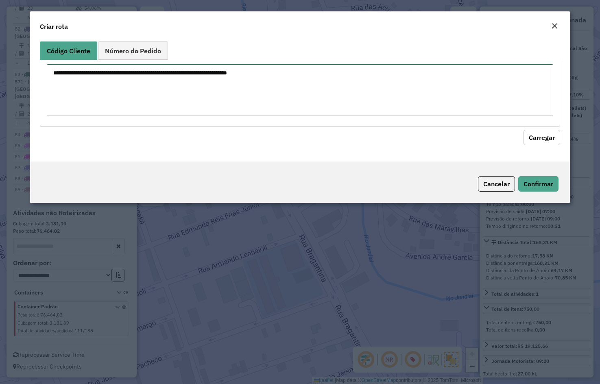
click at [217, 79] on textarea at bounding box center [300, 90] width 507 height 52
paste textarea "******** ********"
type textarea "******** ********"
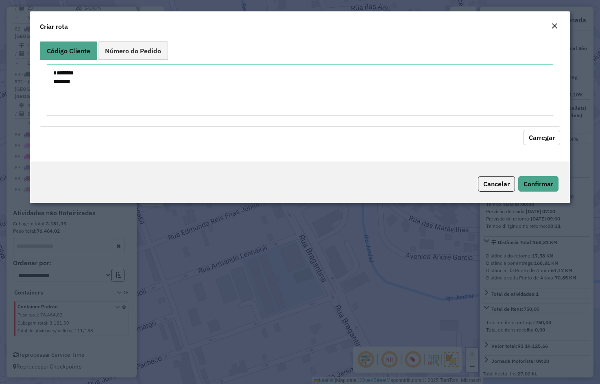
click at [541, 139] on button "Carregar" at bounding box center [541, 137] width 37 height 15
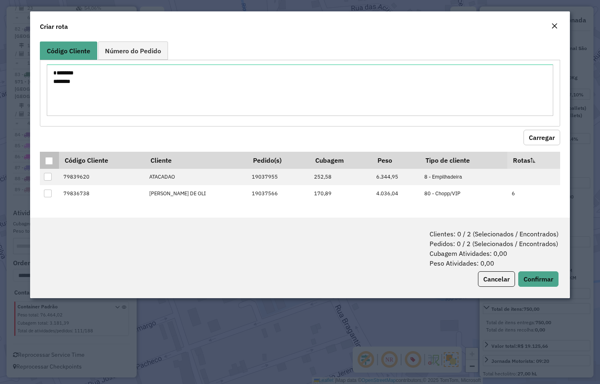
click at [44, 163] on th at bounding box center [49, 160] width 19 height 17
click at [65, 164] on th "Código Cliente" at bounding box center [102, 160] width 86 height 17
click at [45, 158] on th at bounding box center [49, 160] width 19 height 17
click at [45, 159] on th at bounding box center [49, 160] width 19 height 17
click at [49, 160] on div at bounding box center [49, 161] width 8 height 8
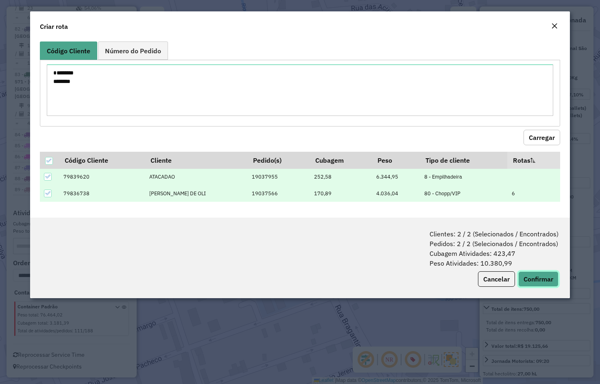
click at [532, 275] on button "Confirmar" at bounding box center [538, 278] width 40 height 15
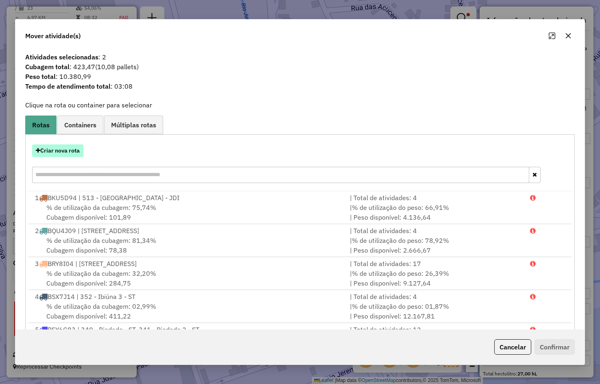
click at [79, 147] on button "Criar nova rota" at bounding box center [57, 150] width 51 height 13
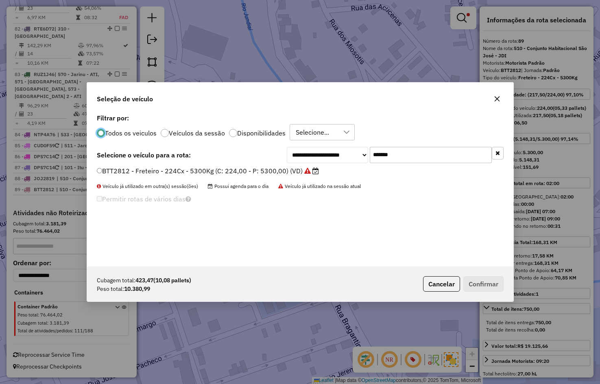
scroll to position [4, 2]
click at [399, 156] on input "*******" at bounding box center [431, 155] width 122 height 16
paste input "text"
type input "*******"
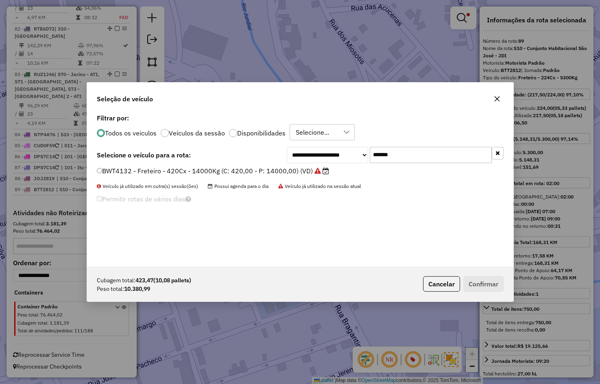
drag, startPoint x: 270, startPoint y: 171, endPoint x: 299, endPoint y: 171, distance: 28.5
click at [270, 171] on label "BWT4132 - Freteiro - 420Cx - 14000Kg (C: 420,00 - P: 14000,00) (VD)" at bounding box center [213, 171] width 232 height 10
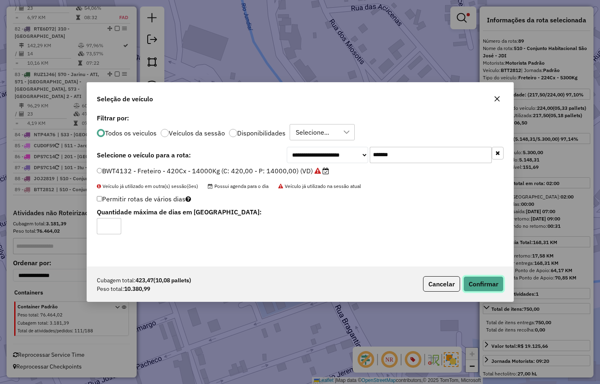
click at [484, 279] on button "Confirmar" at bounding box center [483, 283] width 40 height 15
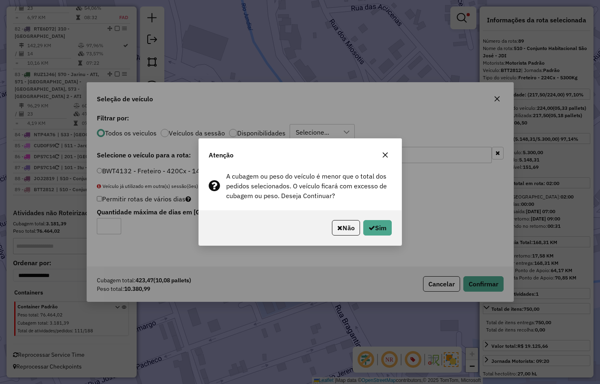
click at [383, 236] on div "Não Sim" at bounding box center [300, 227] width 203 height 35
click at [380, 231] on button "Sim" at bounding box center [377, 227] width 28 height 15
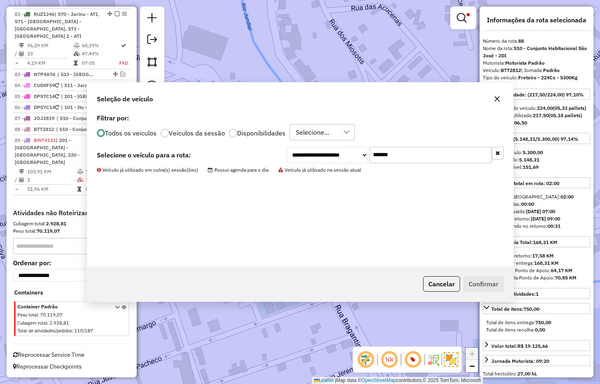
scroll to position [4089, 0]
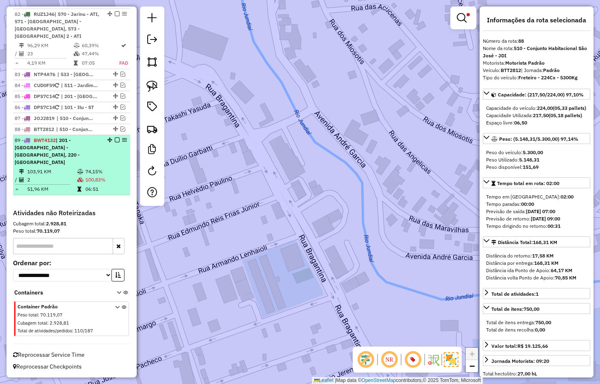
click at [68, 176] on td "2" at bounding box center [52, 180] width 50 height 8
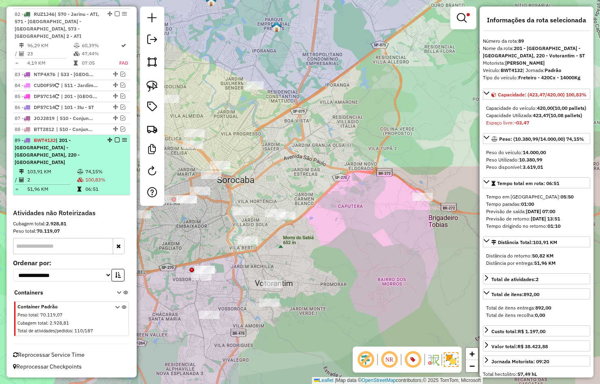
click at [64, 180] on td "2" at bounding box center [52, 180] width 50 height 8
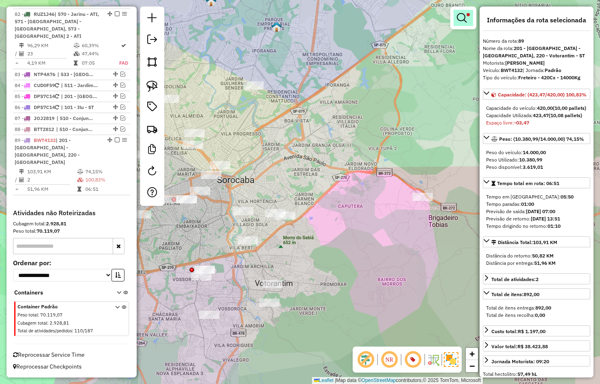
click at [467, 20] on link at bounding box center [464, 18] width 20 height 16
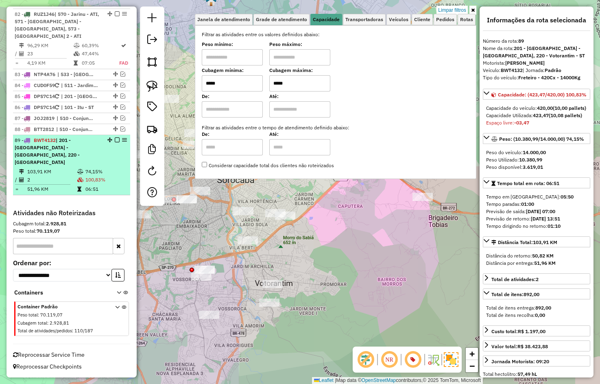
click at [463, 12] on link "Limpar filtros" at bounding box center [451, 10] width 31 height 9
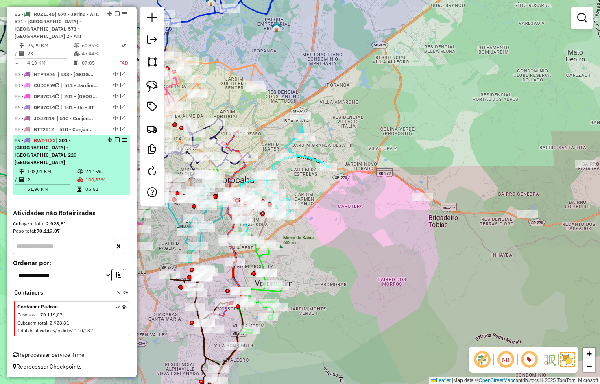
click at [73, 174] on td "103,91 KM" at bounding box center [52, 172] width 50 height 8
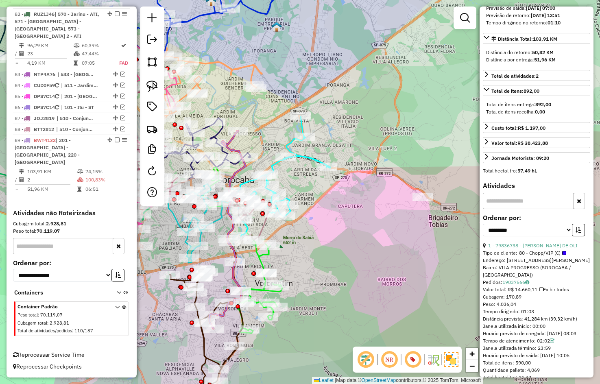
scroll to position [285, 0]
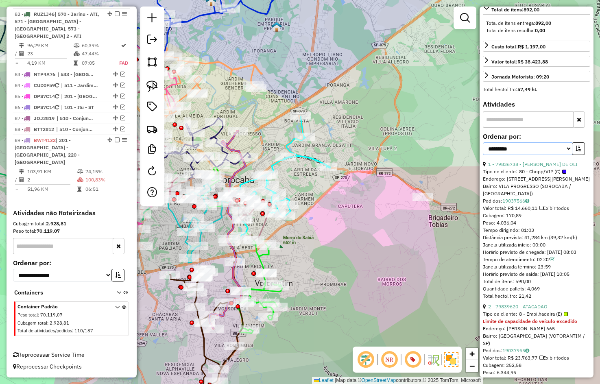
click at [546, 155] on select "**********" at bounding box center [527, 148] width 89 height 13
select select "*********"
click at [483, 155] on select "**********" at bounding box center [527, 148] width 89 height 13
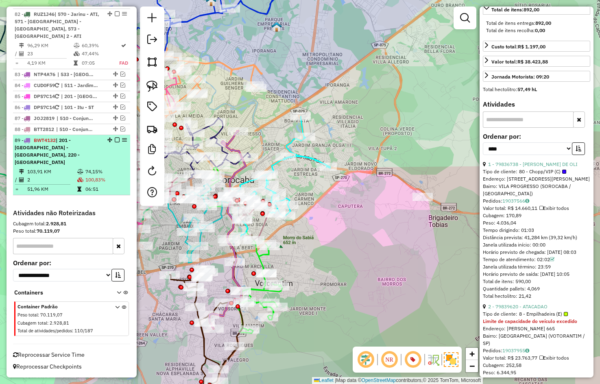
click at [94, 180] on td "100,83%" at bounding box center [106, 180] width 42 height 8
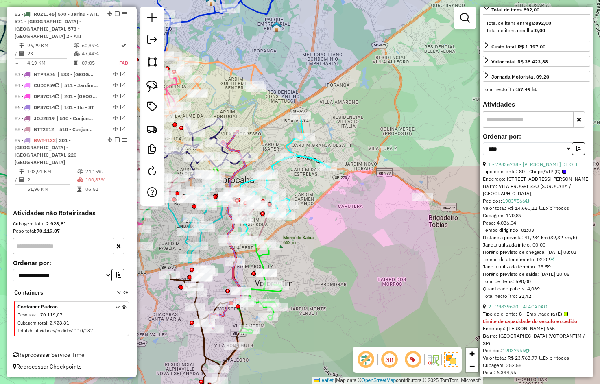
scroll to position [410, 0]
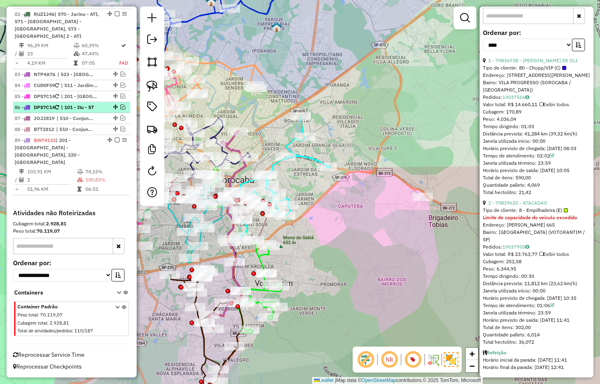
click at [115, 142] on em at bounding box center [117, 139] width 5 height 5
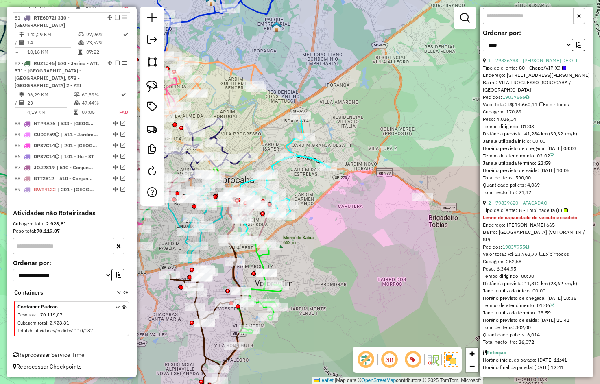
scroll to position [4054, 0]
click at [155, 126] on img at bounding box center [151, 128] width 11 height 11
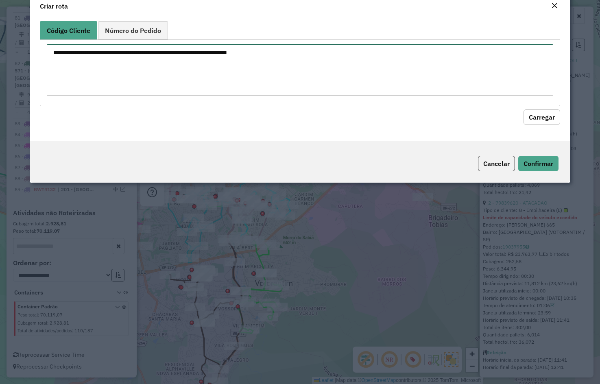
click at [156, 86] on textarea at bounding box center [300, 70] width 507 height 52
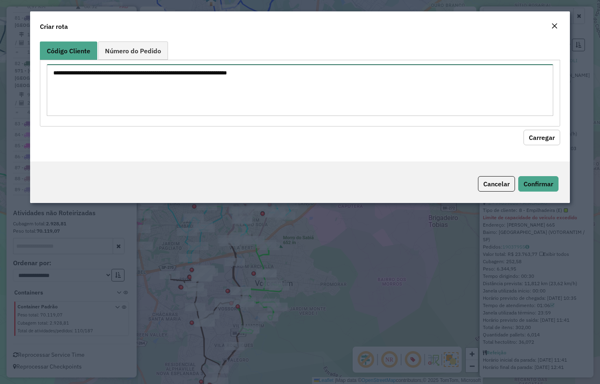
paste textarea "******** ********"
type textarea "******** ********"
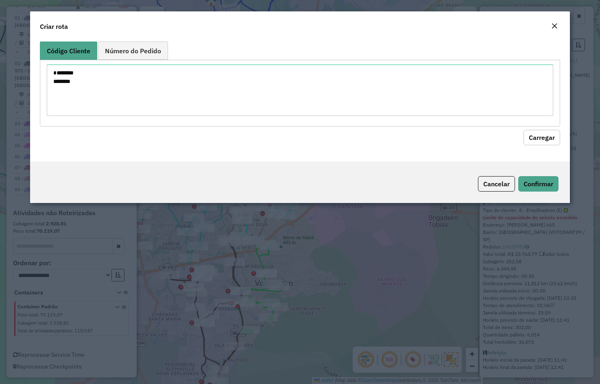
click at [540, 144] on button "Carregar" at bounding box center [541, 137] width 37 height 15
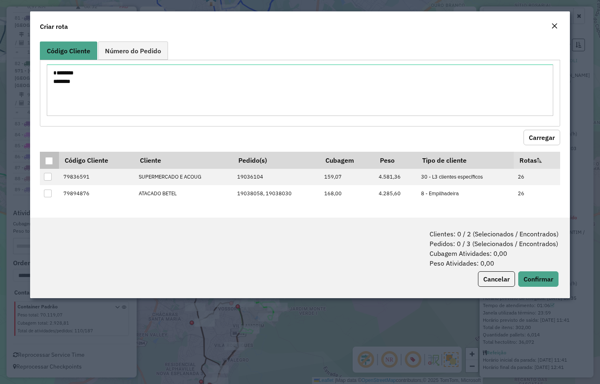
click at [46, 164] on div at bounding box center [49, 161] width 8 height 8
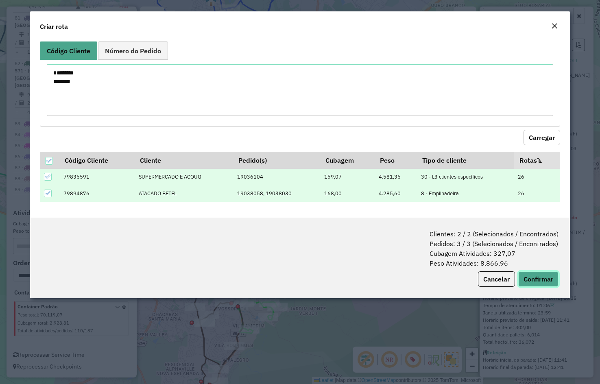
click at [539, 274] on button "Confirmar" at bounding box center [538, 278] width 40 height 15
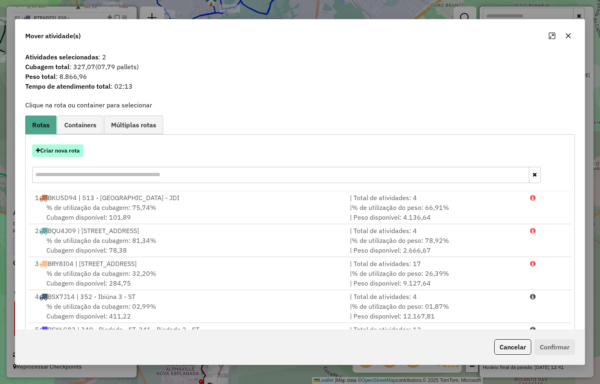
click at [48, 153] on button "Criar nova rota" at bounding box center [57, 150] width 51 height 13
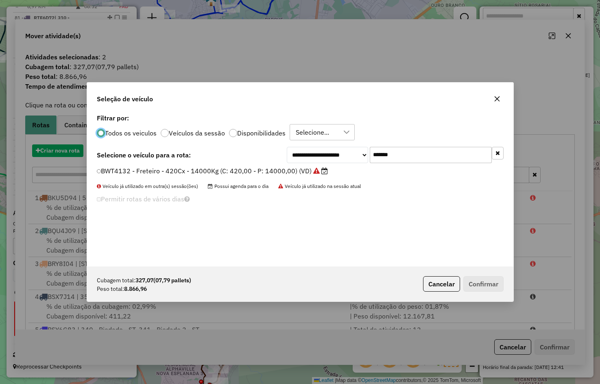
scroll to position [4, 2]
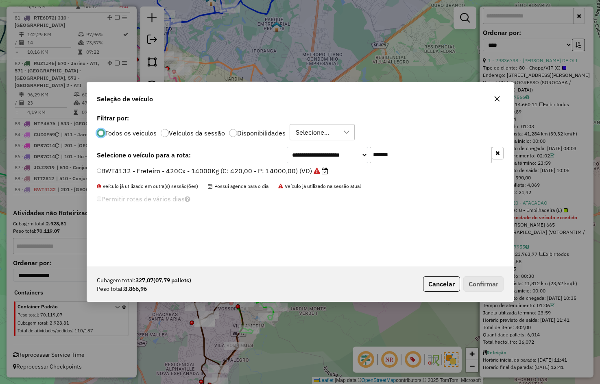
click at [397, 151] on input "*******" at bounding box center [431, 155] width 122 height 16
paste input "text"
type input "*******"
click at [259, 170] on label "CXX4H69 - Freteiro - 420Cx - 14250Kg (C: 420,00 - P: 14250,00) (VD)" at bounding box center [212, 171] width 231 height 10
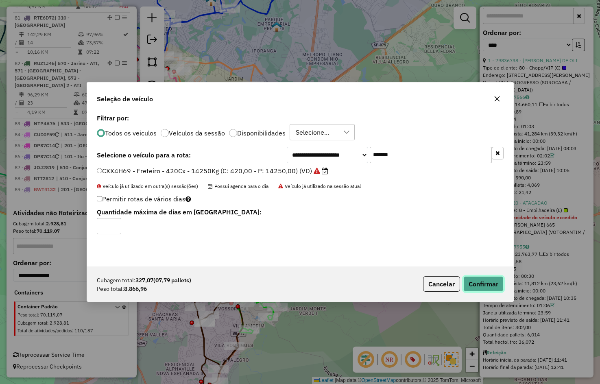
click at [494, 290] on button "Confirmar" at bounding box center [483, 283] width 40 height 15
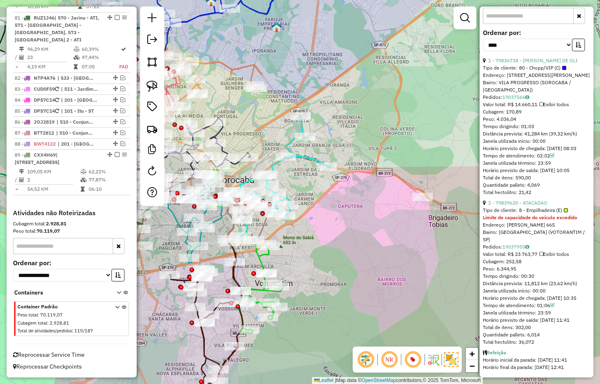
scroll to position [4054, 0]
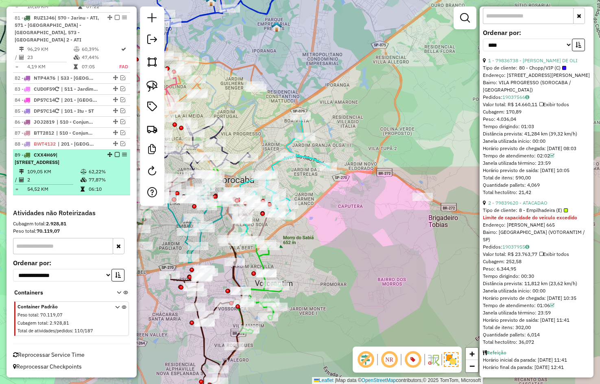
click at [98, 170] on td "62,22%" at bounding box center [107, 172] width 39 height 8
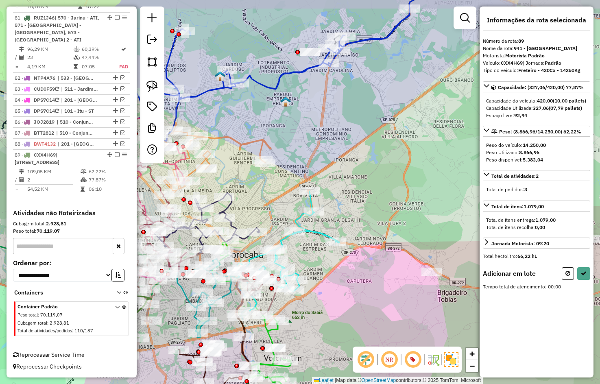
scroll to position [0, 0]
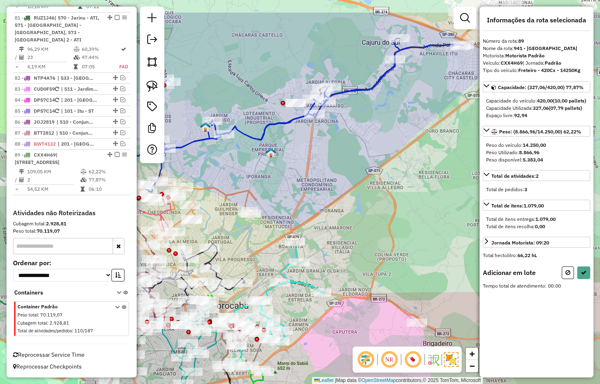
drag, startPoint x: 380, startPoint y: 205, endPoint x: 366, endPoint y: 256, distance: 52.9
click at [366, 256] on div "Janela de atendimento Grade de atendimento Capacidade Transportadoras Veículos …" at bounding box center [300, 192] width 600 height 384
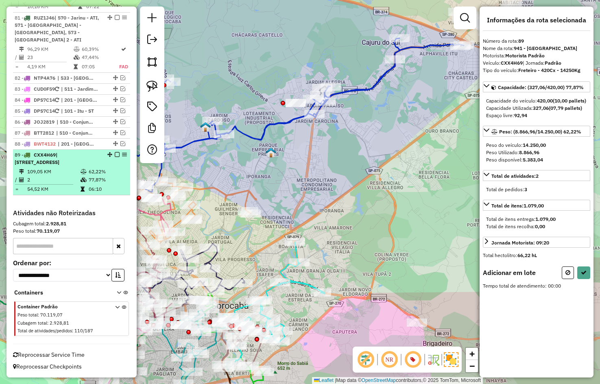
click at [72, 190] on td "54,52 KM" at bounding box center [53, 189] width 53 height 8
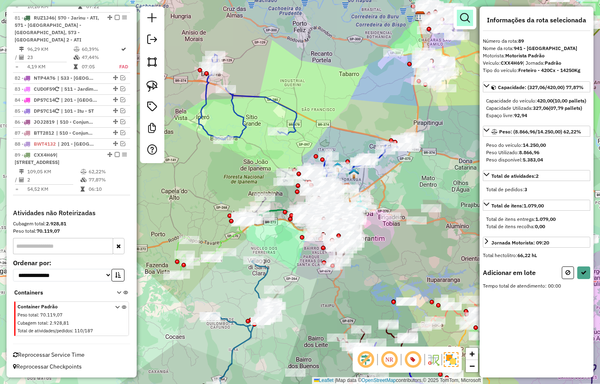
click at [468, 21] on em at bounding box center [465, 18] width 10 height 10
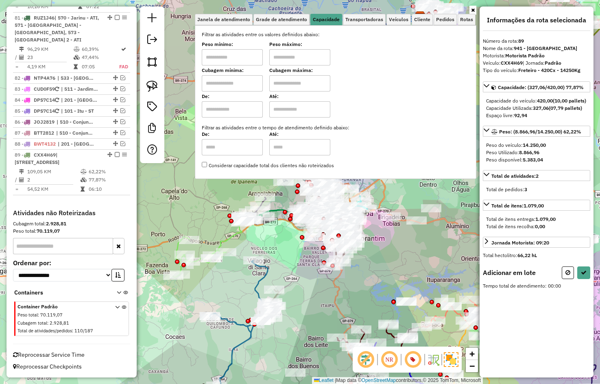
click at [233, 77] on input "text" at bounding box center [232, 83] width 61 height 16
type input "*****"
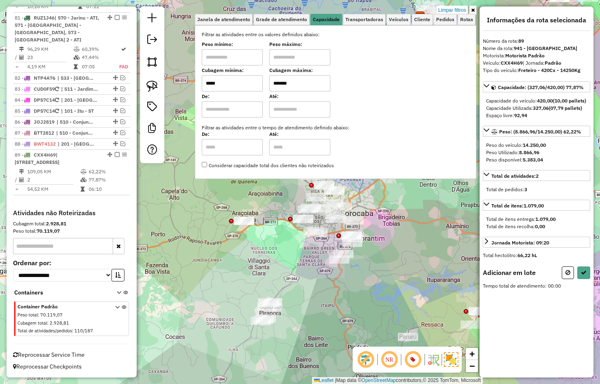
type input "*******"
click at [402, 193] on div "Rota 89 - Placa CXX4H69 79894876 - ATACADO BETEL Rota 71 - Placa GGP8D09 798404…" at bounding box center [300, 192] width 600 height 384
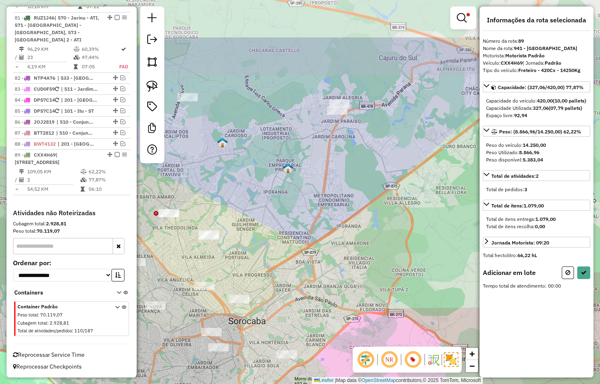
drag, startPoint x: 349, startPoint y: 159, endPoint x: 316, endPoint y: 229, distance: 77.1
click at [316, 229] on div "Limpar filtros Janela de atendimento Grade de atendimento Capacidade Transporta…" at bounding box center [300, 192] width 600 height 384
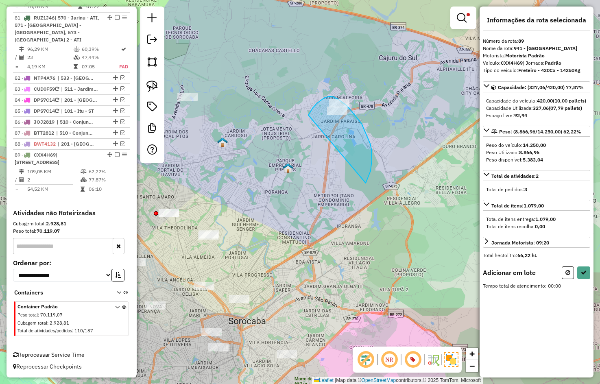
drag, startPoint x: 372, startPoint y: 155, endPoint x: 307, endPoint y: 116, distance: 75.2
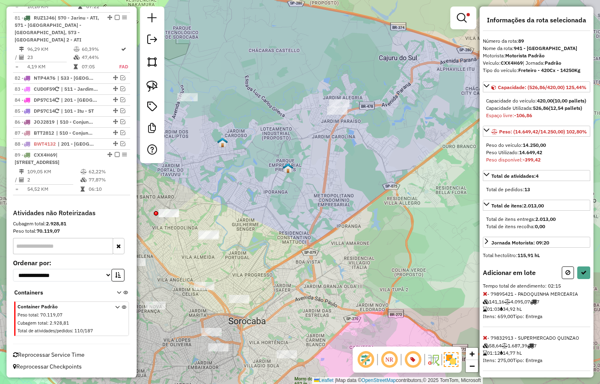
scroll to position [33, 0]
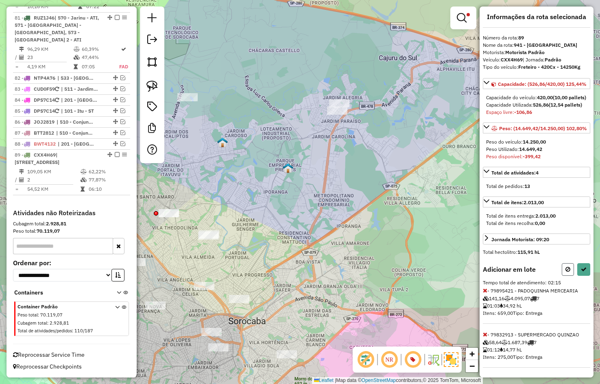
click at [565, 271] on icon at bounding box center [567, 269] width 5 height 6
select select "*********"
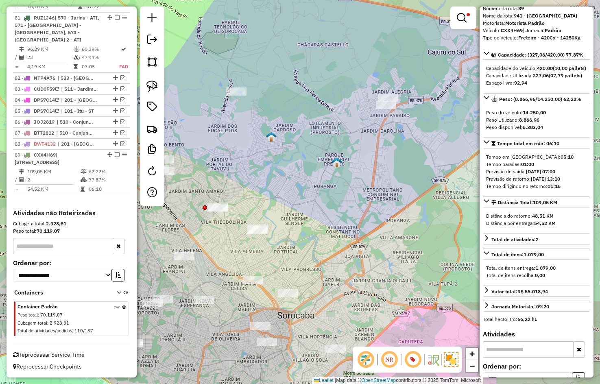
drag, startPoint x: 356, startPoint y: 227, endPoint x: 421, endPoint y: 217, distance: 64.9
click at [421, 217] on div "Limpar filtros Janela de atendimento Grade de atendimento Capacidade Transporta…" at bounding box center [300, 192] width 600 height 384
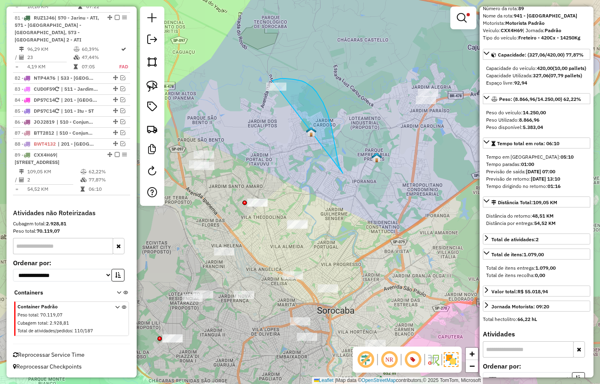
drag, startPoint x: 338, startPoint y: 160, endPoint x: 249, endPoint y: 94, distance: 110.7
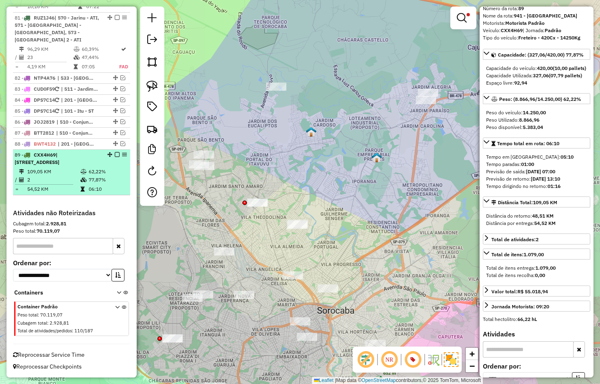
click at [82, 177] on icon at bounding box center [84, 179] width 6 height 5
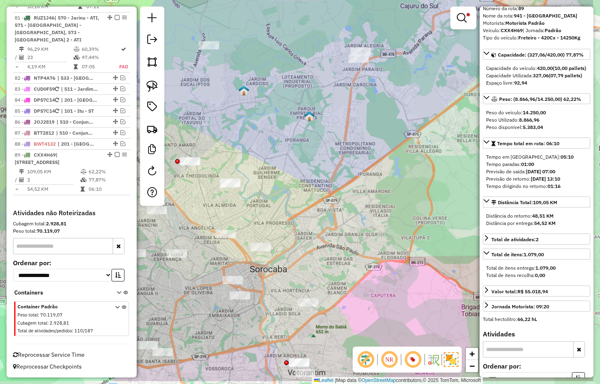
scroll to position [0, 0]
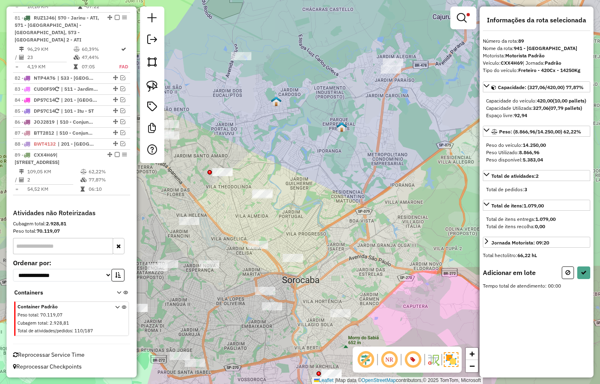
drag, startPoint x: 303, startPoint y: 127, endPoint x: 404, endPoint y: 178, distance: 113.1
click at [404, 180] on div "Limpar filtros Janela de atendimento Grade de atendimento Capacidade Transporta…" at bounding box center [300, 192] width 600 height 384
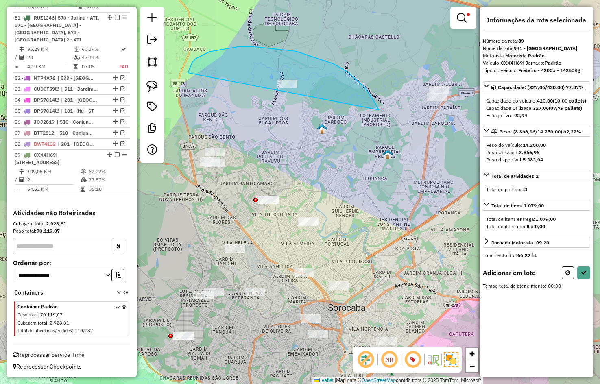
drag, startPoint x: 375, startPoint y: 103, endPoint x: 227, endPoint y: 101, distance: 148.1
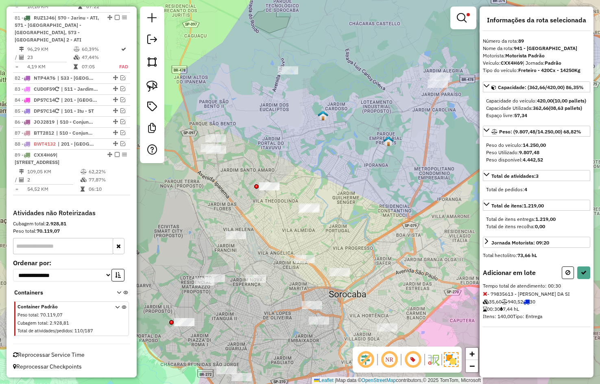
click at [335, 150] on div "Limpar filtros Janela de atendimento Grade de atendimento Capacidade Transporta…" at bounding box center [300, 192] width 600 height 384
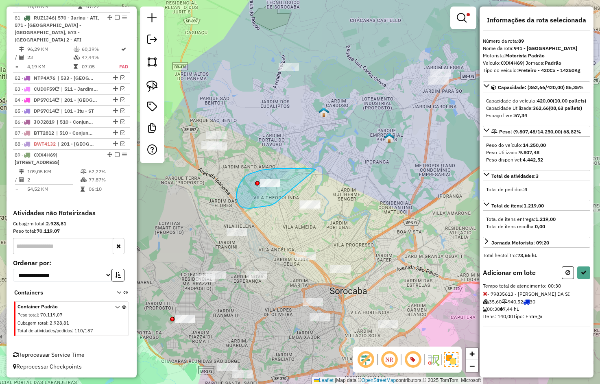
drag, startPoint x: 277, startPoint y: 168, endPoint x: 278, endPoint y: 203, distance: 35.0
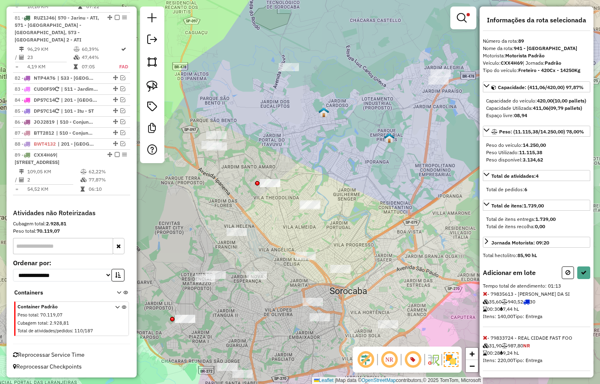
scroll to position [62, 0]
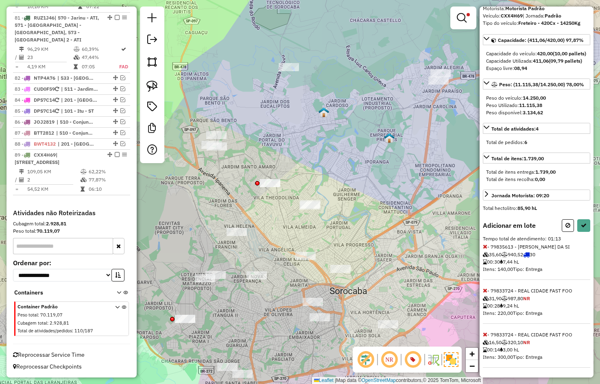
click at [484, 243] on span at bounding box center [485, 246] width 4 height 7
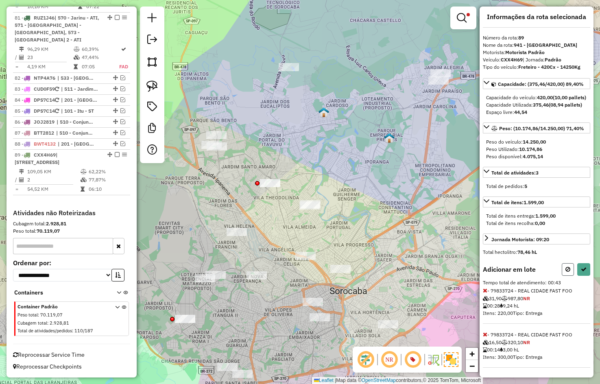
click at [565, 268] on icon at bounding box center [567, 269] width 5 height 6
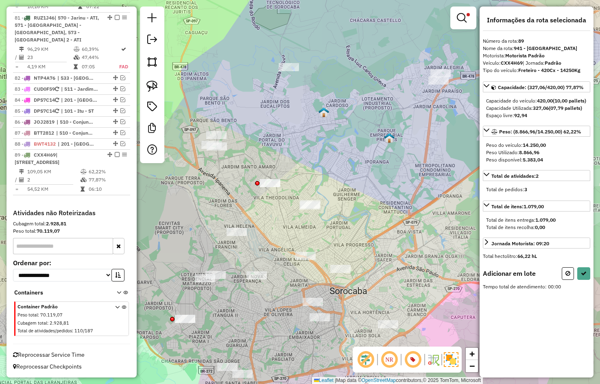
scroll to position [0, 0]
drag, startPoint x: 266, startPoint y: 122, endPoint x: 308, endPoint y: 109, distance: 43.7
click at [308, 109] on div "Limpar filtros Janela de atendimento Grade de atendimento Capacidade Transporta…" at bounding box center [300, 192] width 600 height 384
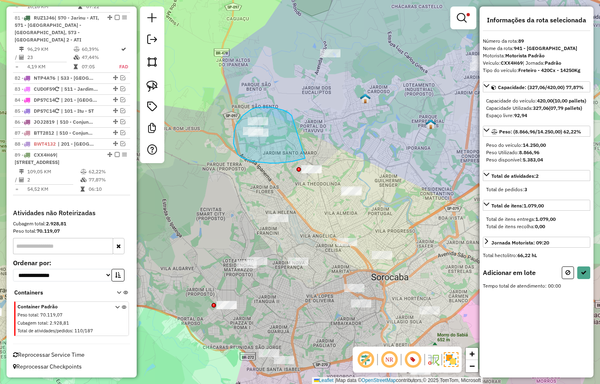
drag, startPoint x: 276, startPoint y: 108, endPoint x: 305, endPoint y: 158, distance: 57.8
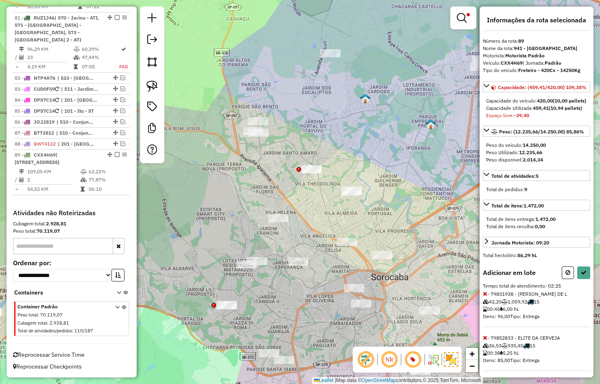
scroll to position [69, 0]
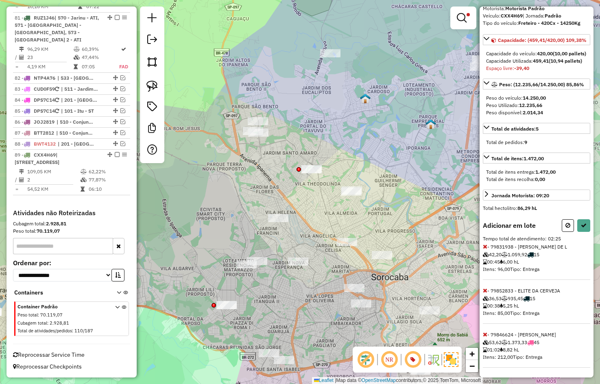
click at [485, 290] on icon at bounding box center [485, 291] width 4 height 6
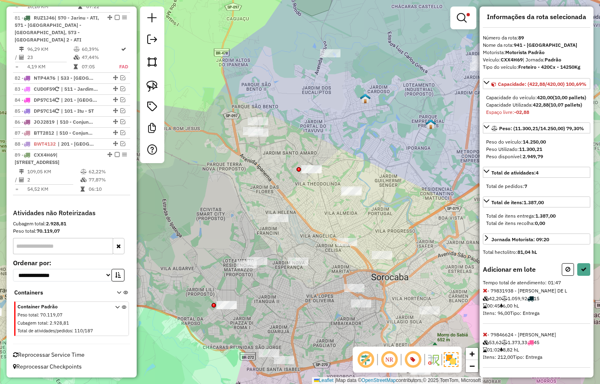
click at [485, 290] on icon at bounding box center [485, 291] width 4 height 6
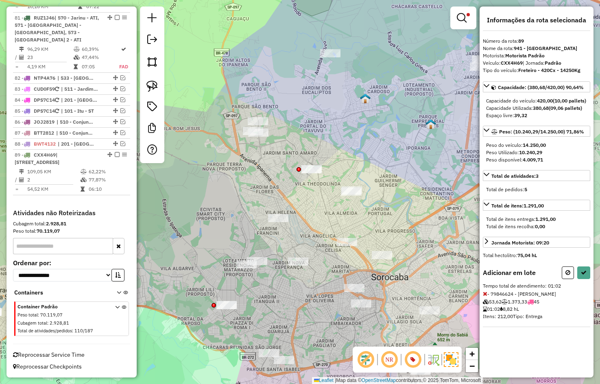
scroll to position [0, 0]
click at [582, 279] on button at bounding box center [583, 272] width 13 height 13
select select "*********"
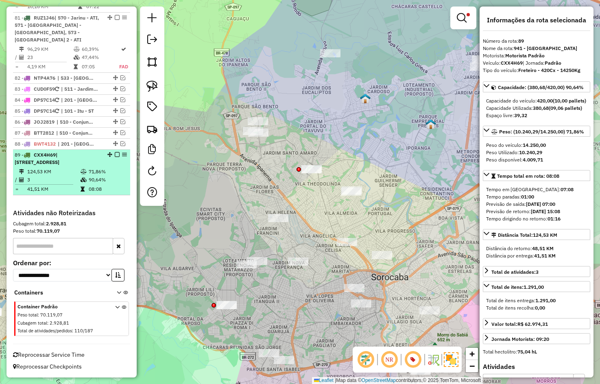
click at [115, 156] on em at bounding box center [117, 154] width 5 height 5
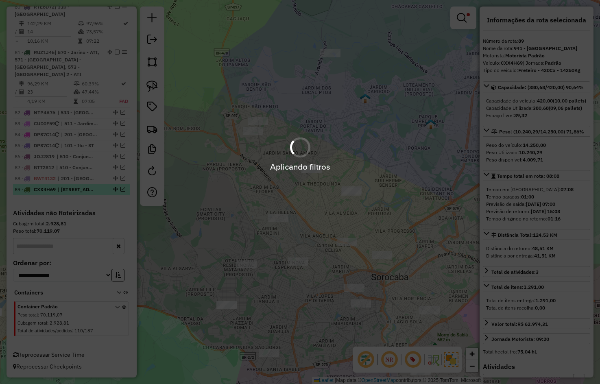
scroll to position [4019, 0]
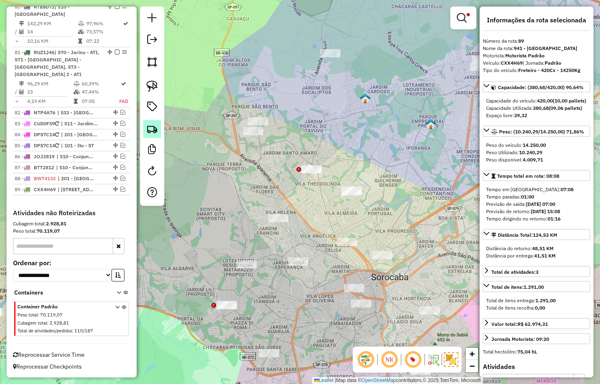
click at [147, 131] on img at bounding box center [151, 128] width 11 height 11
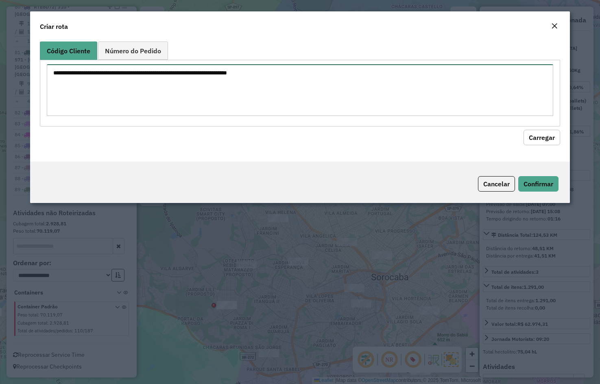
click at [126, 96] on textarea at bounding box center [300, 90] width 507 height 52
paste textarea "******** ********"
type textarea "******** ********"
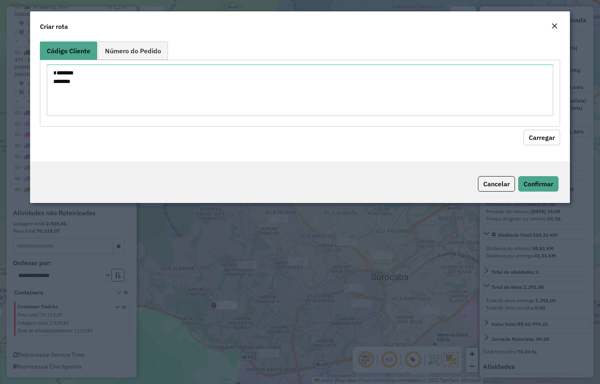
click at [544, 139] on button "Carregar" at bounding box center [541, 137] width 37 height 15
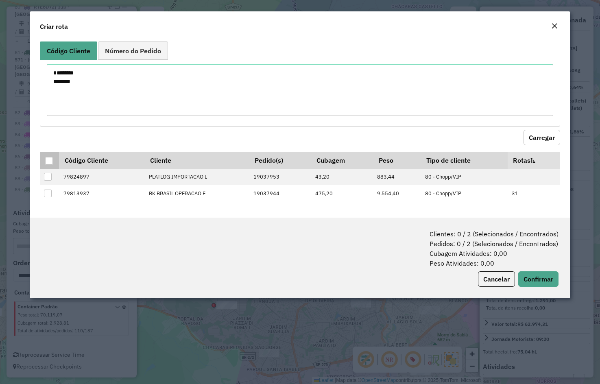
click at [50, 160] on div at bounding box center [49, 161] width 8 height 8
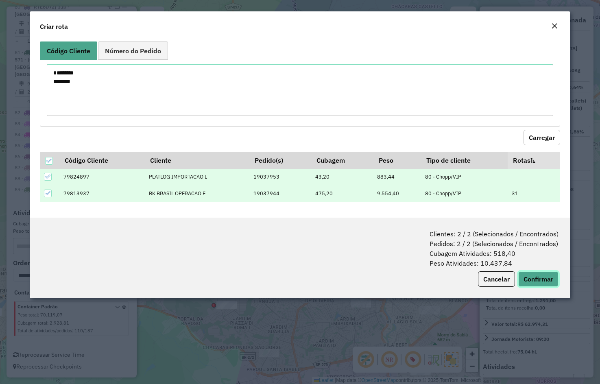
click at [541, 277] on button "Confirmar" at bounding box center [538, 278] width 40 height 15
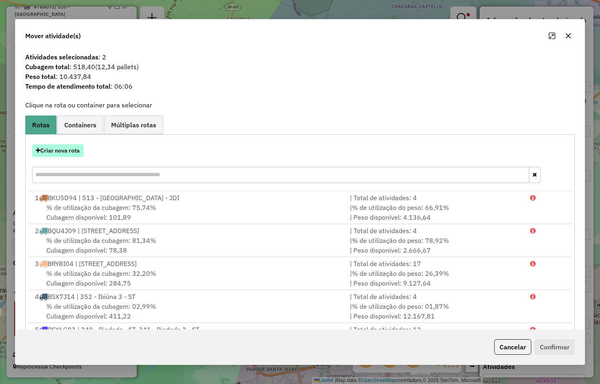
click at [49, 151] on button "Criar nova rota" at bounding box center [57, 150] width 51 height 13
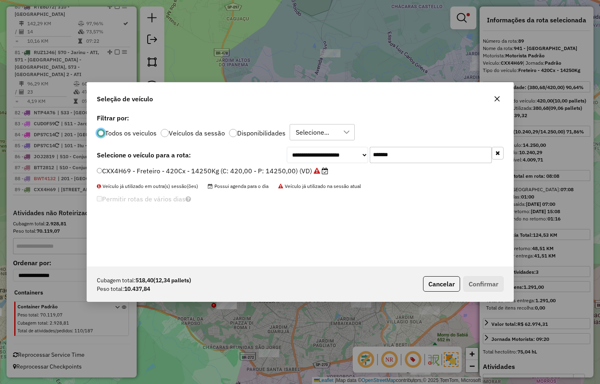
scroll to position [4, 2]
click at [400, 155] on input "*******" at bounding box center [431, 155] width 122 height 16
paste input "text"
type input "*******"
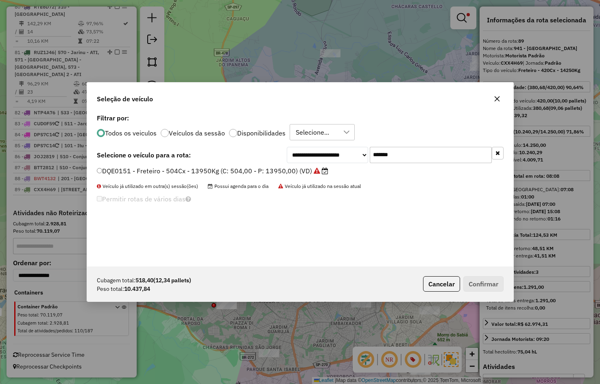
click at [279, 171] on label "DQE0151 - Freteiro - 504Cx - 13950Kg (C: 504,00 - P: 13950,00) (VD)" at bounding box center [212, 171] width 231 height 10
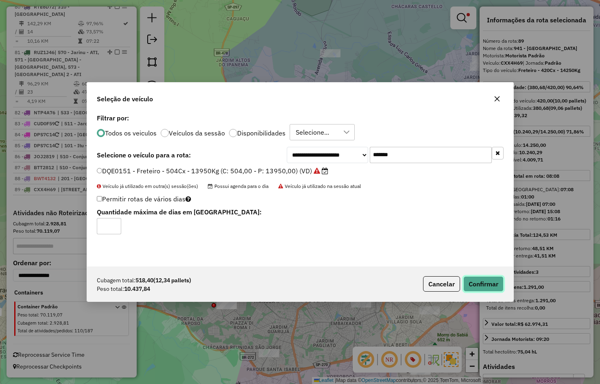
click at [483, 284] on button "Confirmar" at bounding box center [483, 283] width 40 height 15
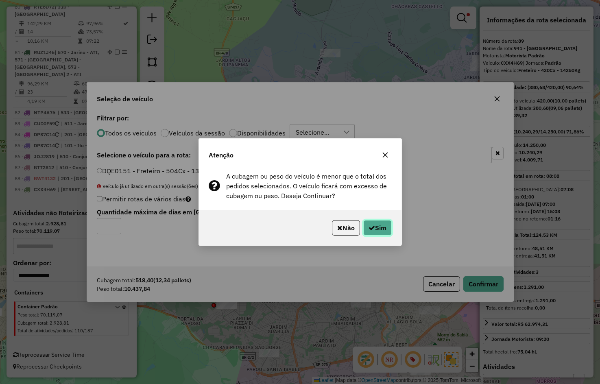
click at [364, 221] on button "Sim" at bounding box center [377, 227] width 28 height 15
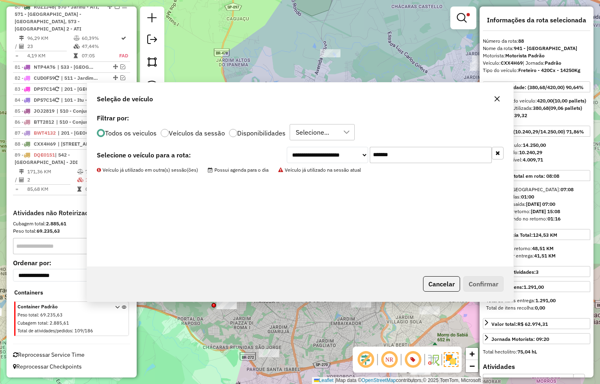
scroll to position [4019, 0]
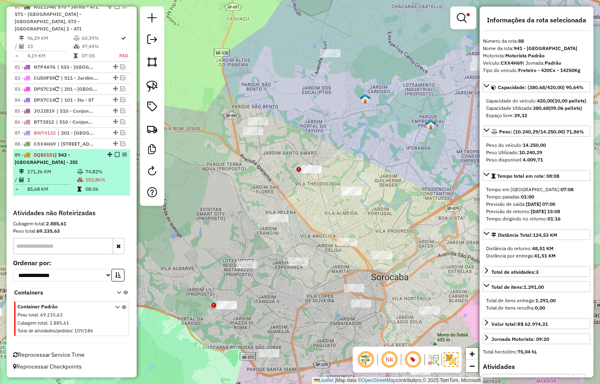
click at [115, 155] on em at bounding box center [117, 154] width 5 height 5
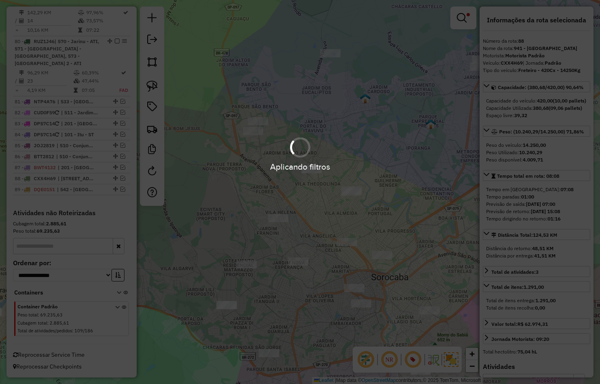
scroll to position [3985, 0]
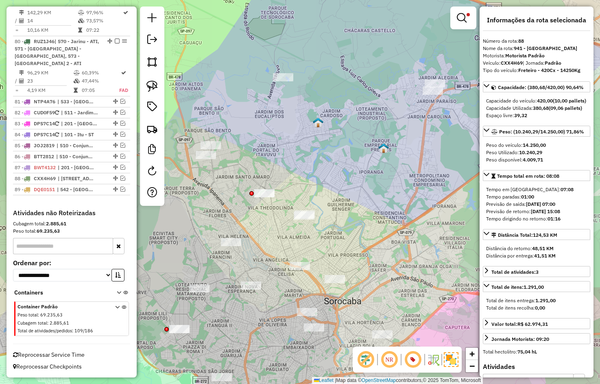
drag, startPoint x: 349, startPoint y: 125, endPoint x: 248, endPoint y: 180, distance: 115.4
click at [249, 180] on div "Limpar filtros Janela de atendimento Grade de atendimento Capacidade Transporta…" at bounding box center [300, 192] width 600 height 384
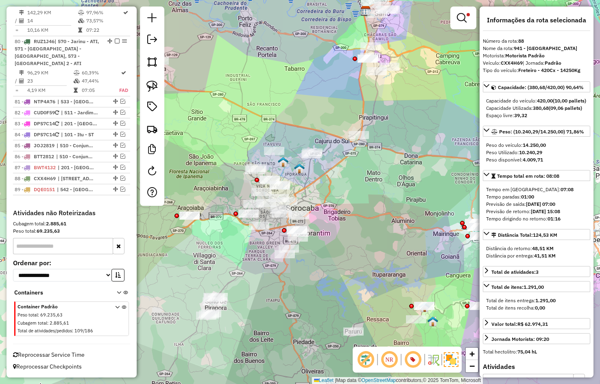
click at [466, 9] on div at bounding box center [463, 18] width 26 height 23
click at [464, 13] on em at bounding box center [462, 18] width 10 height 10
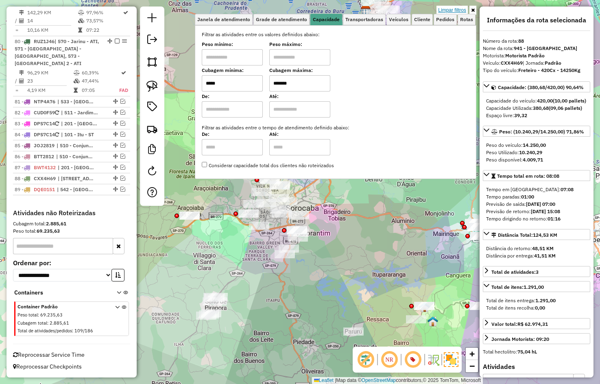
click at [464, 11] on link "Limpar filtros" at bounding box center [451, 10] width 31 height 9
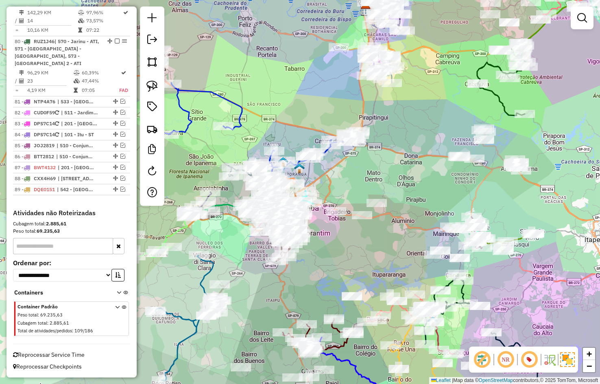
click at [417, 213] on div "Janela de atendimento Grade de atendimento Capacidade Transportadoras Veículos …" at bounding box center [300, 192] width 600 height 384
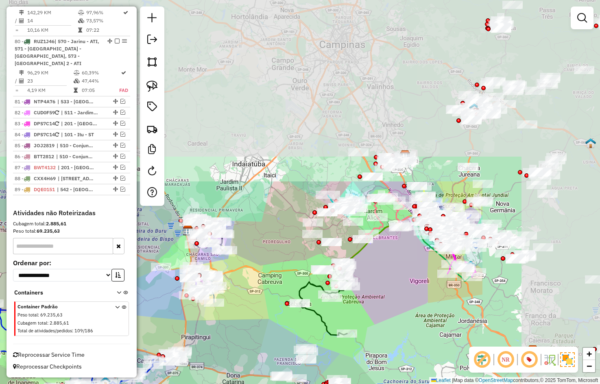
drag, startPoint x: 386, startPoint y: 233, endPoint x: 221, endPoint y: 403, distance: 237.0
click at [221, 384] on html "Aplicando filtros Pop-up bloqueado! Seu navegador bloqueou automáticamente a ab…" at bounding box center [300, 192] width 600 height 384
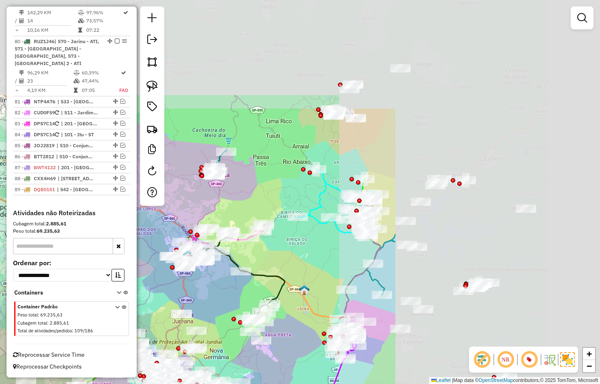
drag, startPoint x: 508, startPoint y: 143, endPoint x: 148, endPoint y: 315, distance: 398.8
click at [148, 315] on div "Janela de atendimento Grade de atendimento Capacidade Transportadoras Veículos …" at bounding box center [300, 192] width 600 height 384
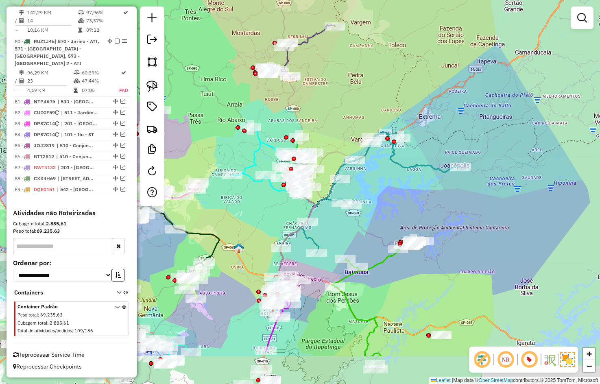
drag, startPoint x: 433, startPoint y: 148, endPoint x: 462, endPoint y: 83, distance: 71.7
click at [462, 83] on div "Janela de atendimento Grade de atendimento Capacidade Transportadoras Veículos …" at bounding box center [300, 192] width 600 height 384
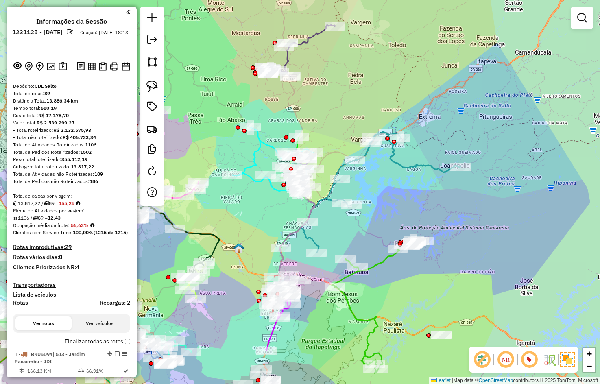
scroll to position [3985, 0]
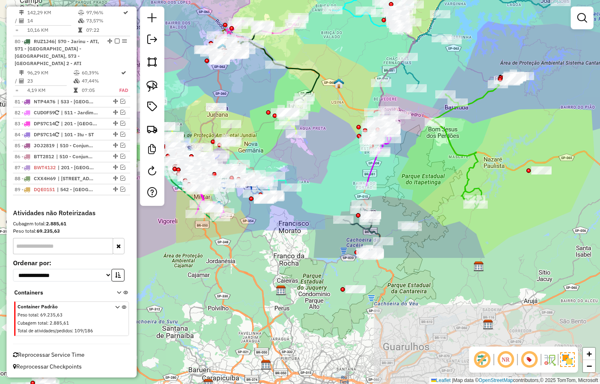
drag, startPoint x: 495, startPoint y: 153, endPoint x: 556, endPoint y: 40, distance: 128.8
click at [556, 40] on div "Janela de atendimento Grade de atendimento Capacidade Transportadoras Veículos …" at bounding box center [300, 192] width 600 height 384
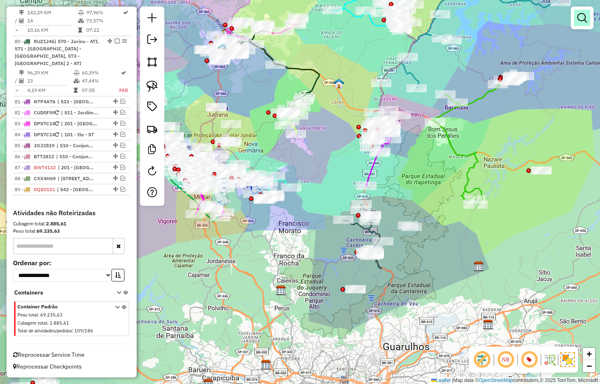
click at [576, 25] on link at bounding box center [582, 18] width 16 height 16
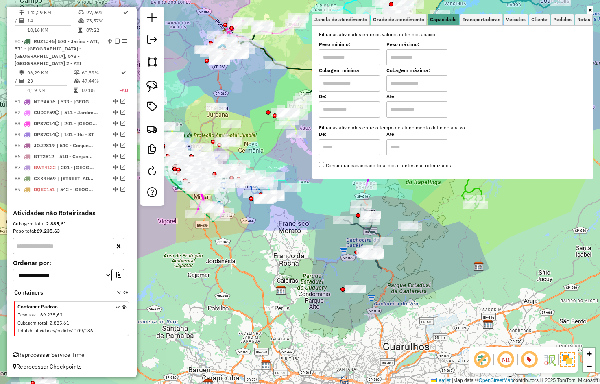
click at [358, 86] on input "text" at bounding box center [349, 83] width 61 height 16
type input "****"
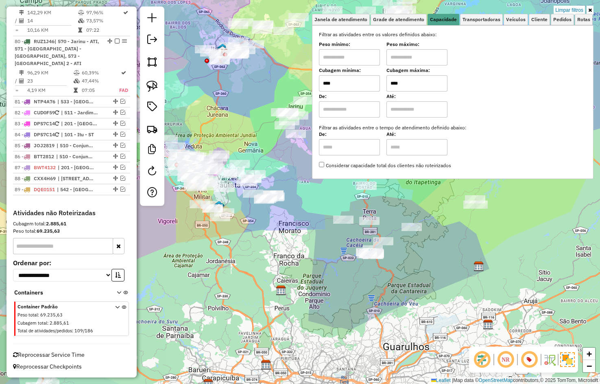
click at [306, 219] on div "Limpar filtros Janela de atendimento Grade de atendimento Capacidade Transporta…" at bounding box center [300, 192] width 600 height 384
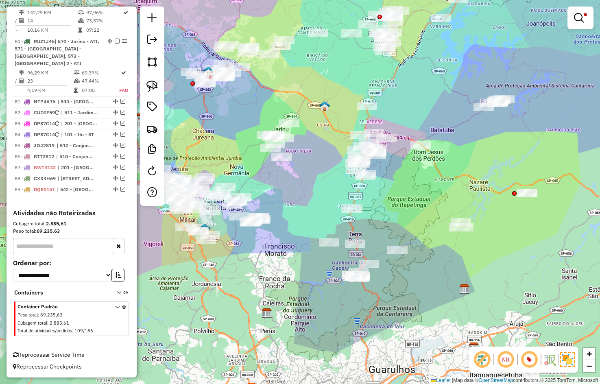
drag, startPoint x: 334, startPoint y: 177, endPoint x: 312, endPoint y: 213, distance: 42.1
click at [312, 213] on div "Limpar filtros Janela de atendimento Grade de atendimento Capacidade Transporta…" at bounding box center [300, 192] width 600 height 384
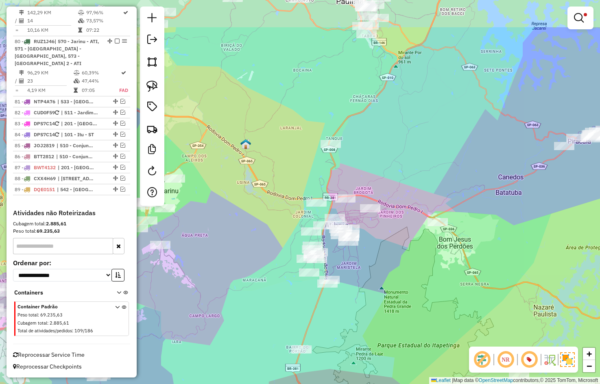
drag, startPoint x: 343, startPoint y: 157, endPoint x: 302, endPoint y: 223, distance: 77.9
click at [302, 223] on div "Limpar filtros Janela de atendimento Grade de atendimento Capacidade Transporta…" at bounding box center [300, 192] width 600 height 384
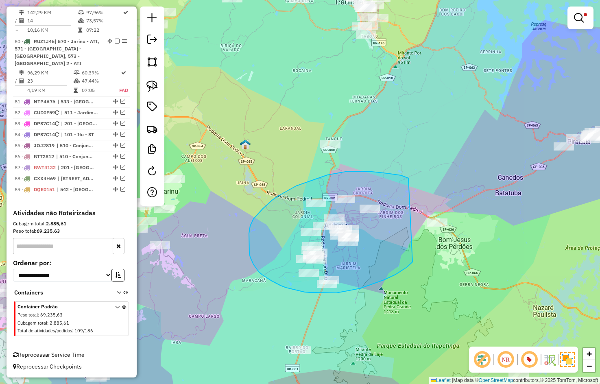
drag, startPoint x: 408, startPoint y: 178, endPoint x: 412, endPoint y: 262, distance: 83.9
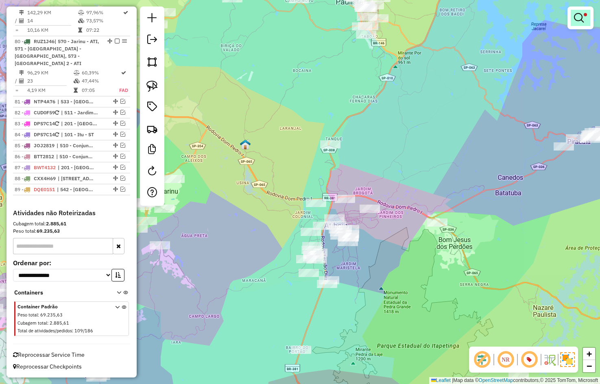
click at [587, 13] on link at bounding box center [581, 18] width 20 height 16
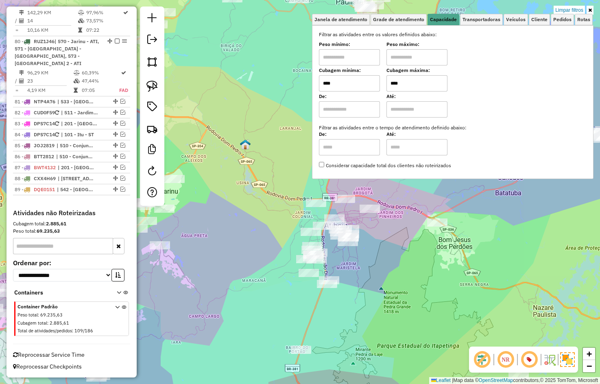
click at [428, 79] on input "****" at bounding box center [416, 83] width 61 height 16
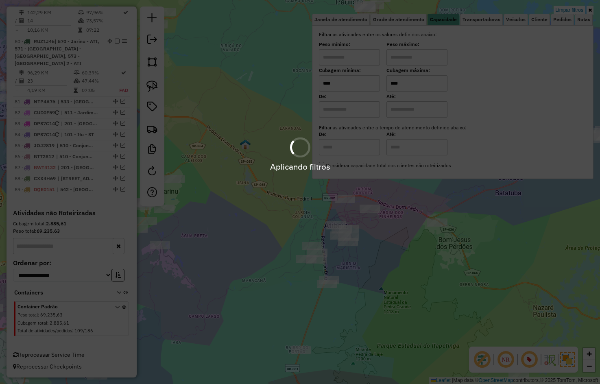
type input "****"
click at [401, 263] on div "Limpar filtros Janela de atendimento Grade de atendimento Capacidade Transporta…" at bounding box center [300, 192] width 600 height 384
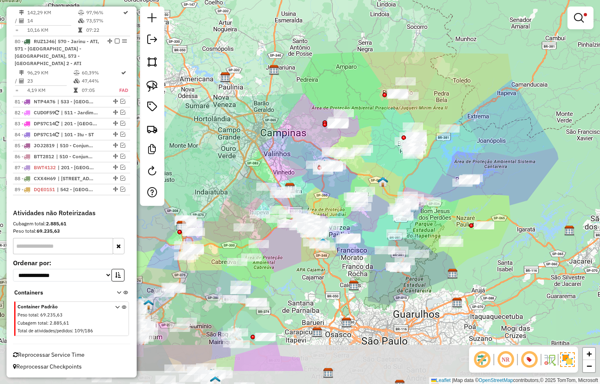
drag, startPoint x: 412, startPoint y: 219, endPoint x: 432, endPoint y: 167, distance: 55.9
click at [432, 167] on div "Limpar filtros Janela de atendimento Grade de atendimento Capacidade Transporta…" at bounding box center [300, 192] width 600 height 384
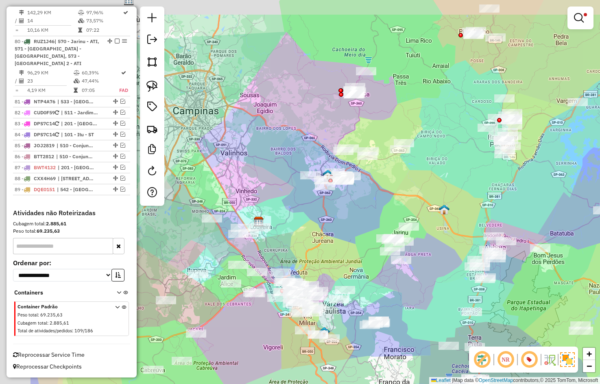
drag, startPoint x: 349, startPoint y: 162, endPoint x: 453, endPoint y: 207, distance: 113.1
click at [453, 207] on div "Limpar filtros Janela de atendimento Grade de atendimento Capacidade Transporta…" at bounding box center [300, 192] width 600 height 384
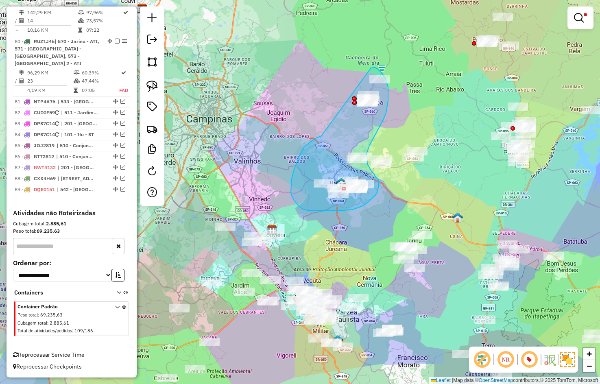
drag, startPoint x: 311, startPoint y: 141, endPoint x: 371, endPoint y: 68, distance: 94.5
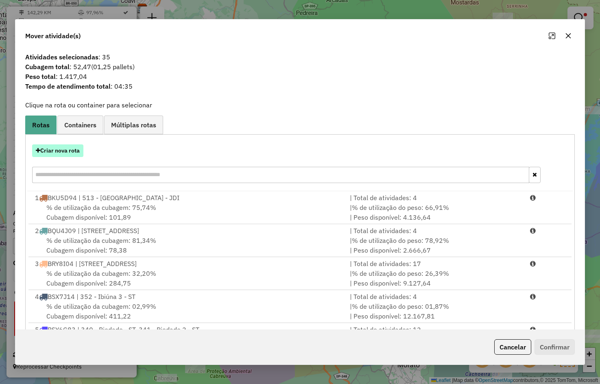
click at [66, 148] on button "Criar nova rota" at bounding box center [57, 150] width 51 height 13
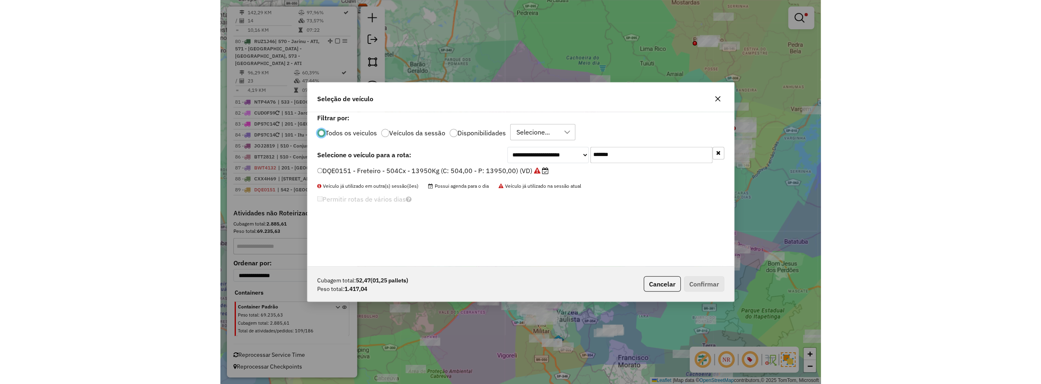
scroll to position [4, 2]
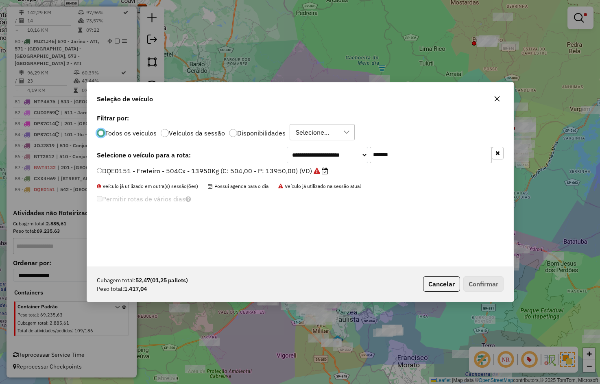
click at [393, 159] on input "*******" at bounding box center [431, 155] width 122 height 16
paste input "text"
type input "*******"
click at [295, 176] on div "RTD5A59 - F. Fixa - 70Cx - 1380Kg (C: 70,00 - P: 1380,00) (VD)" at bounding box center [300, 174] width 416 height 16
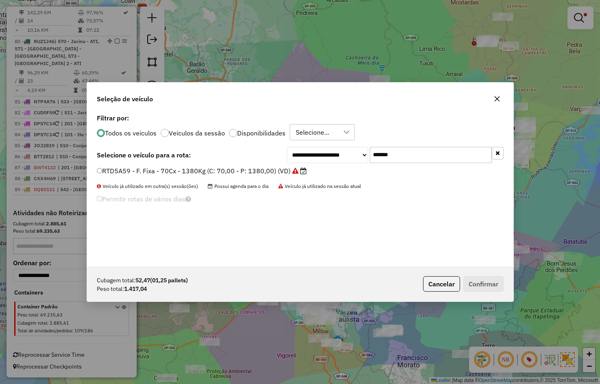
click at [279, 164] on div "**********" at bounding box center [300, 189] width 426 height 155
click at [180, 174] on label "RTD5A59 - F. Fixa - 70Cx - 1380Kg (C: 70,00 - P: 1380,00) (VD)" at bounding box center [202, 171] width 210 height 10
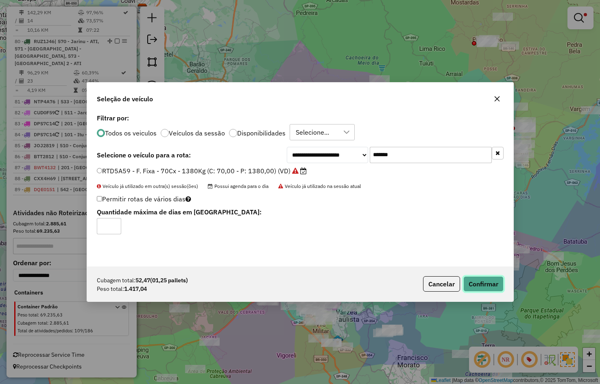
click at [485, 283] on button "Confirmar" at bounding box center [483, 283] width 40 height 15
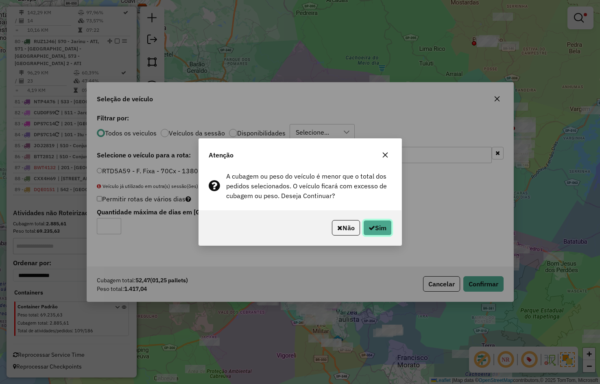
click at [369, 229] on icon "button" at bounding box center [372, 228] width 7 height 7
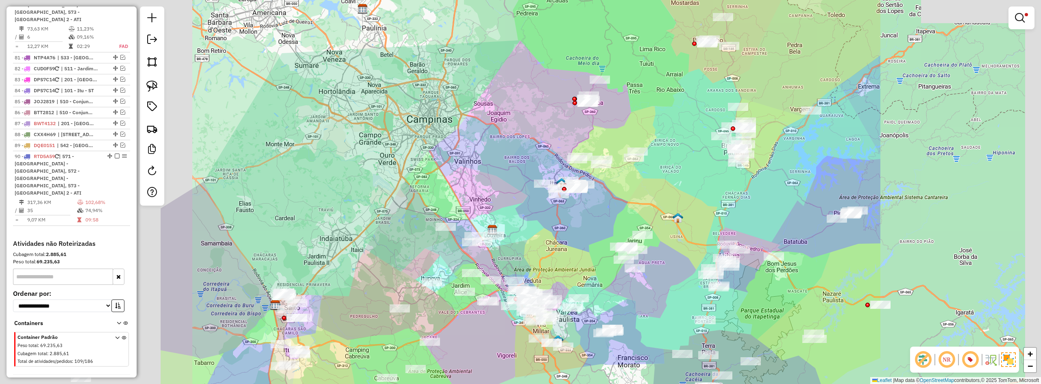
scroll to position [4019, 0]
